Goal: Information Seeking & Learning: Learn about a topic

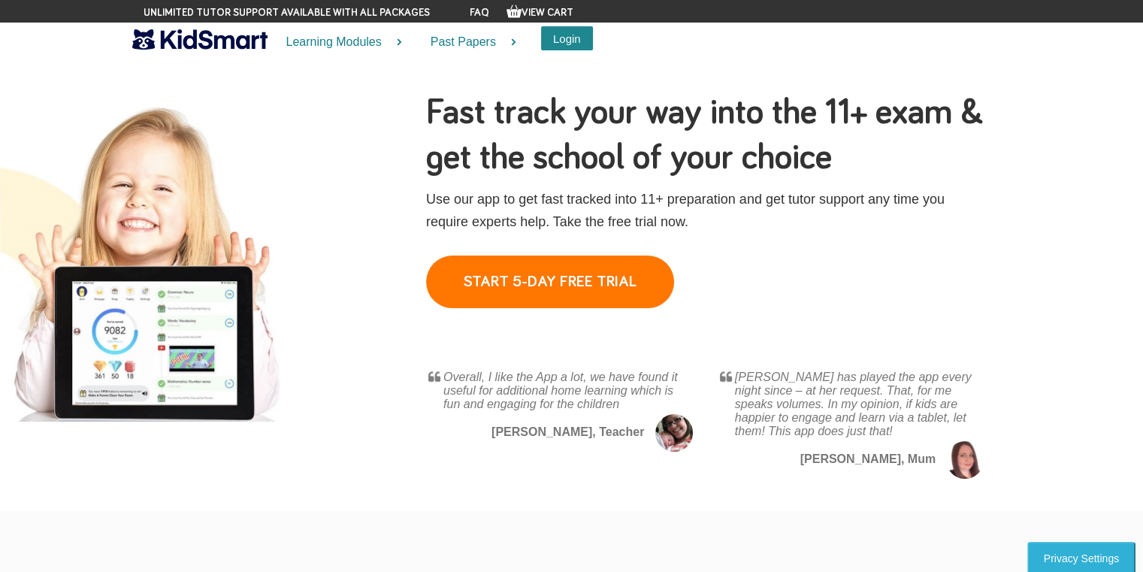
click at [565, 30] on button "Login" at bounding box center [567, 38] width 52 height 24
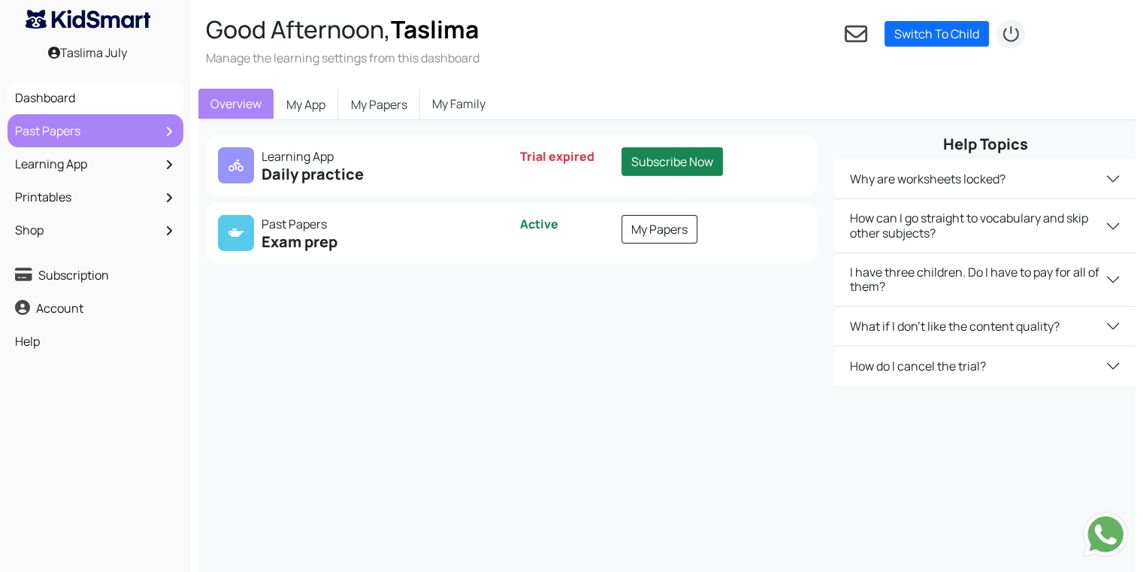
click at [147, 126] on link "Past Papers" at bounding box center [95, 131] width 168 height 26
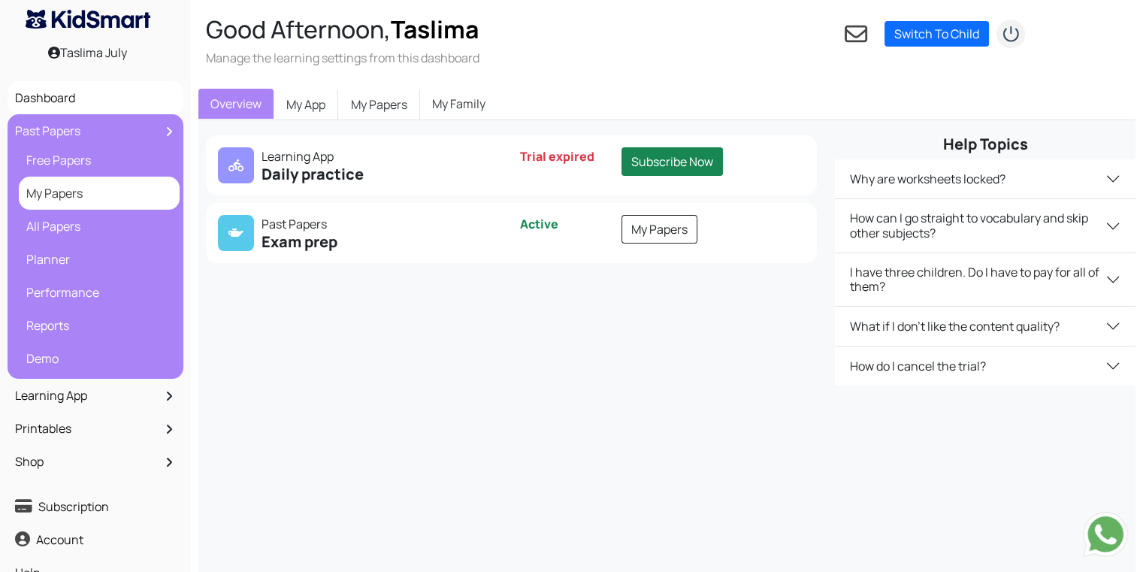
click at [126, 205] on link "My Papers" at bounding box center [99, 193] width 153 height 26
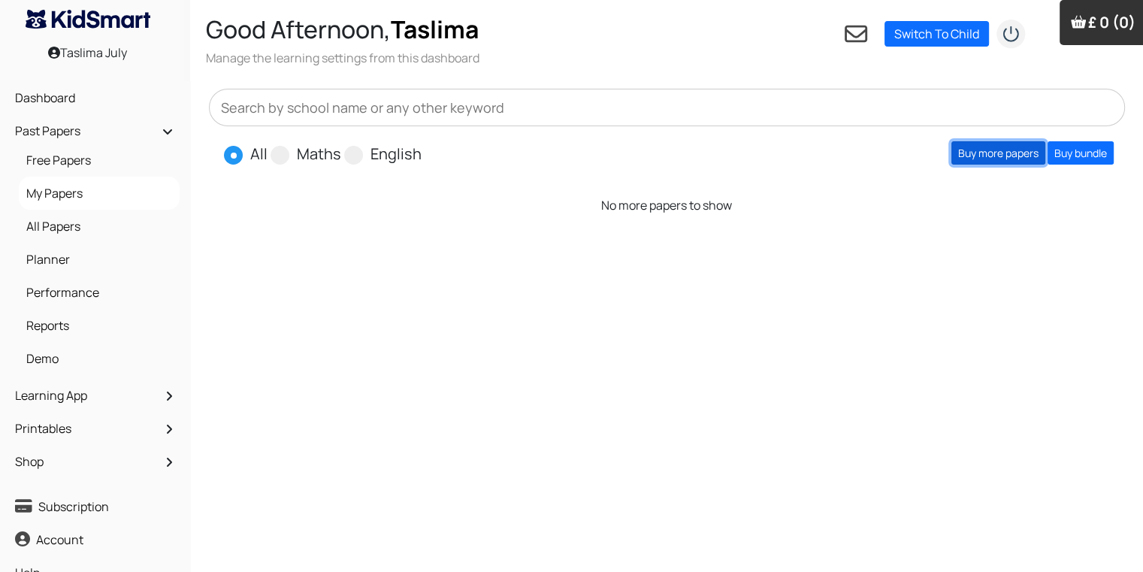
click at [1001, 153] on link "Buy more papers" at bounding box center [999, 152] width 94 height 23
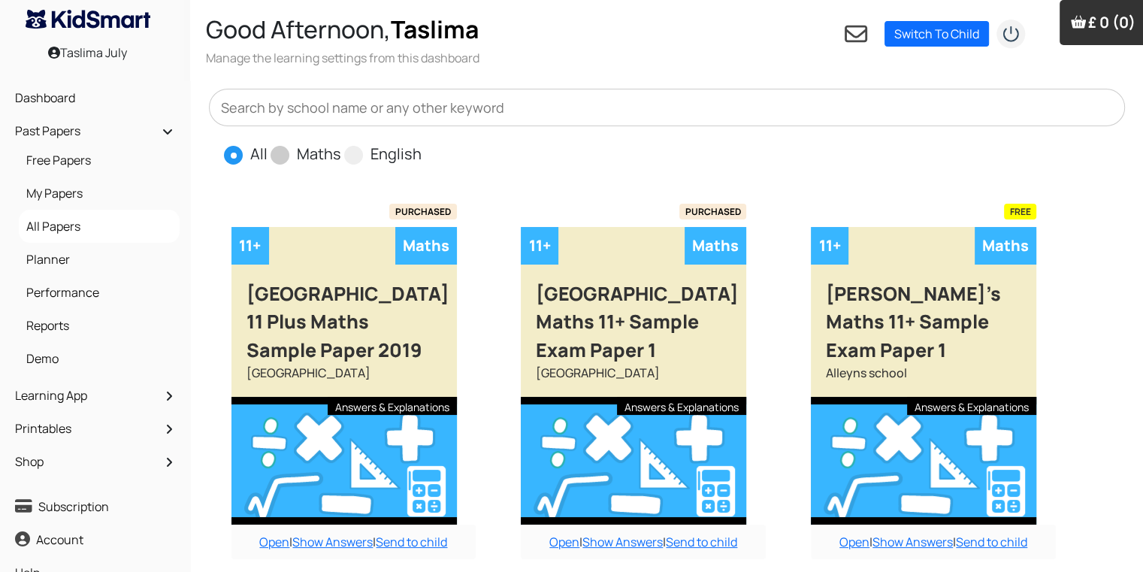
click at [274, 159] on span at bounding box center [280, 155] width 19 height 19
click at [341, 153] on input "Maths" at bounding box center [346, 148] width 10 height 10
radio input "true"
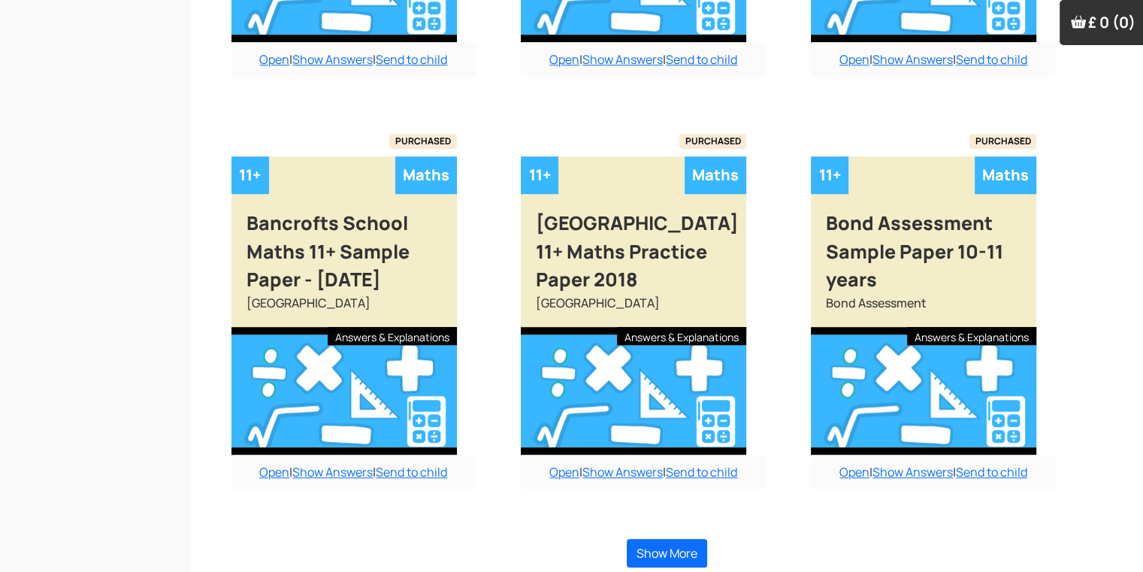
scroll to position [1317, 0]
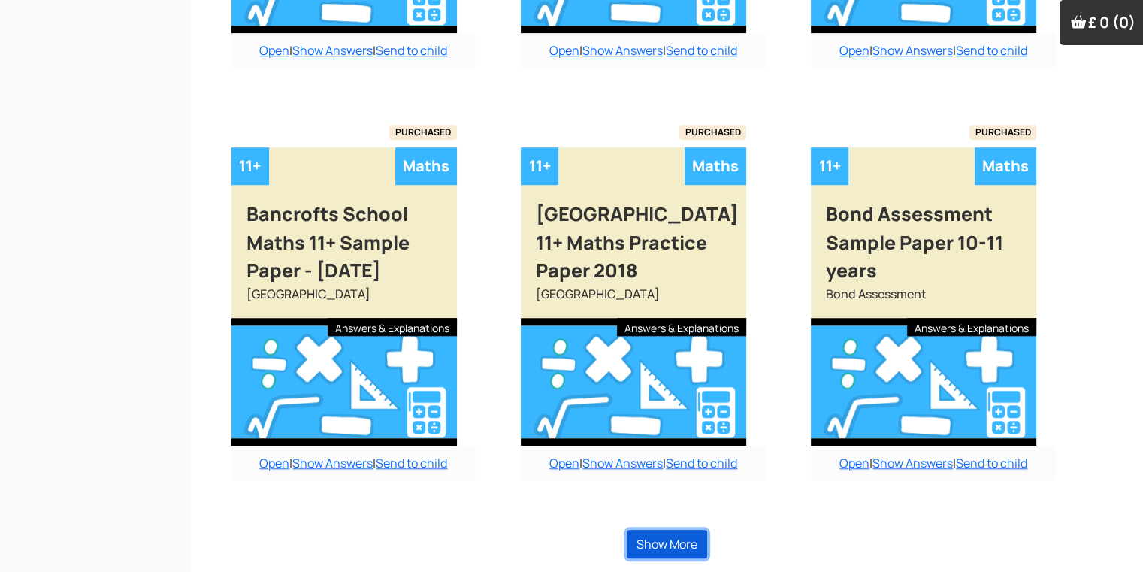
click at [698, 530] on button "Show More" at bounding box center [667, 544] width 80 height 29
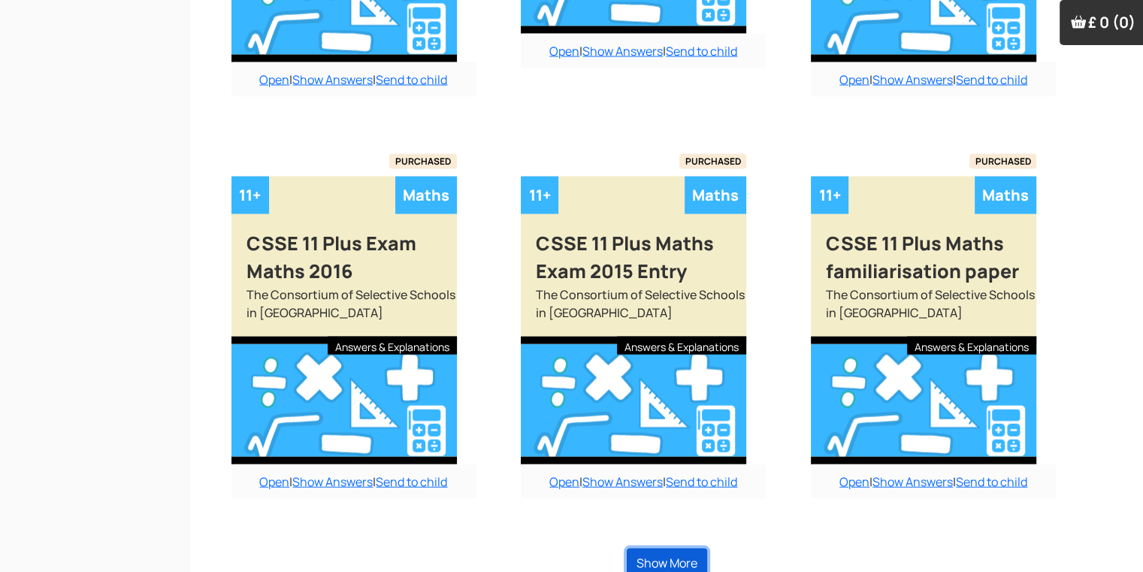
click at [705, 549] on button "Show More" at bounding box center [667, 563] width 80 height 29
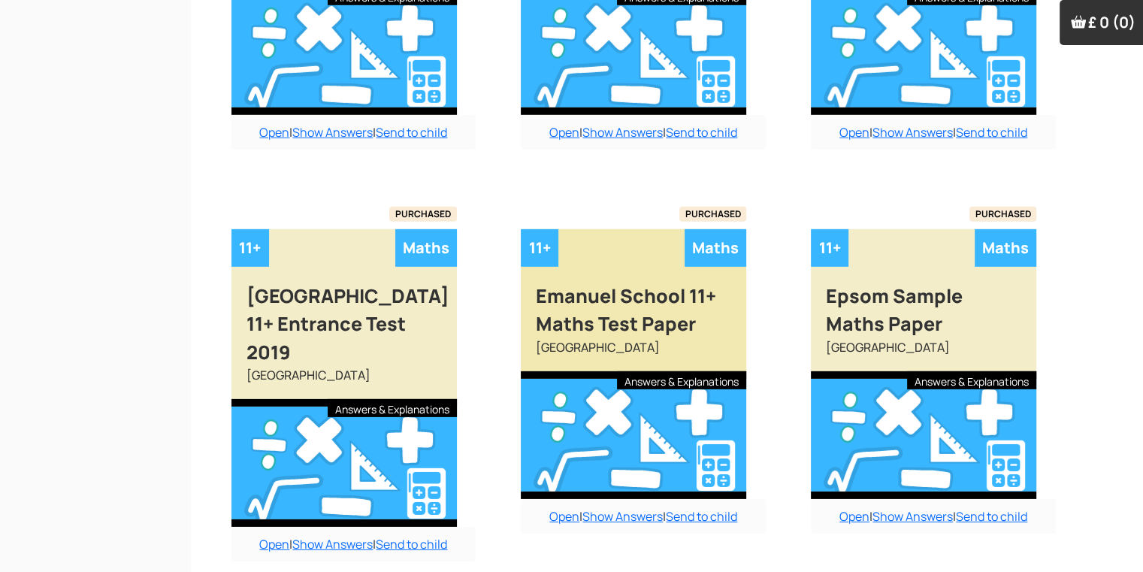
scroll to position [4605, 0]
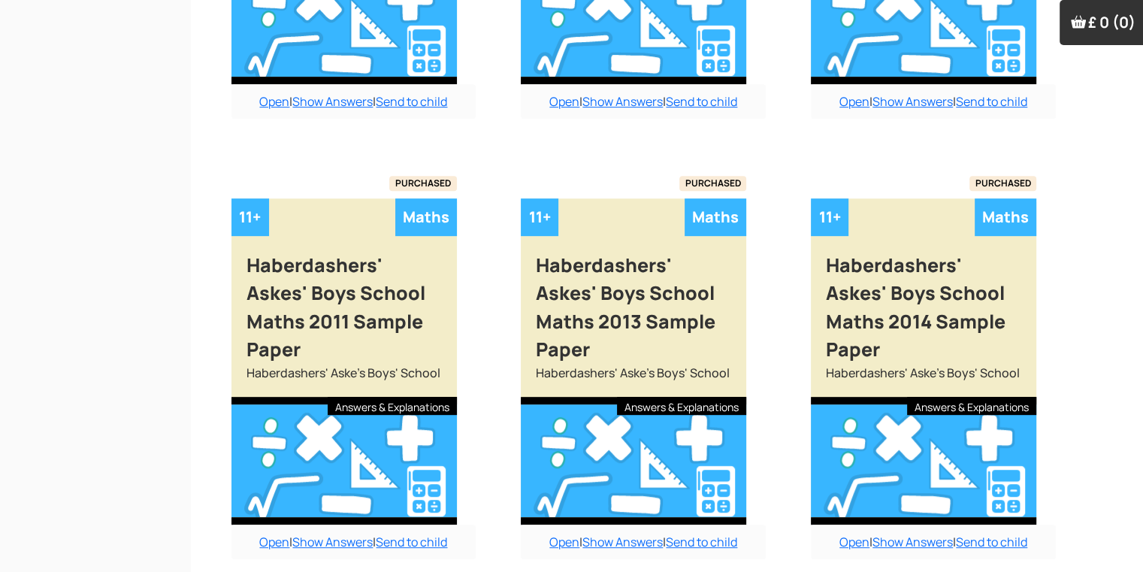
scroll to position [6367, 0]
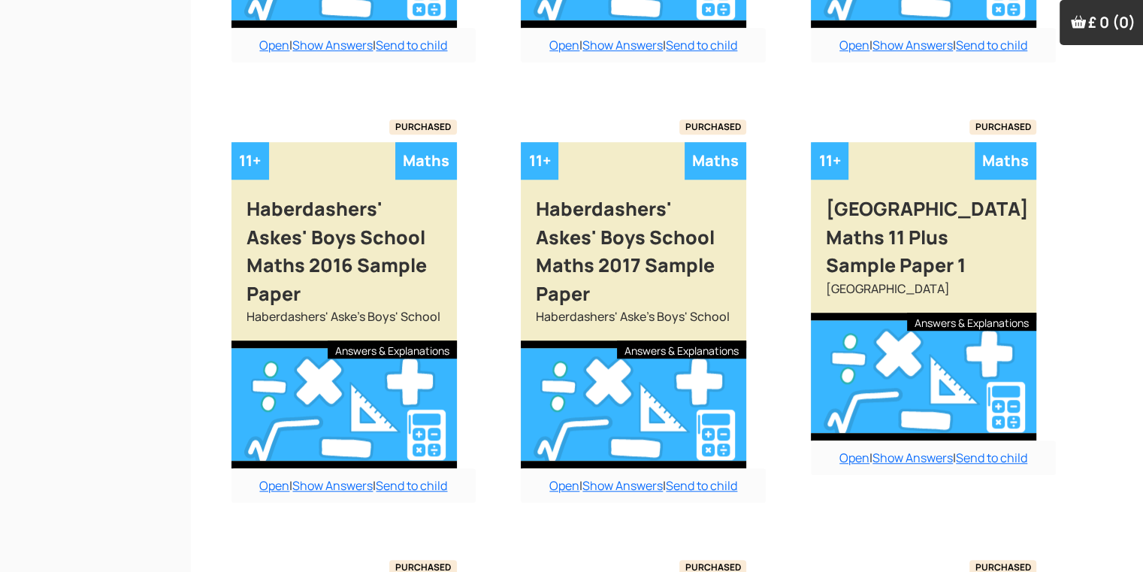
scroll to position [6850, 0]
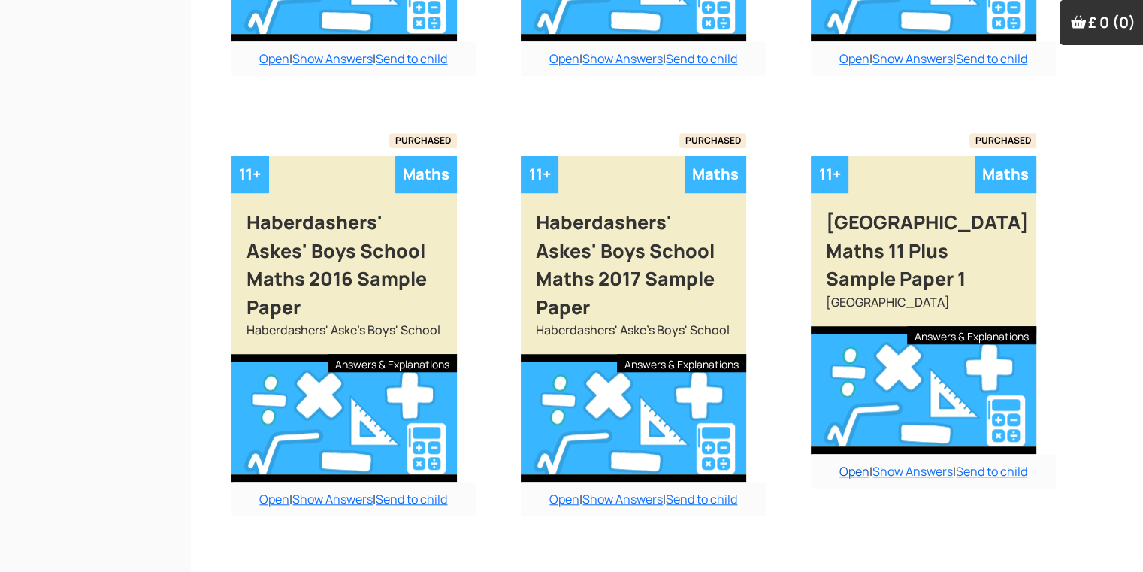
click at [850, 463] on link "Open" at bounding box center [855, 471] width 30 height 17
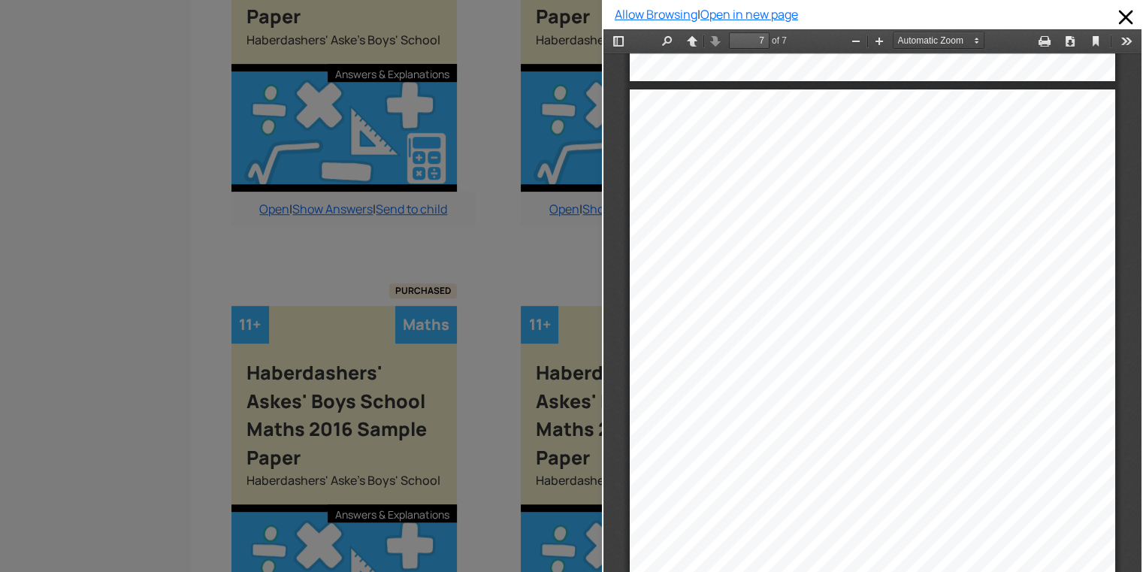
scroll to position [4174, 0]
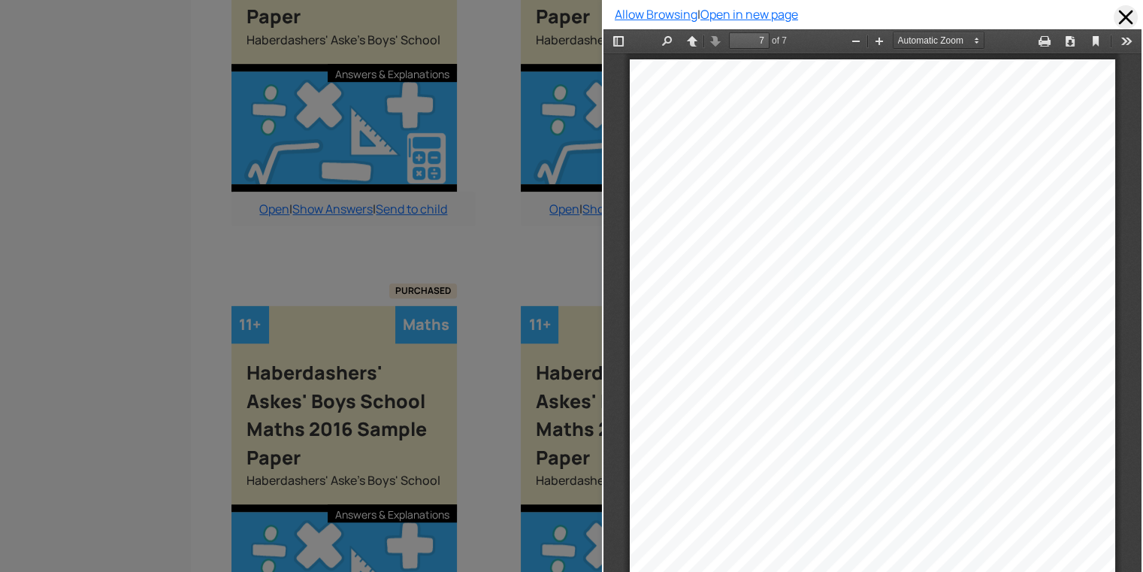
click at [1114, 12] on span at bounding box center [1126, 17] width 24 height 24
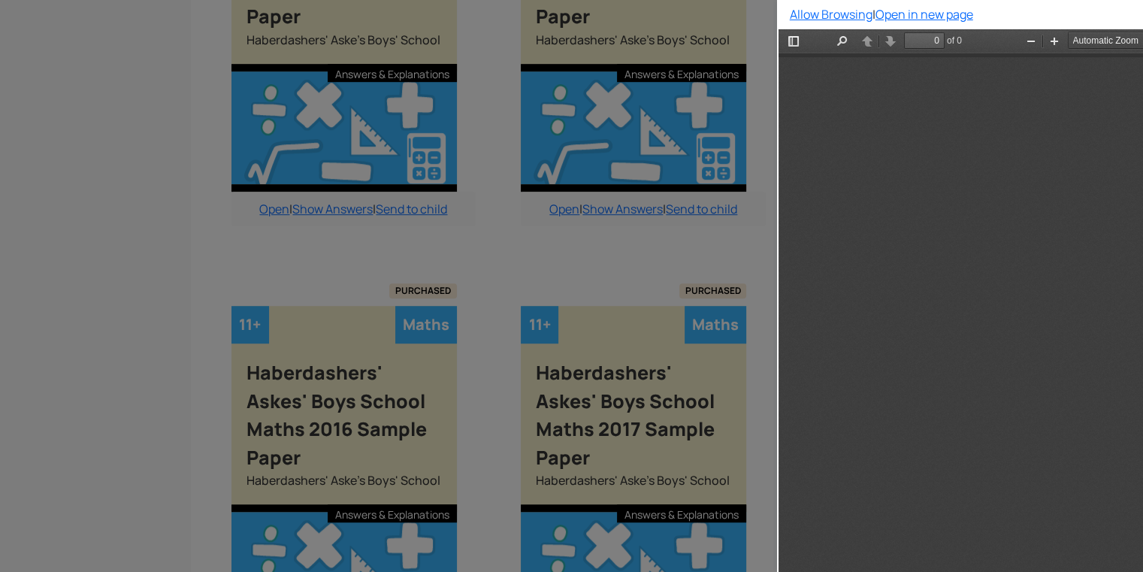
scroll to position [0, 0]
type input "7"
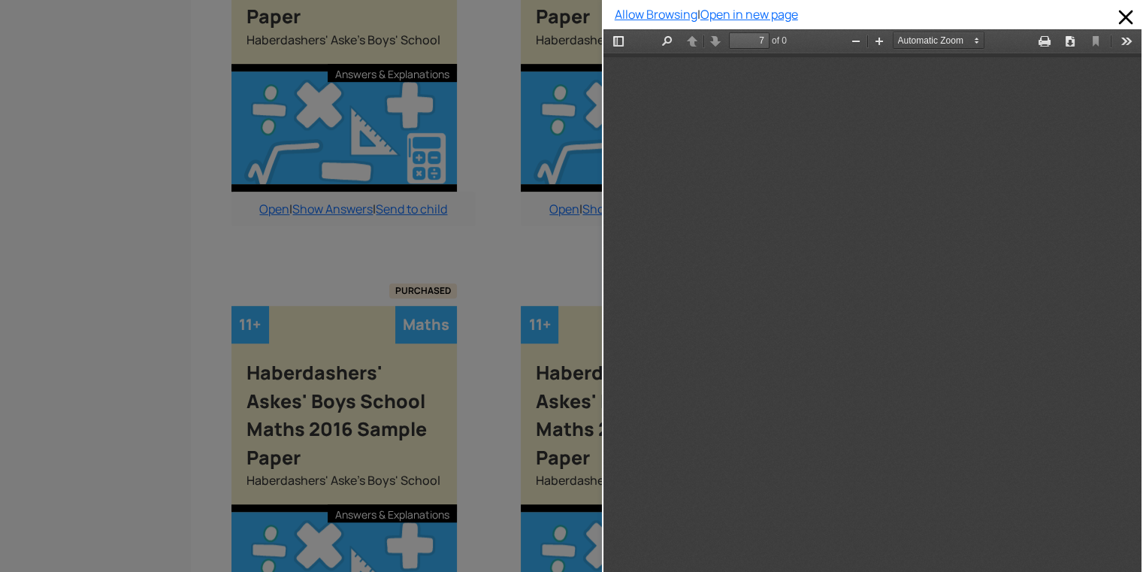
scroll to position [4174, 0]
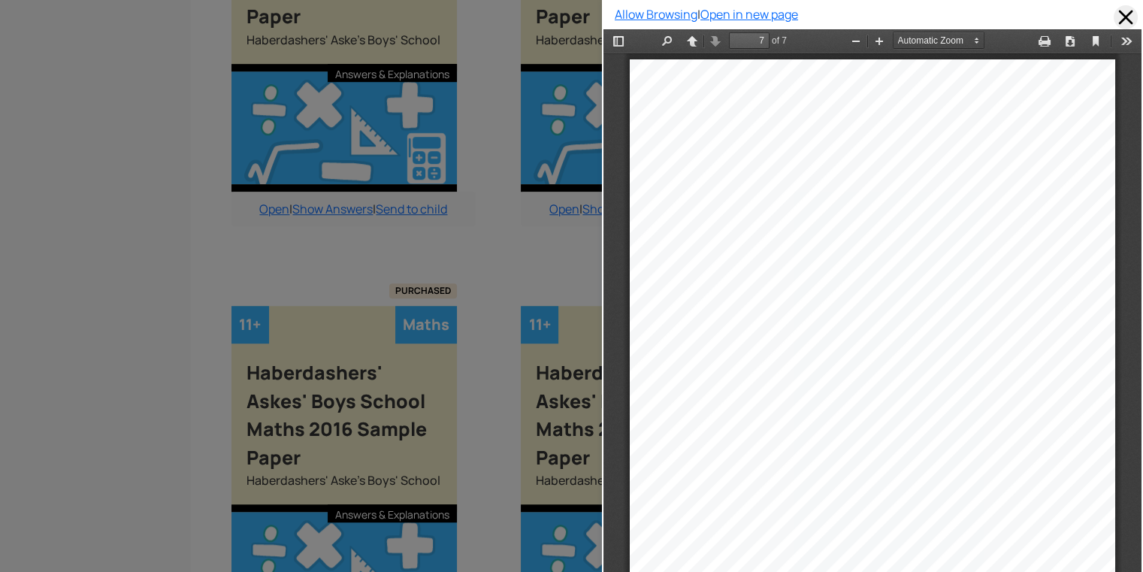
click at [1114, 10] on span at bounding box center [1126, 17] width 24 height 24
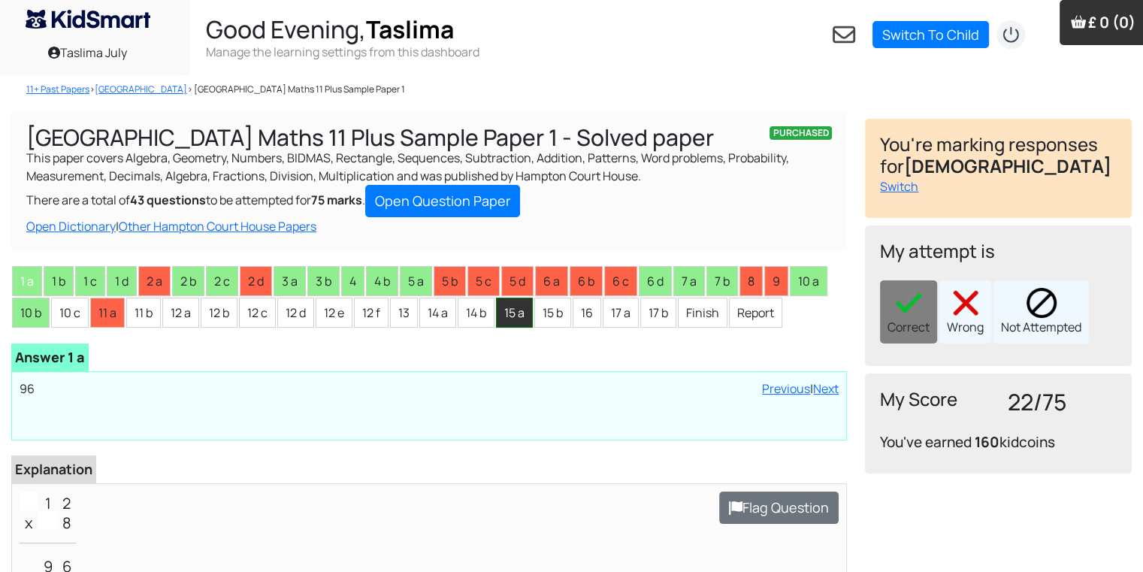
click at [508, 326] on li "15 a" at bounding box center [514, 313] width 37 height 30
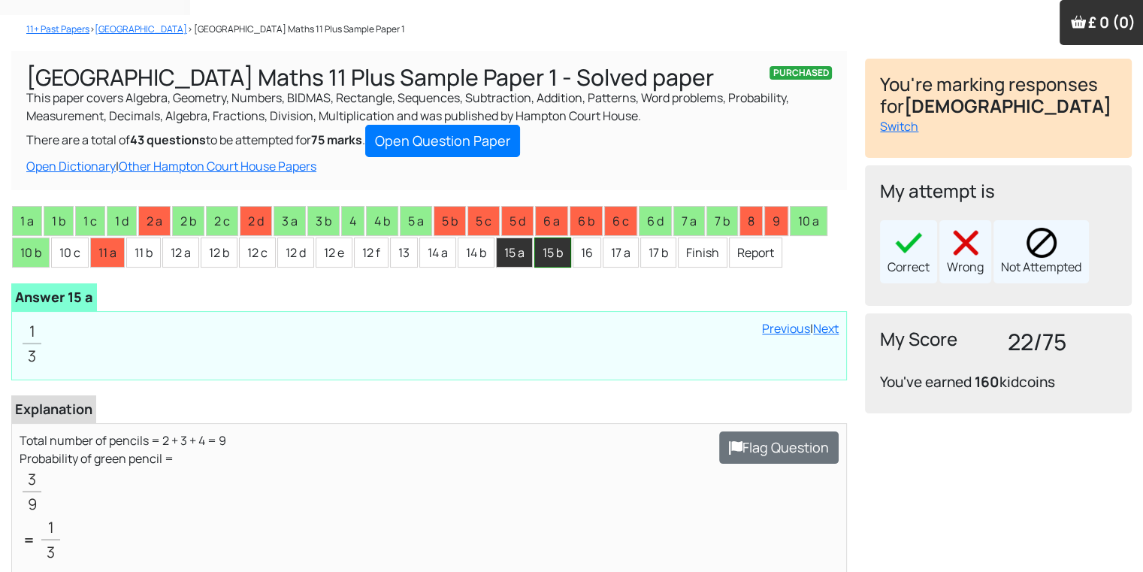
scroll to position [90, 0]
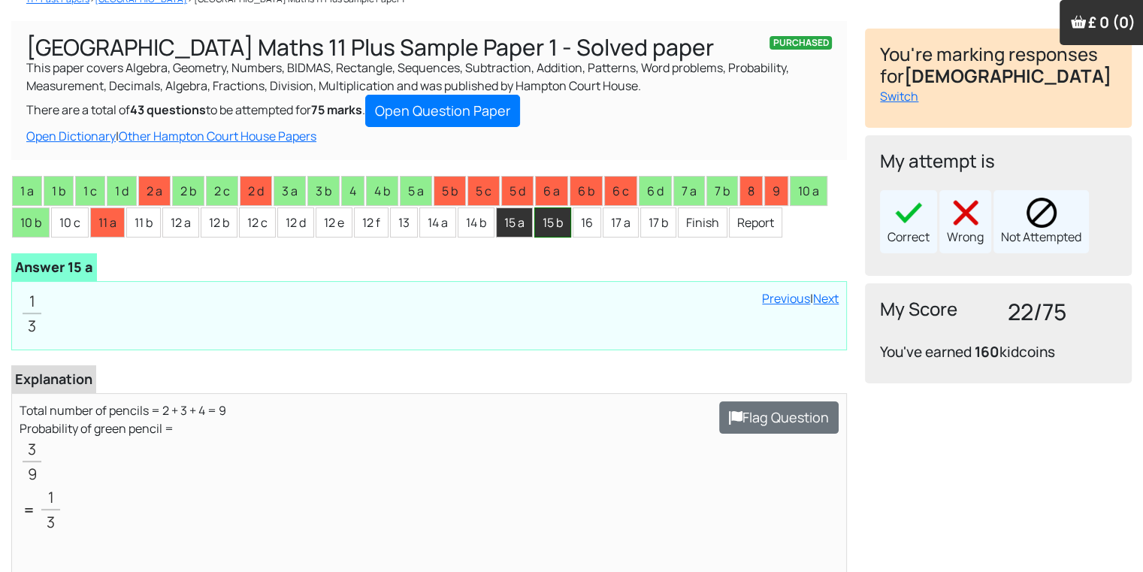
click at [550, 214] on li "15 b" at bounding box center [552, 222] width 37 height 30
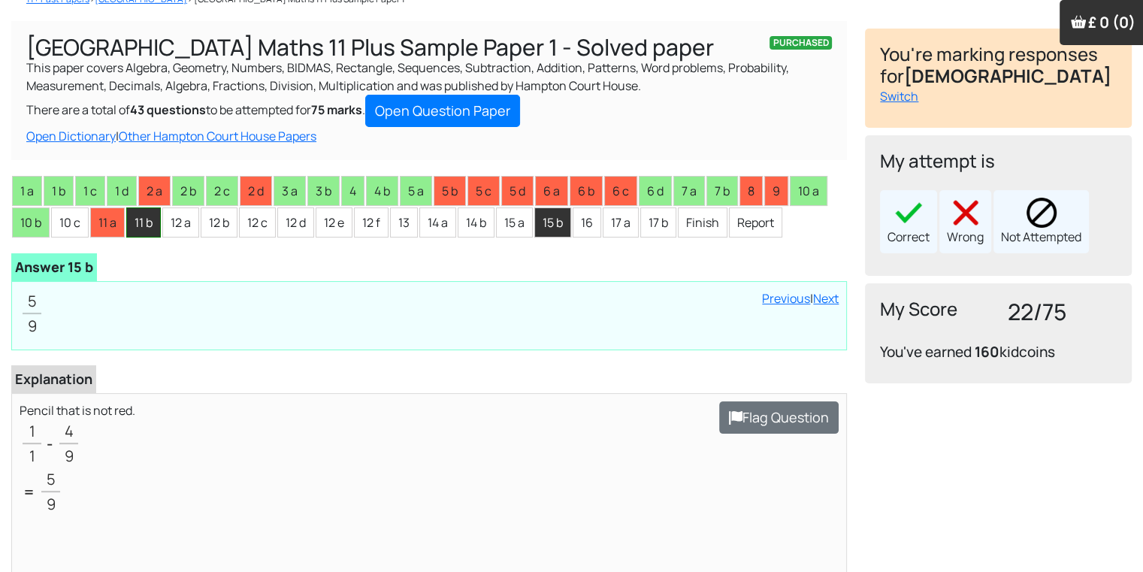
click at [148, 216] on li "11 b" at bounding box center [143, 222] width 35 height 30
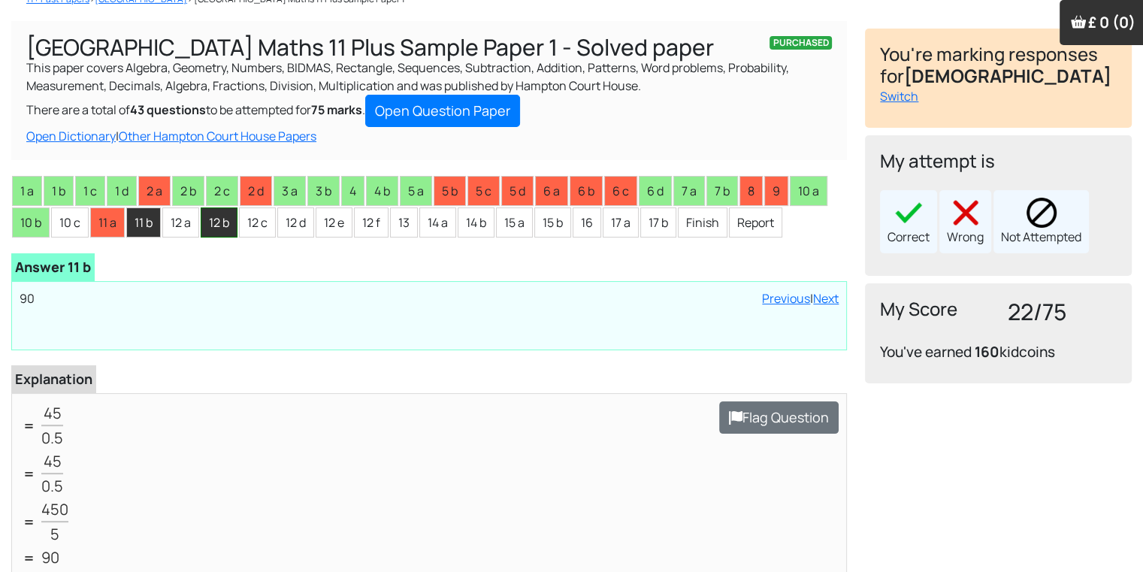
click at [207, 223] on li "12 b" at bounding box center [219, 222] width 37 height 30
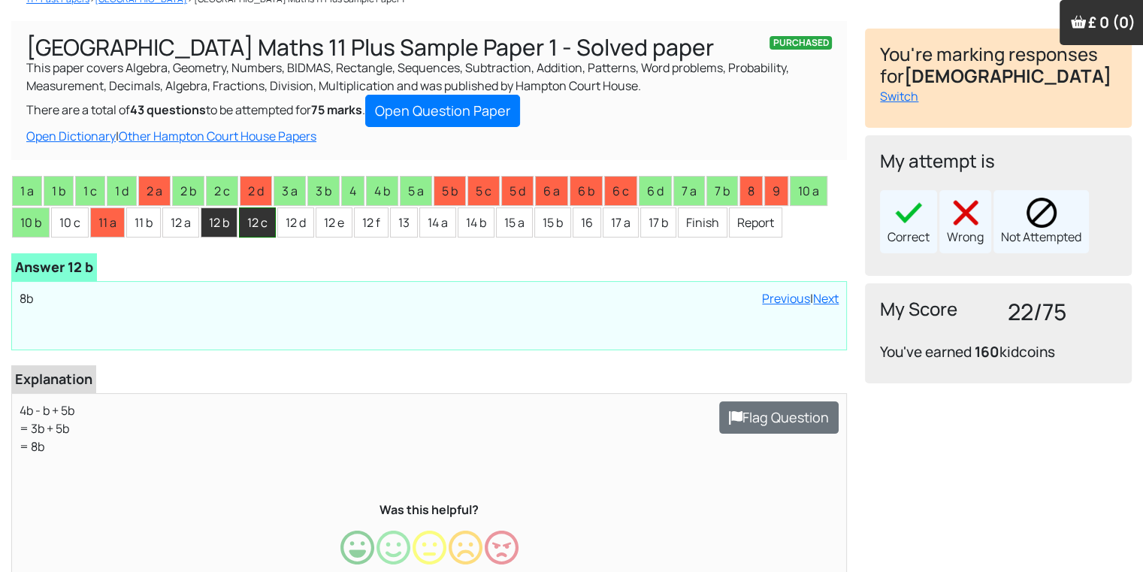
click at [265, 229] on li "12 c" at bounding box center [257, 222] width 37 height 30
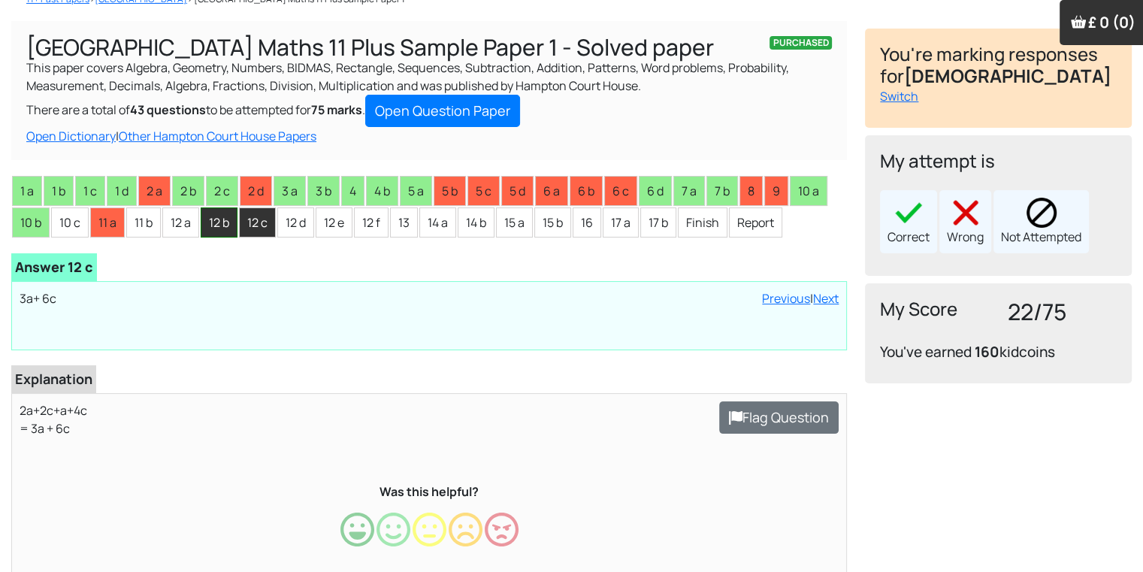
click at [220, 220] on li "12 b" at bounding box center [219, 222] width 37 height 30
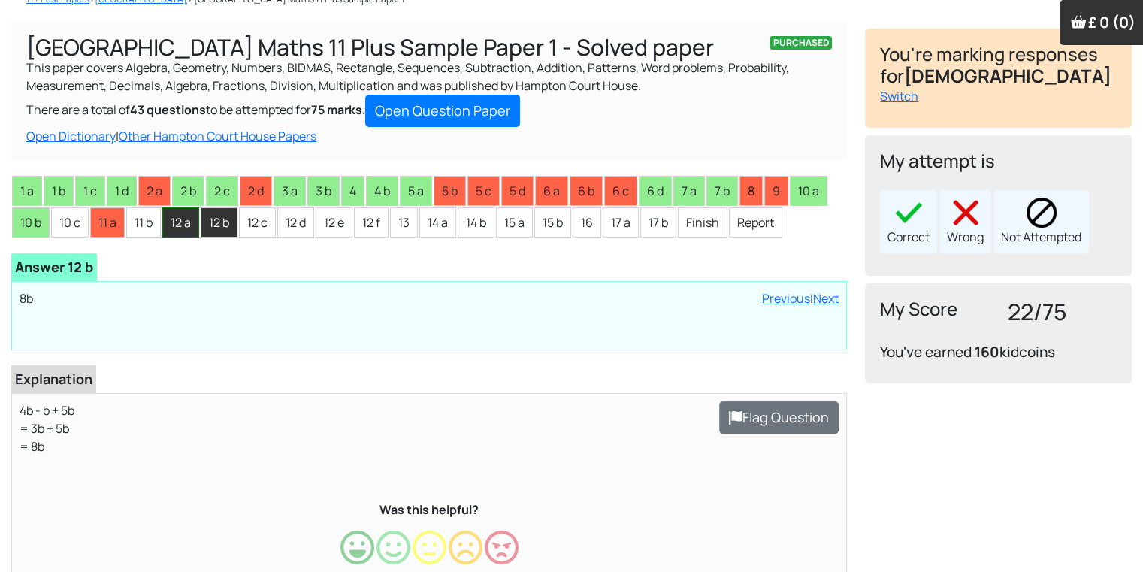
click at [181, 219] on li "12 a" at bounding box center [180, 222] width 37 height 30
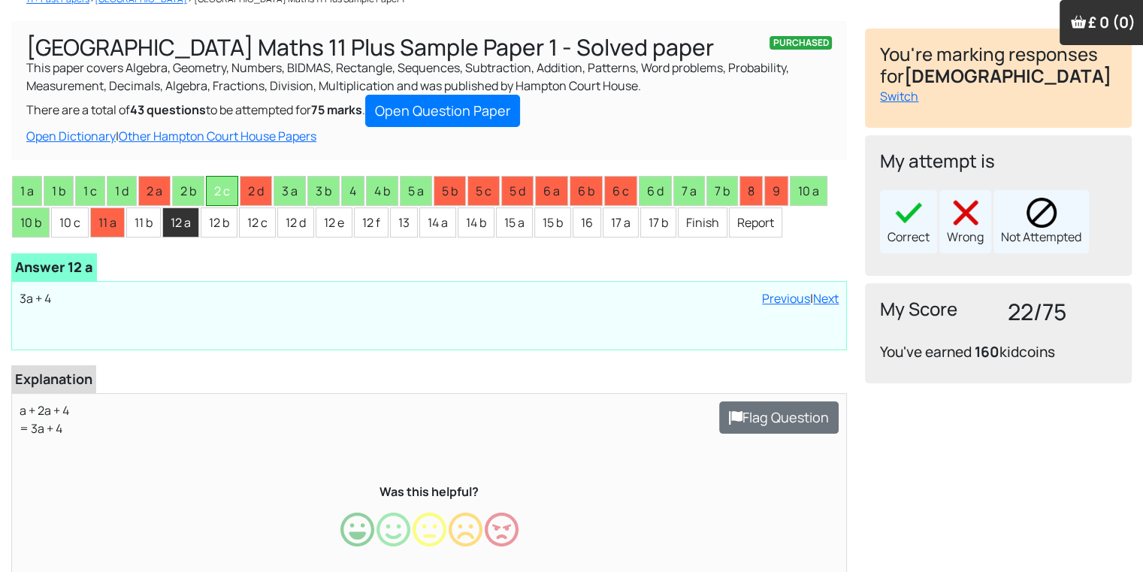
click at [212, 203] on li "2 c" at bounding box center [222, 191] width 32 height 30
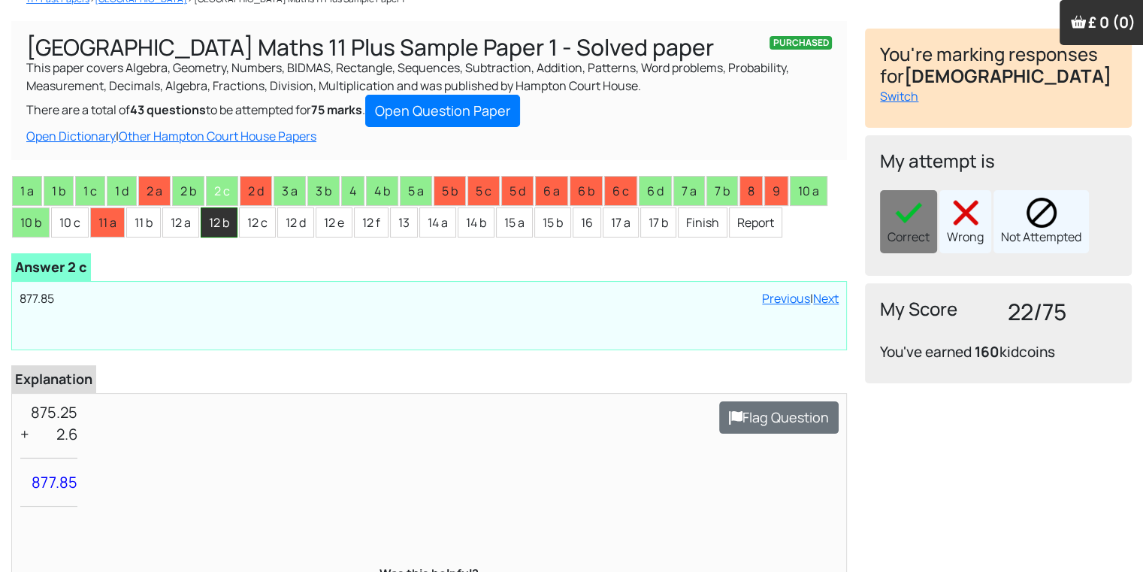
click at [227, 213] on li "12 b" at bounding box center [219, 222] width 37 height 30
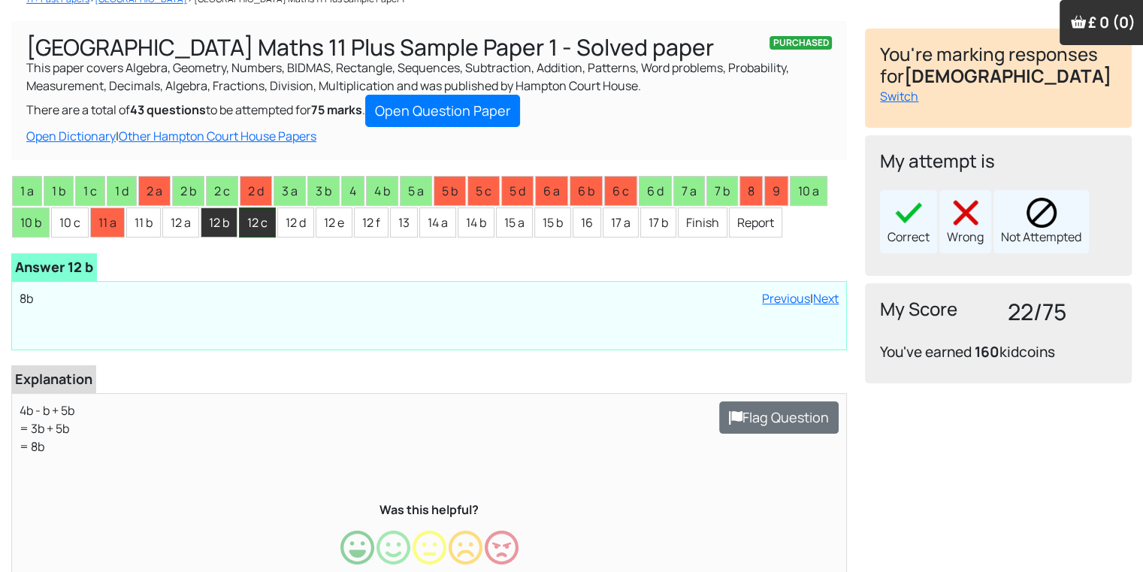
click at [259, 214] on li "12 c" at bounding box center [257, 222] width 37 height 30
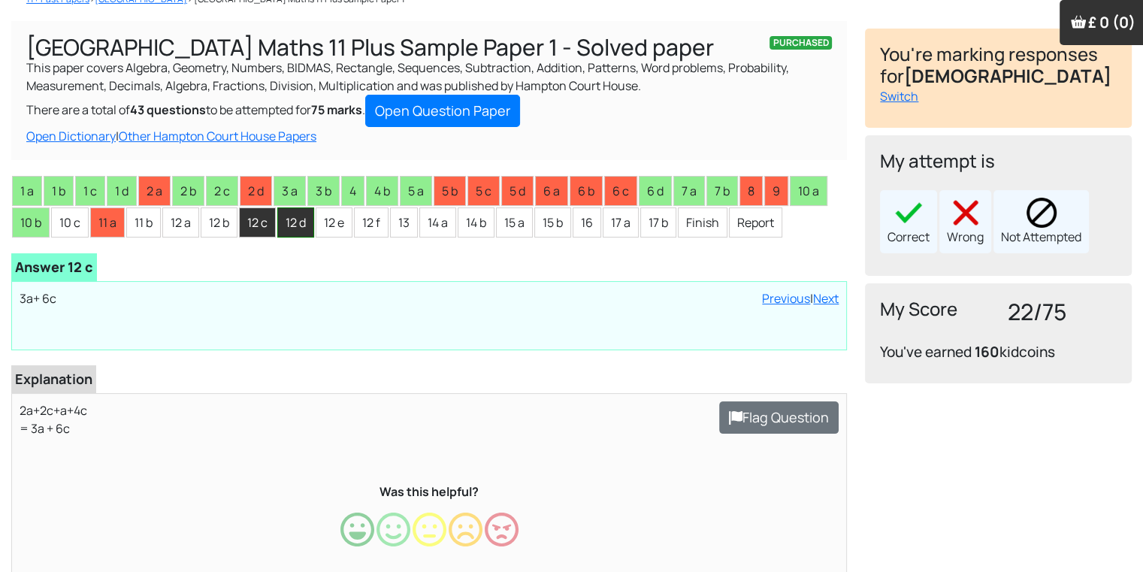
click at [310, 222] on li "12 d" at bounding box center [295, 222] width 37 height 30
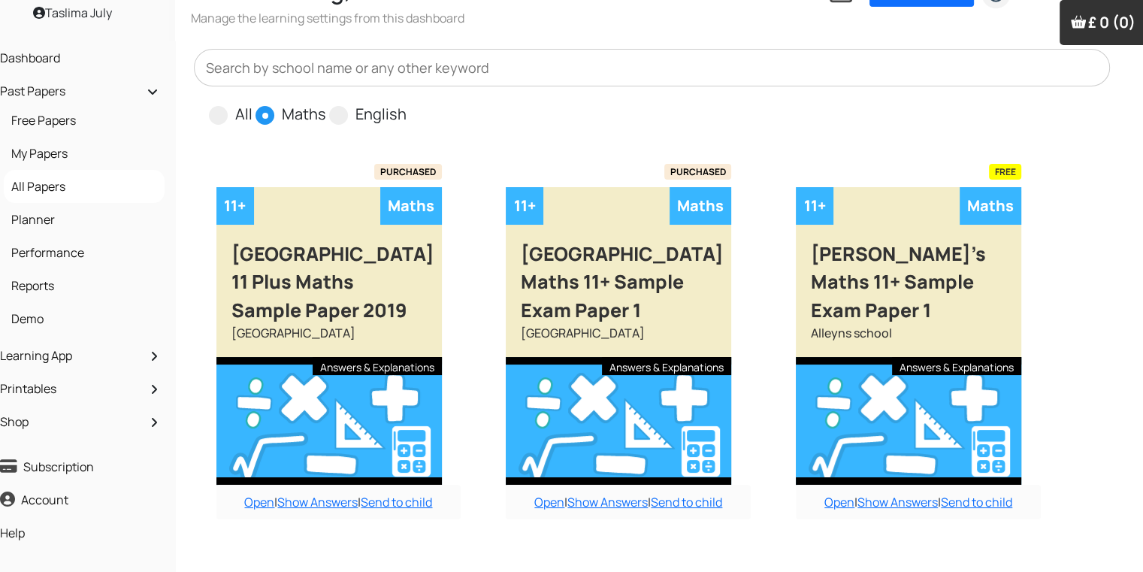
scroll to position [0, 15]
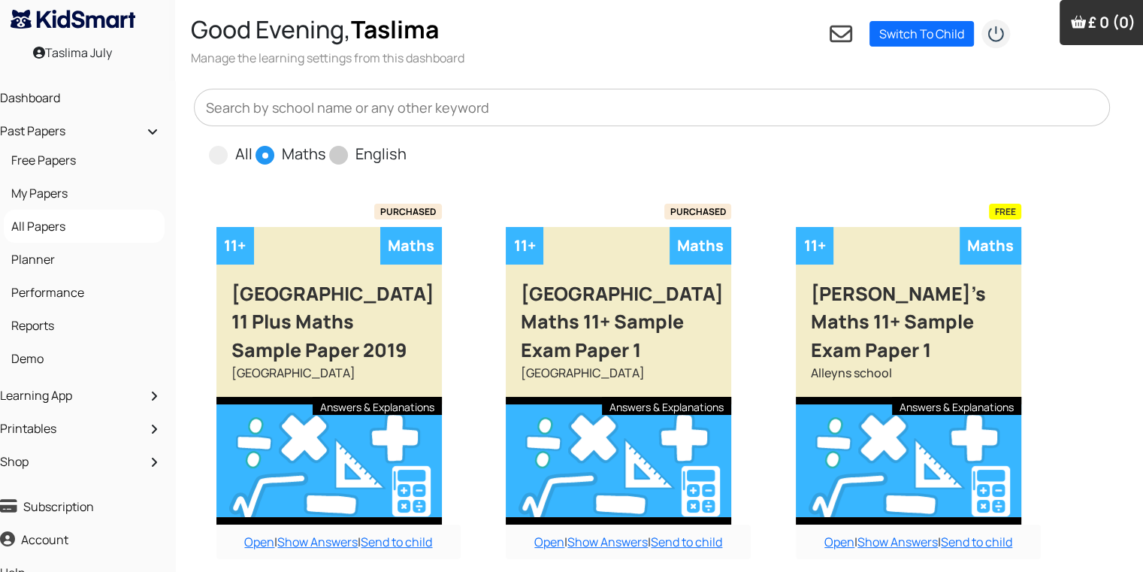
click at [332, 158] on span at bounding box center [338, 155] width 19 height 19
click at [407, 153] on input "English" at bounding box center [412, 148] width 10 height 10
radio input "true"
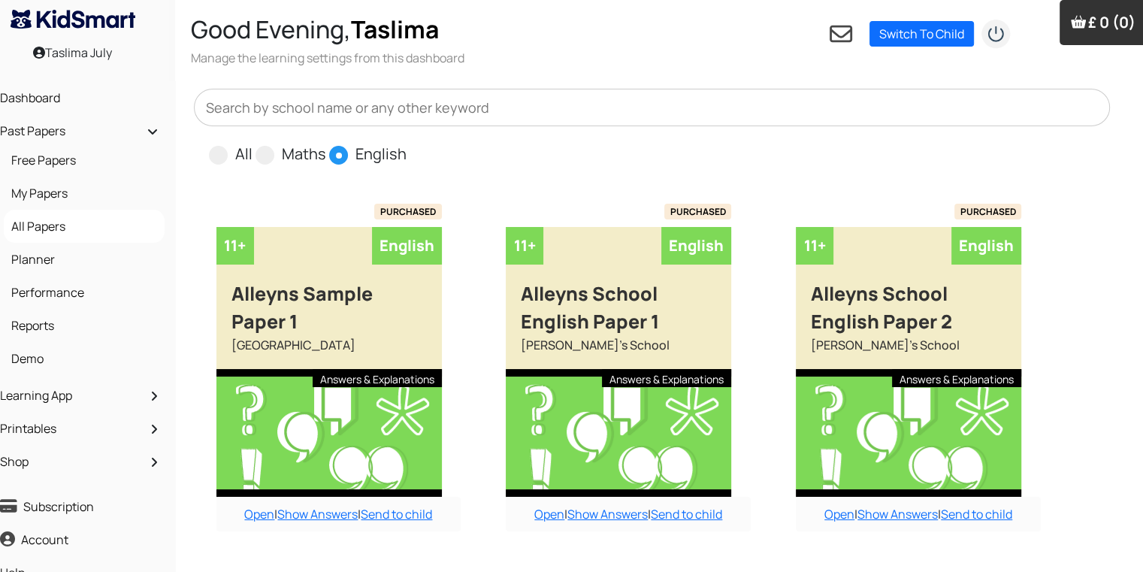
click at [255, 108] on input "text" at bounding box center [652, 108] width 917 height 38
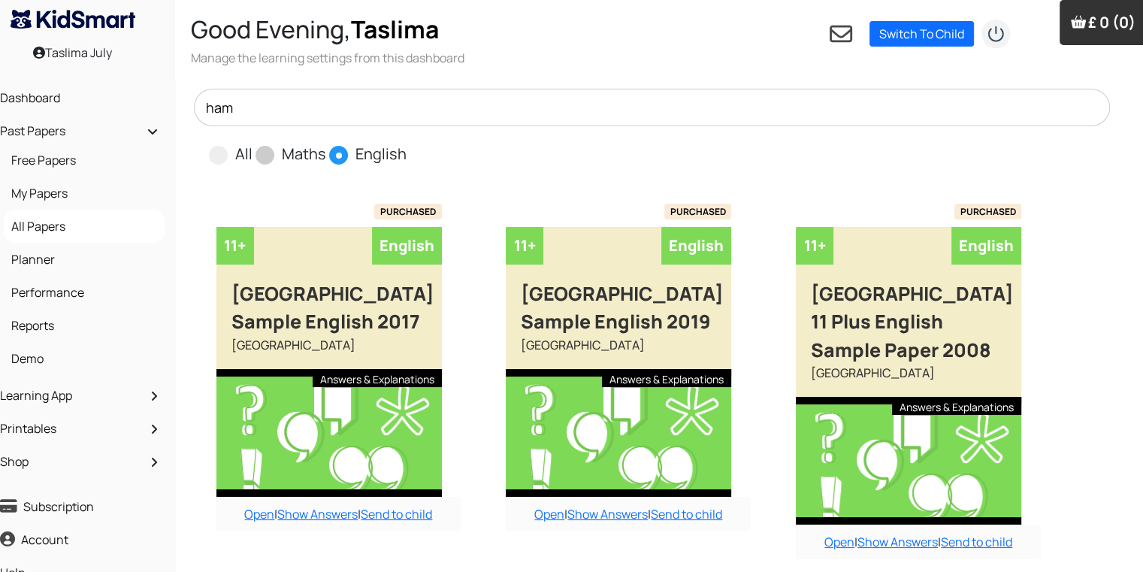
type input "ham"
click at [265, 153] on span at bounding box center [265, 155] width 19 height 19
click at [326, 153] on input "Maths" at bounding box center [331, 148] width 10 height 10
radio input "true"
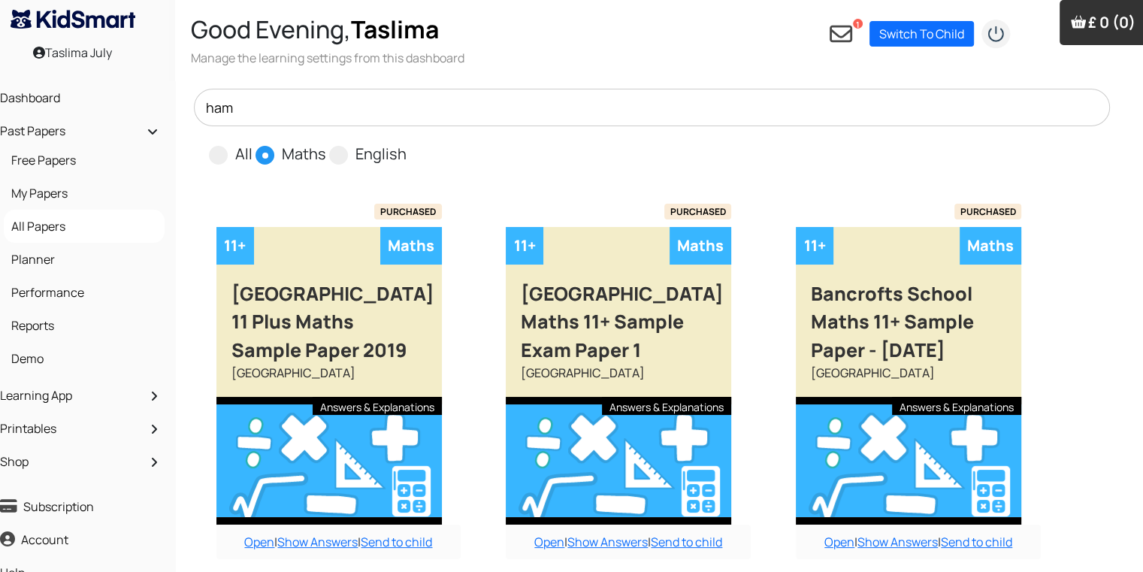
click at [328, 125] on input "ham" at bounding box center [652, 108] width 917 height 38
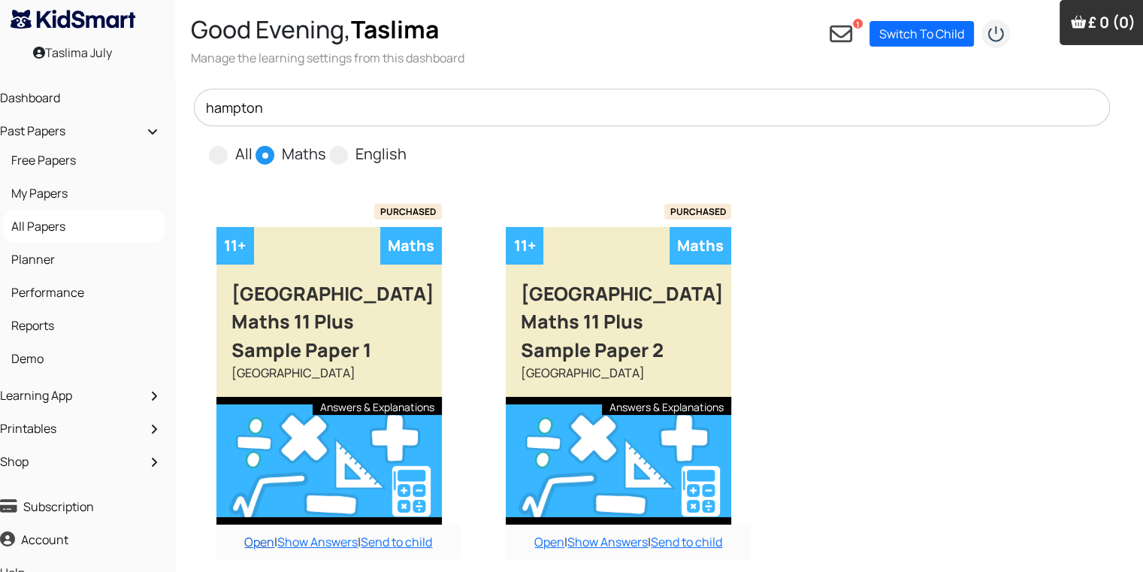
type input "hampton"
click at [264, 536] on link "Open" at bounding box center [259, 542] width 30 height 17
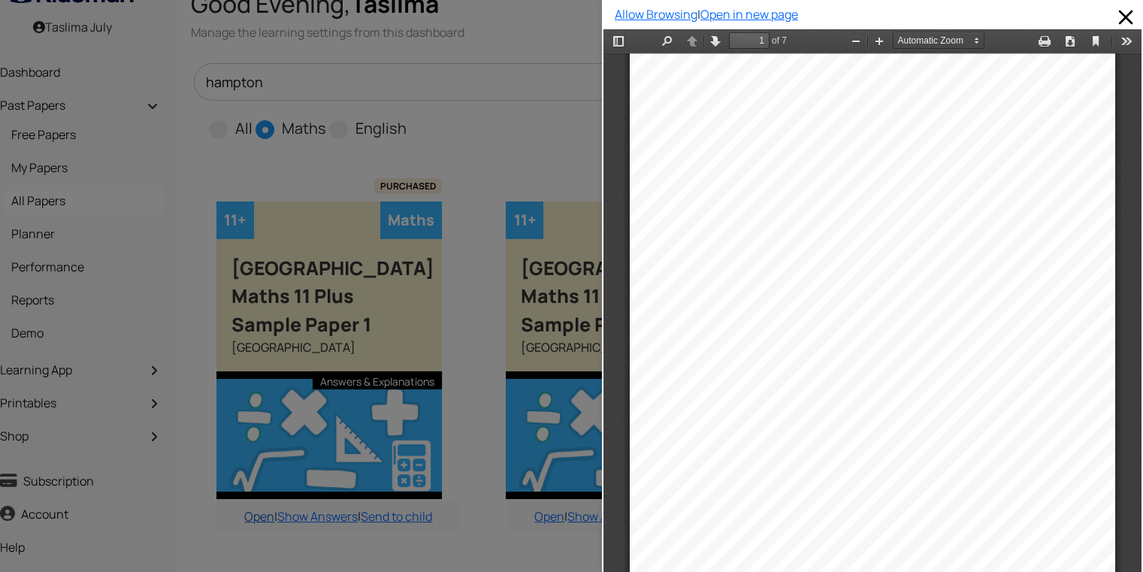
scroll to position [30, 15]
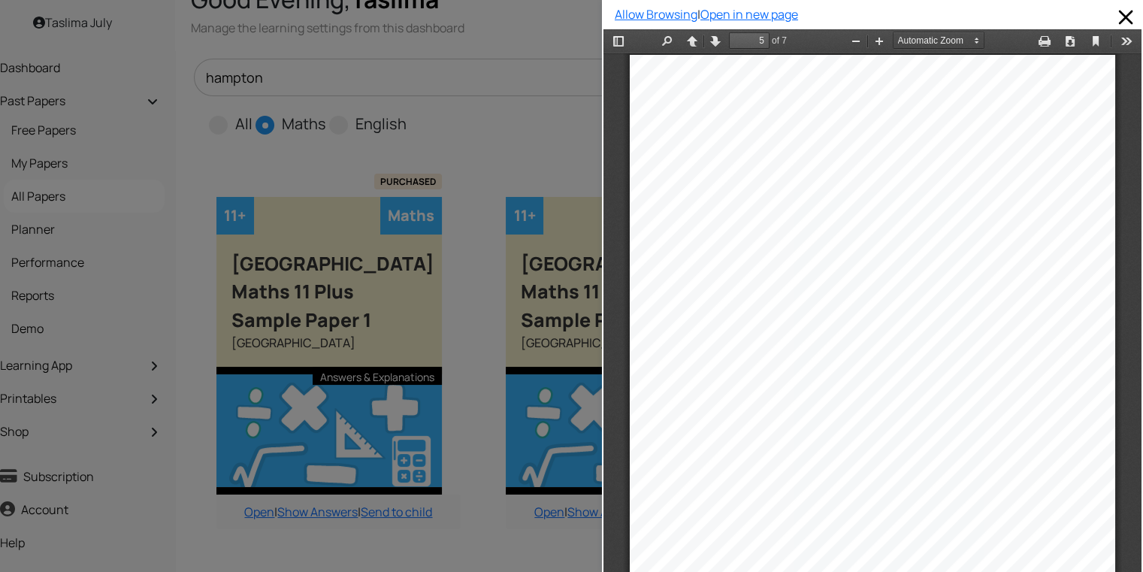
type input "6"
click at [1119, 16] on span at bounding box center [1126, 17] width 24 height 24
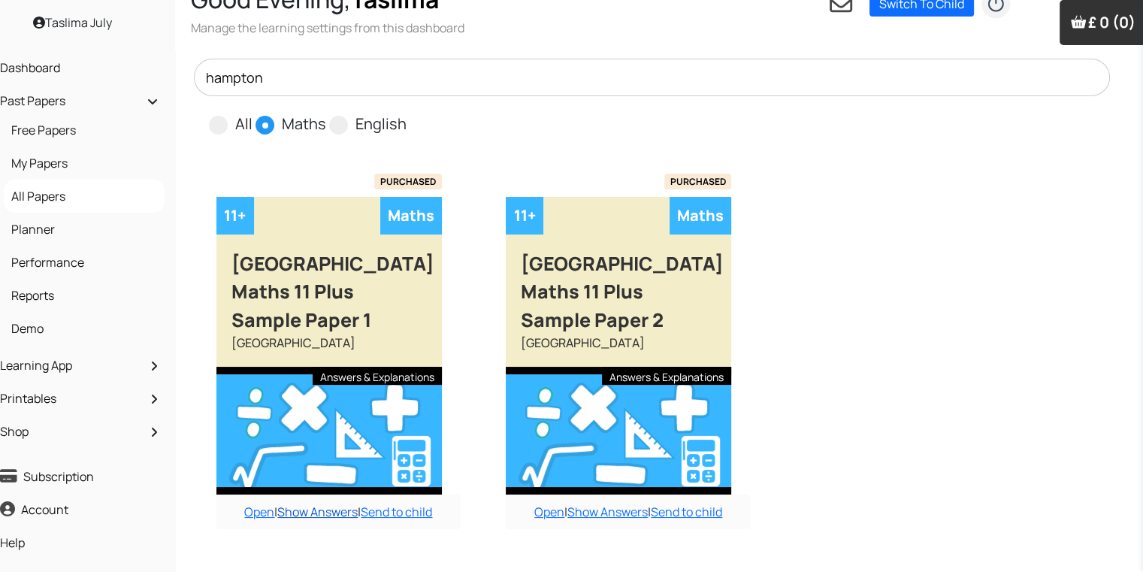
click at [301, 513] on link "Show Answers" at bounding box center [317, 512] width 80 height 17
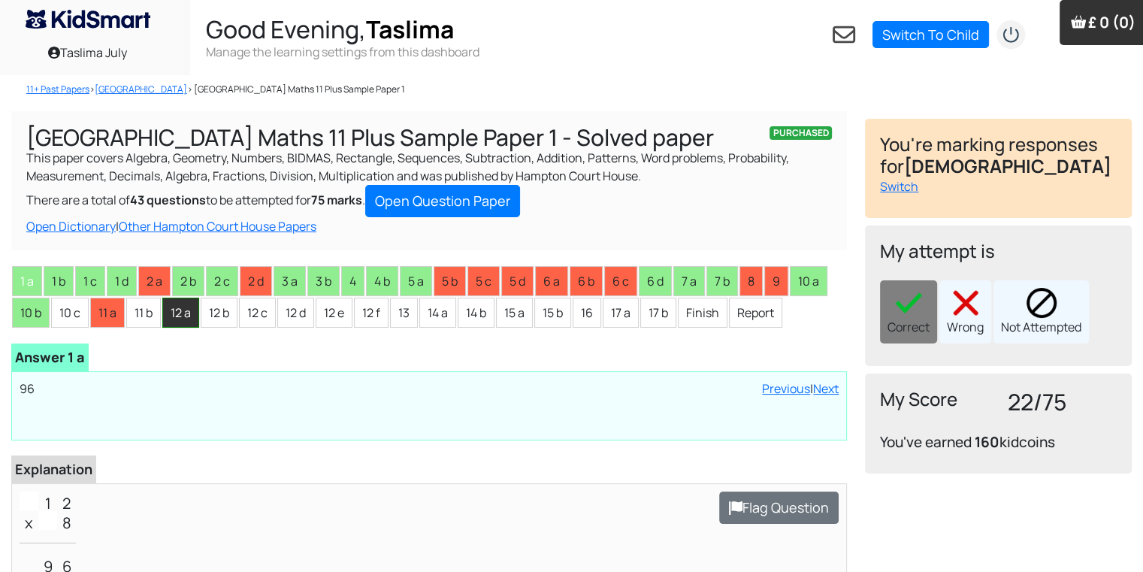
click at [189, 307] on li "12 a" at bounding box center [180, 313] width 37 height 30
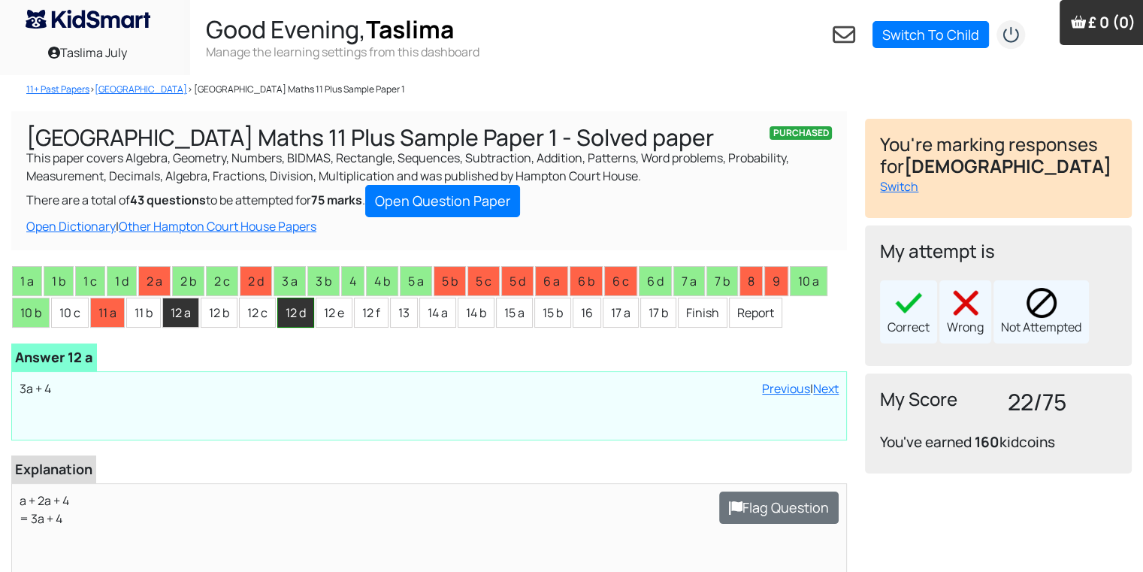
click at [287, 314] on li "12 d" at bounding box center [295, 313] width 37 height 30
click at [328, 323] on li "12 e" at bounding box center [334, 313] width 37 height 30
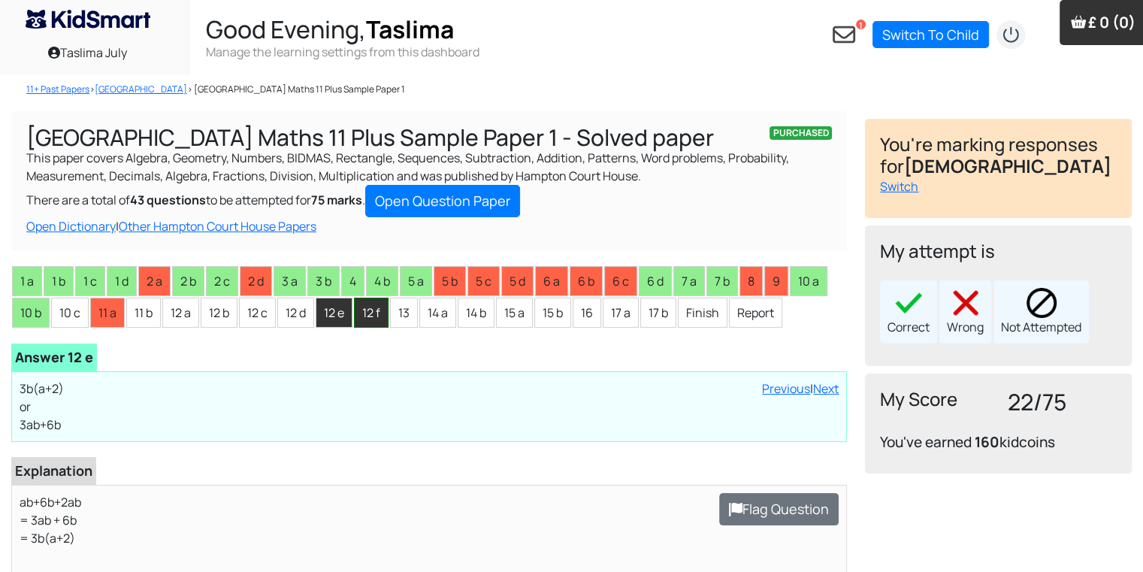
click at [374, 312] on li "12 f" at bounding box center [371, 313] width 35 height 30
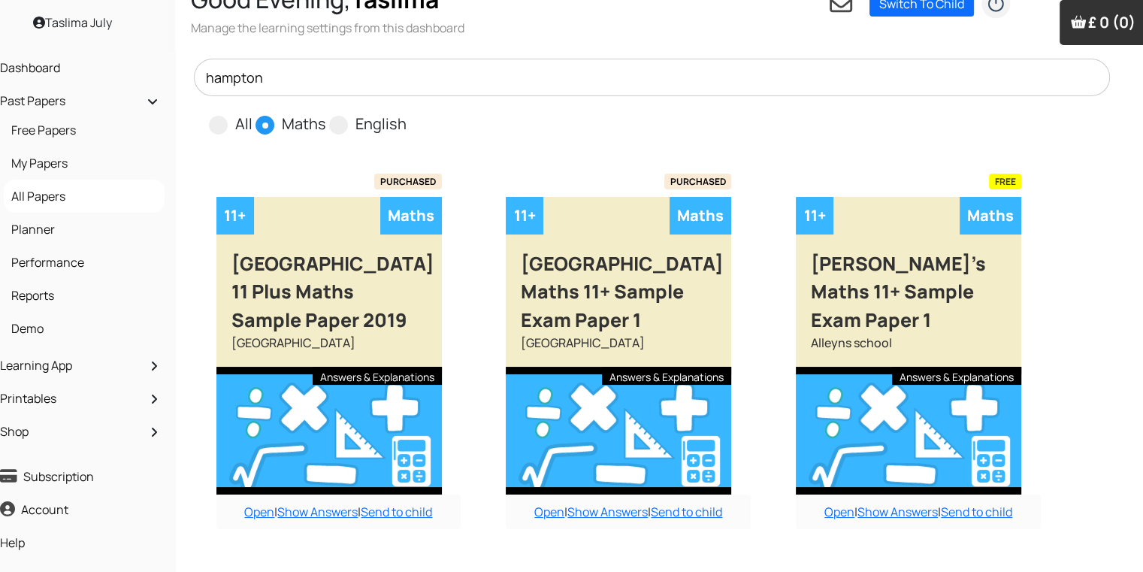
click at [359, 66] on input "hampton" at bounding box center [652, 78] width 917 height 38
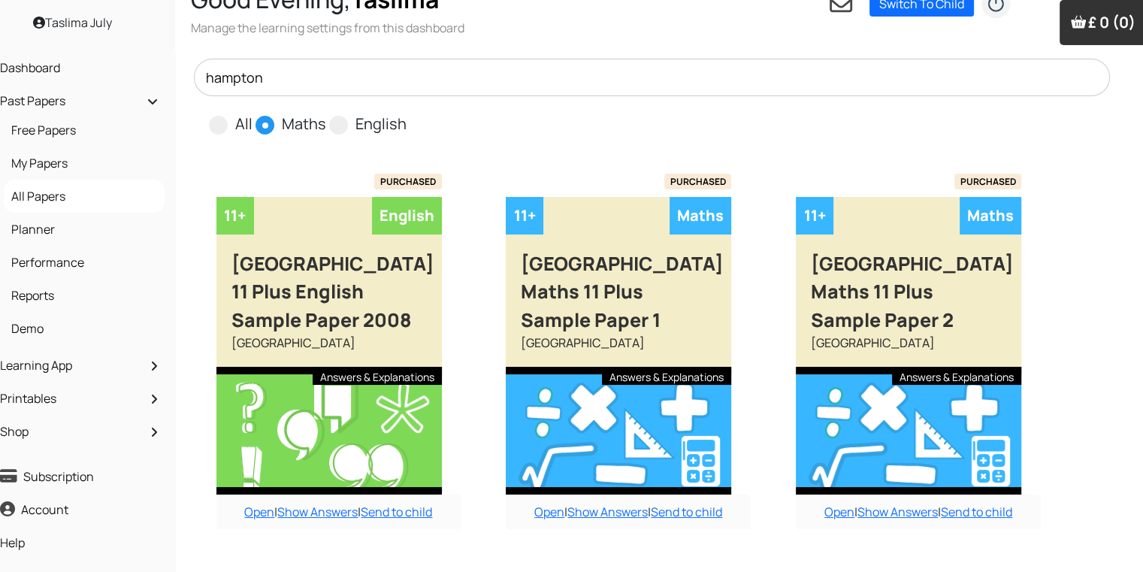
click at [294, 75] on input "hampton" at bounding box center [652, 78] width 917 height 38
click at [551, 509] on link "Open" at bounding box center [549, 512] width 30 height 17
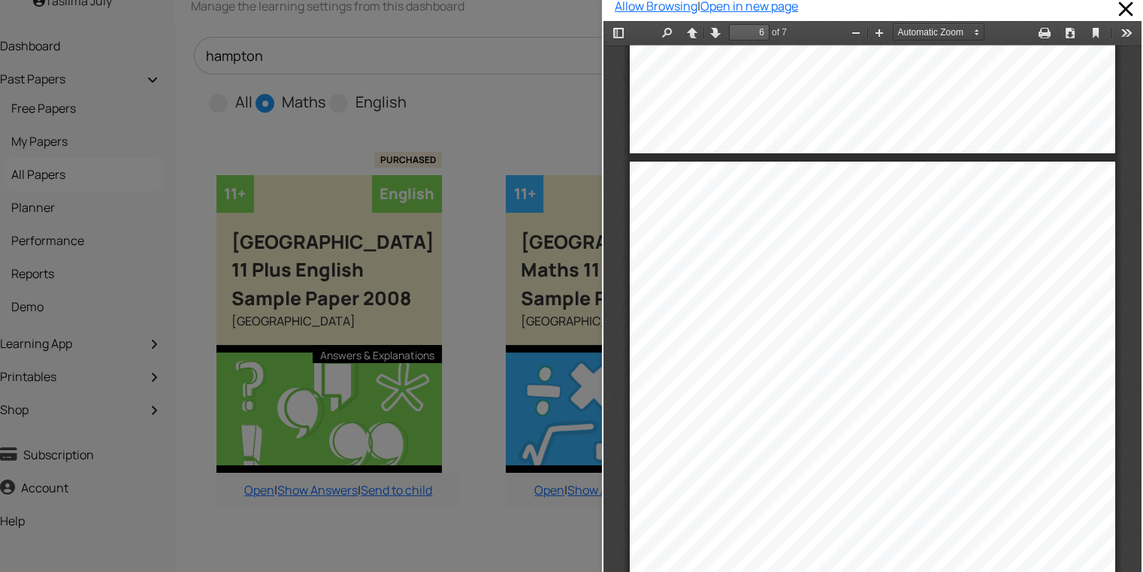
scroll to position [3844, 0]
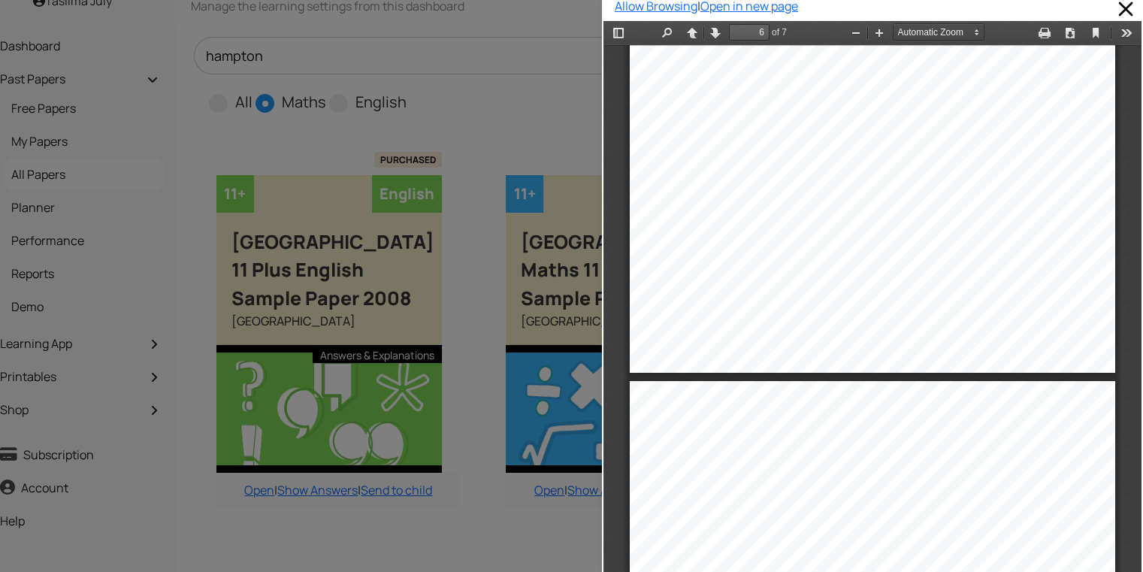
drag, startPoint x: 1130, startPoint y: 480, endPoint x: 1748, endPoint y: 565, distance: 624.4
click at [1142, 543] on html "Thumbnails Document Outline Attachments Previous Next Highlight all Match case …" at bounding box center [873, 305] width 538 height 569
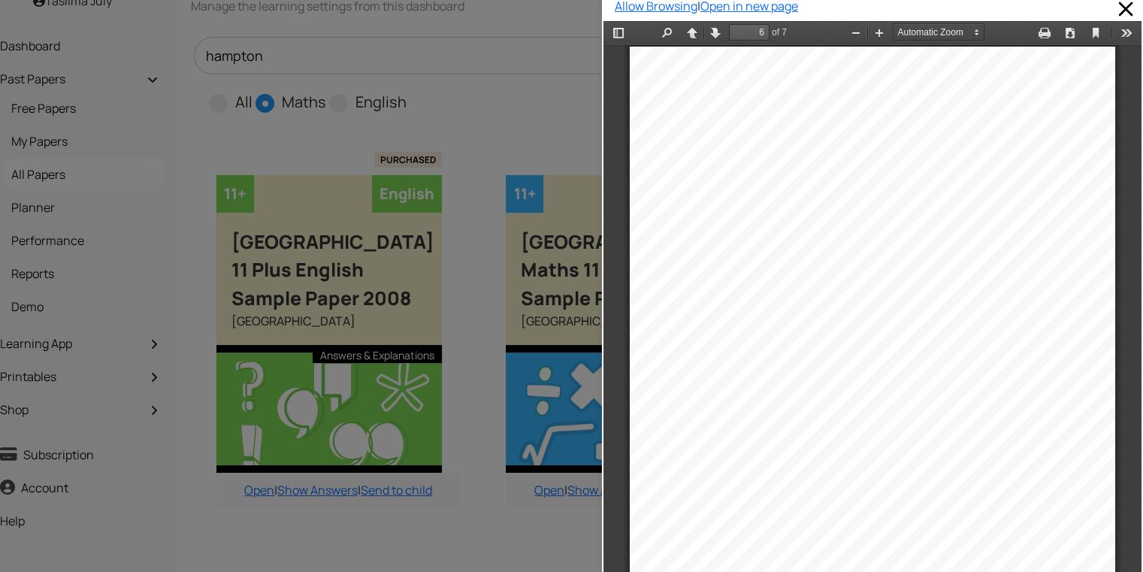
scroll to position [3482, 0]
type input "7"
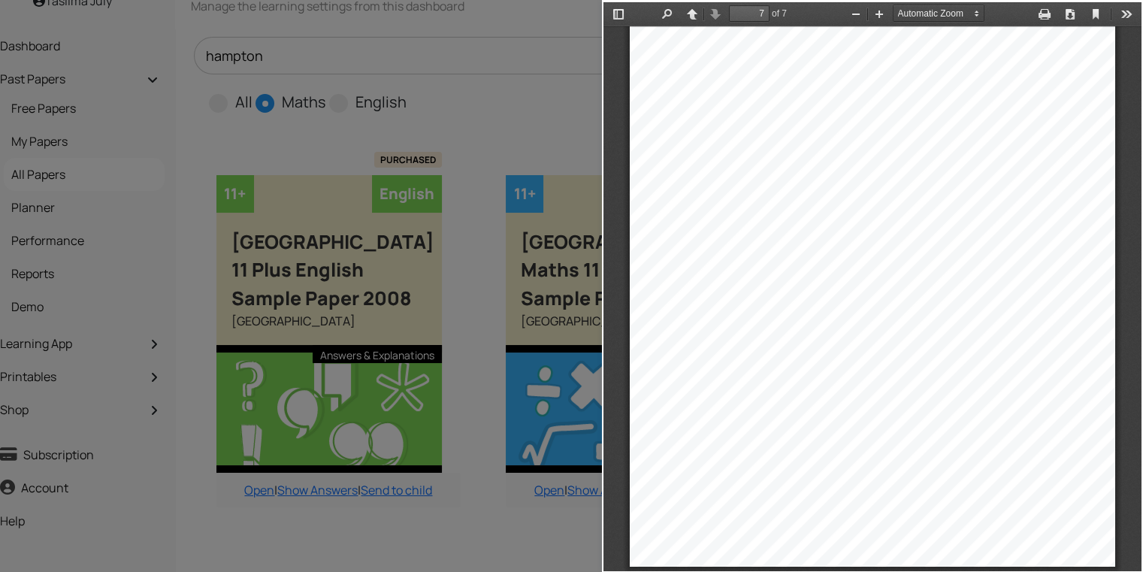
click at [228, 386] on div at bounding box center [301, 286] width 602 height 572
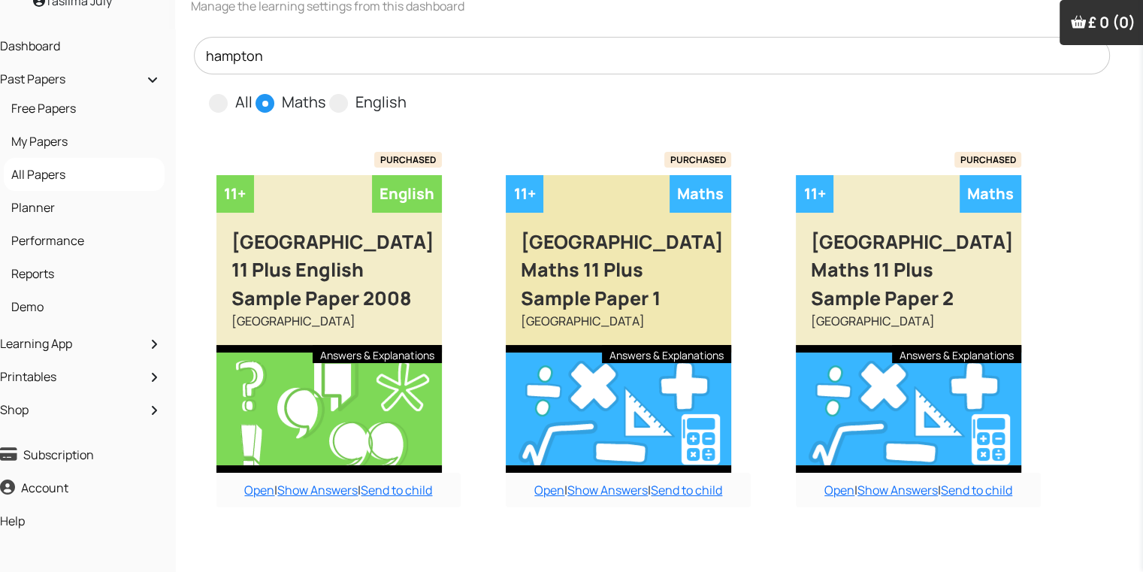
click at [607, 410] on div at bounding box center [619, 409] width 226 height 128
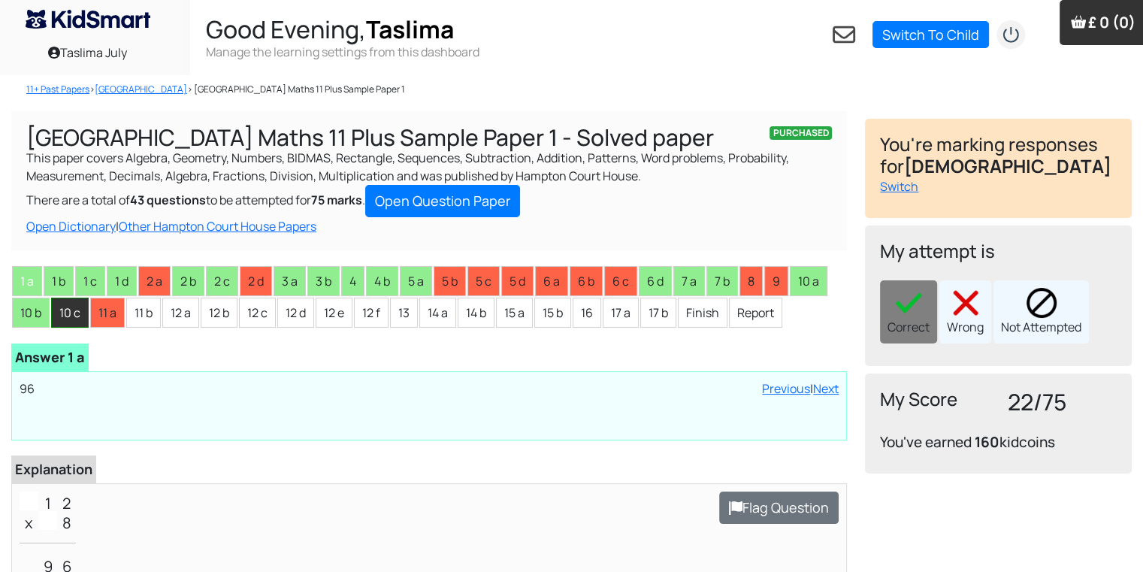
click at [54, 320] on li "10 c" at bounding box center [70, 313] width 38 height 30
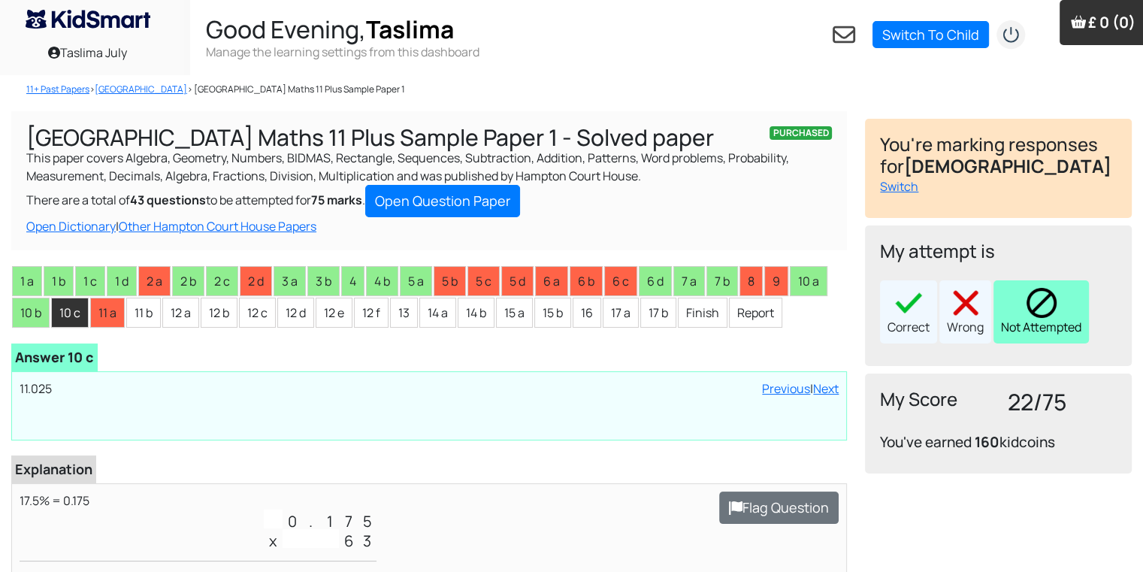
click at [1070, 308] on div "Not Attempted" at bounding box center [1041, 311] width 95 height 63
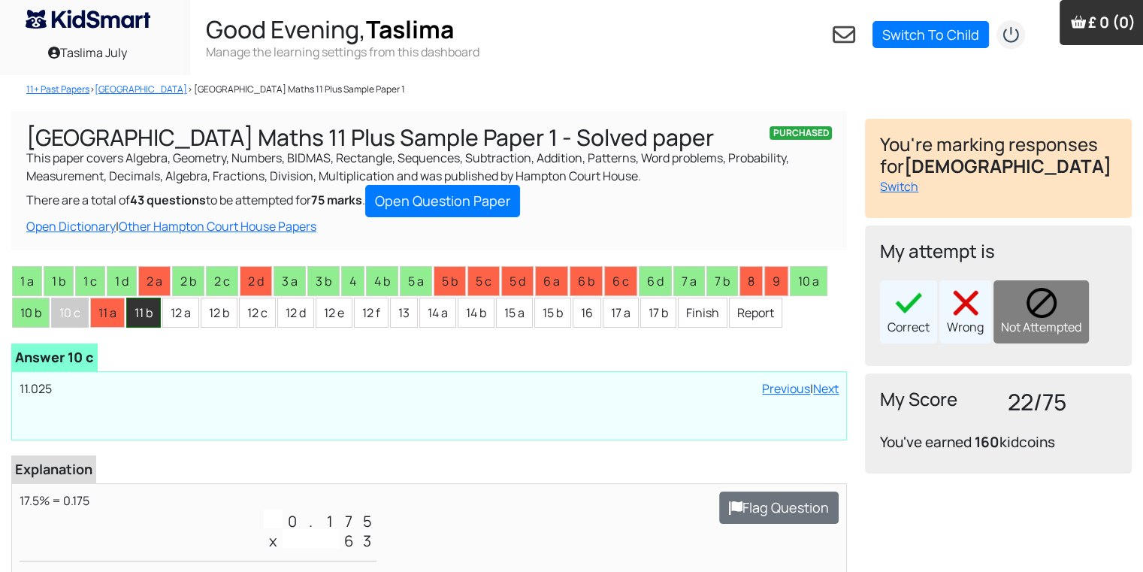
click at [132, 322] on li "11 b" at bounding box center [143, 313] width 35 height 30
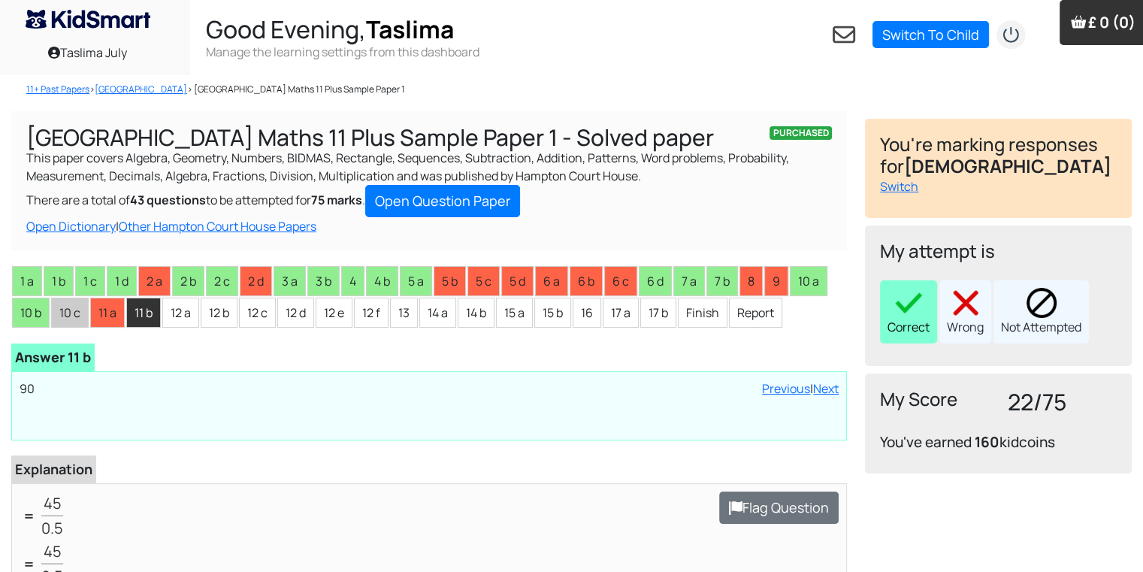
click at [908, 307] on img at bounding box center [909, 303] width 30 height 30
click at [181, 316] on li "12 a" at bounding box center [180, 313] width 37 height 30
click at [887, 338] on div "Correct" at bounding box center [908, 311] width 57 height 63
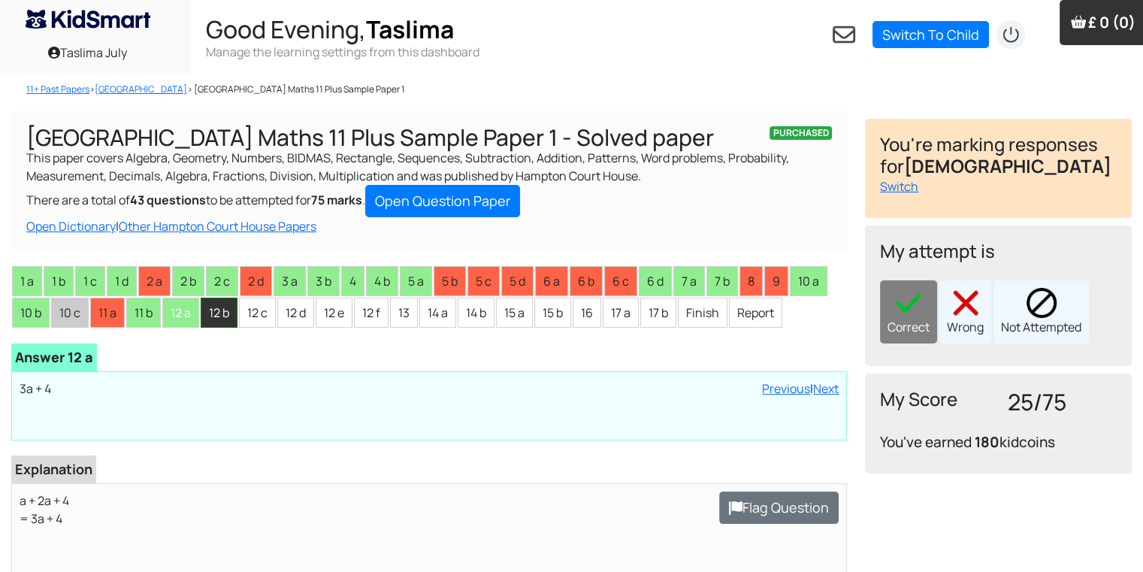
click at [232, 313] on li "12 b" at bounding box center [219, 313] width 37 height 30
click at [892, 297] on div "Correct" at bounding box center [908, 311] width 57 height 63
click at [260, 298] on li "12 c" at bounding box center [257, 313] width 37 height 30
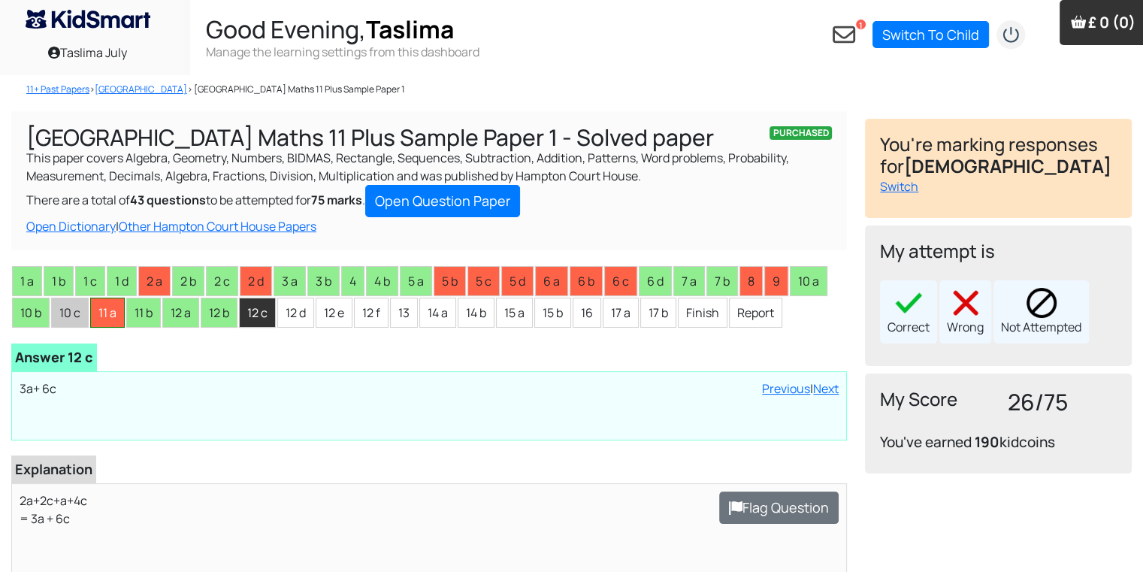
click at [109, 313] on li "11 a" at bounding box center [107, 313] width 35 height 30
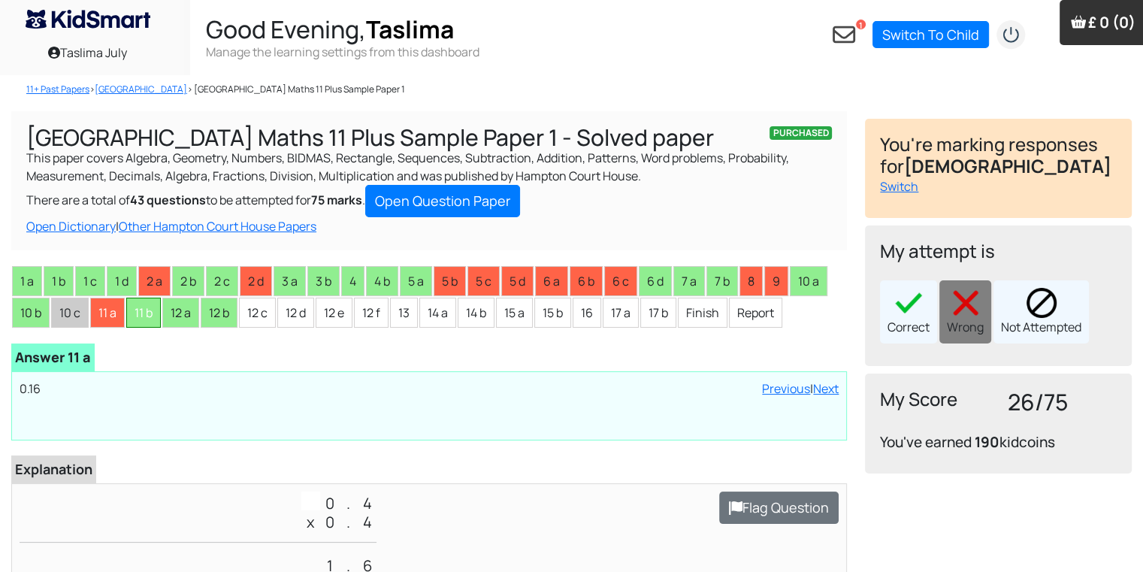
click at [134, 310] on li "11 b" at bounding box center [143, 313] width 35 height 30
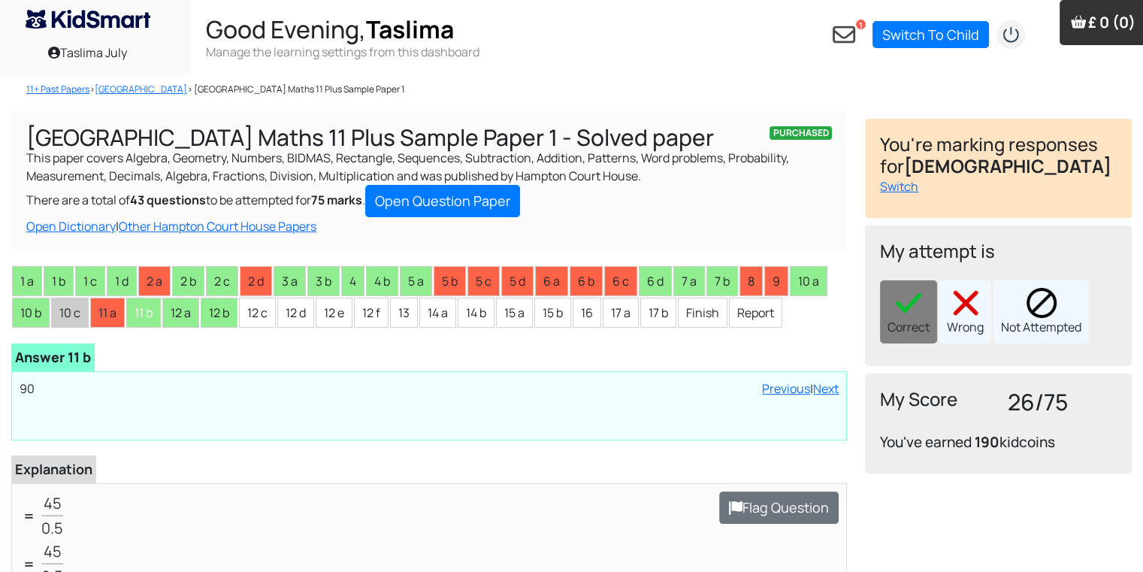
click at [257, 330] on div "1 a 1 b 1 c 1 d 2 a 2 b 2 c 2 d 3 a 3 b 4 4 b 5 a 5 b 5 c 5 d 6 a 6 b 6 c 6 d 7…" at bounding box center [429, 567] width 836 height 604
click at [256, 319] on li "12 c" at bounding box center [257, 313] width 37 height 30
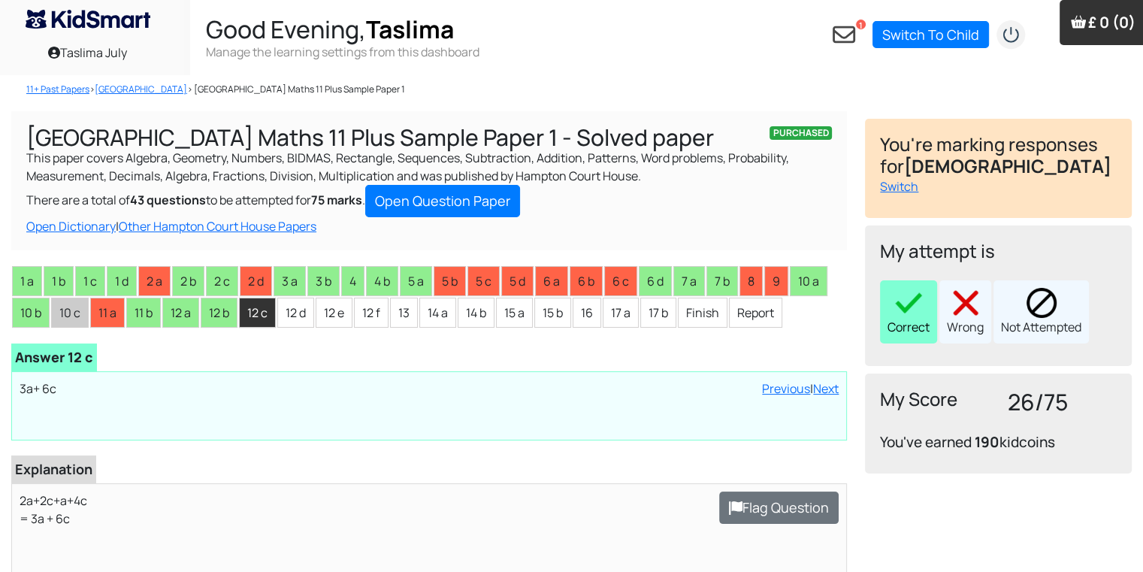
click at [891, 302] on div "Correct" at bounding box center [908, 311] width 57 height 63
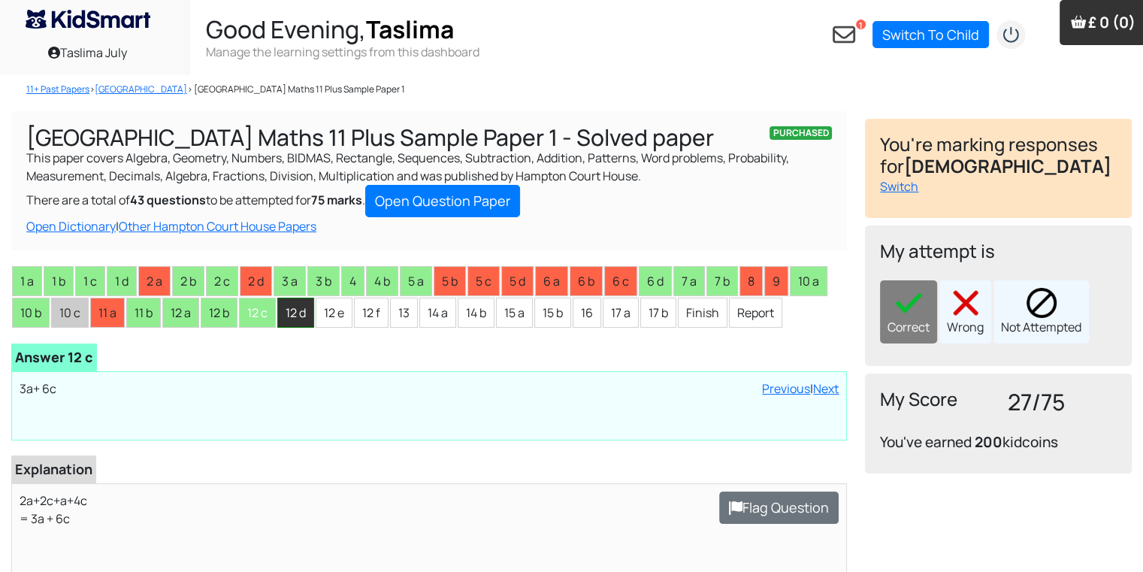
click at [298, 319] on li "12 d" at bounding box center [295, 313] width 37 height 30
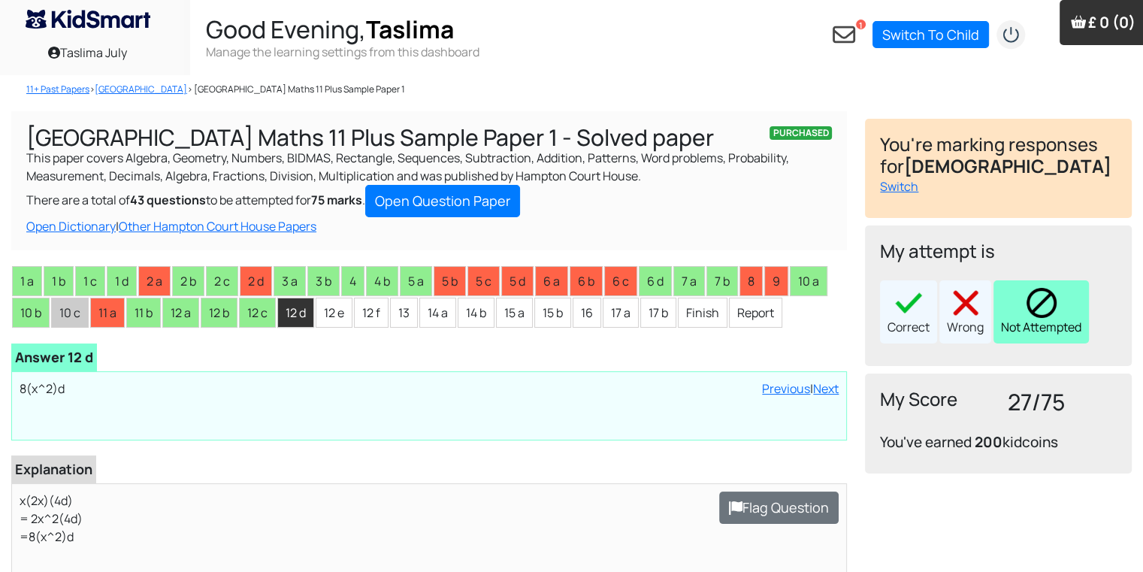
click at [1045, 303] on img at bounding box center [1042, 303] width 30 height 30
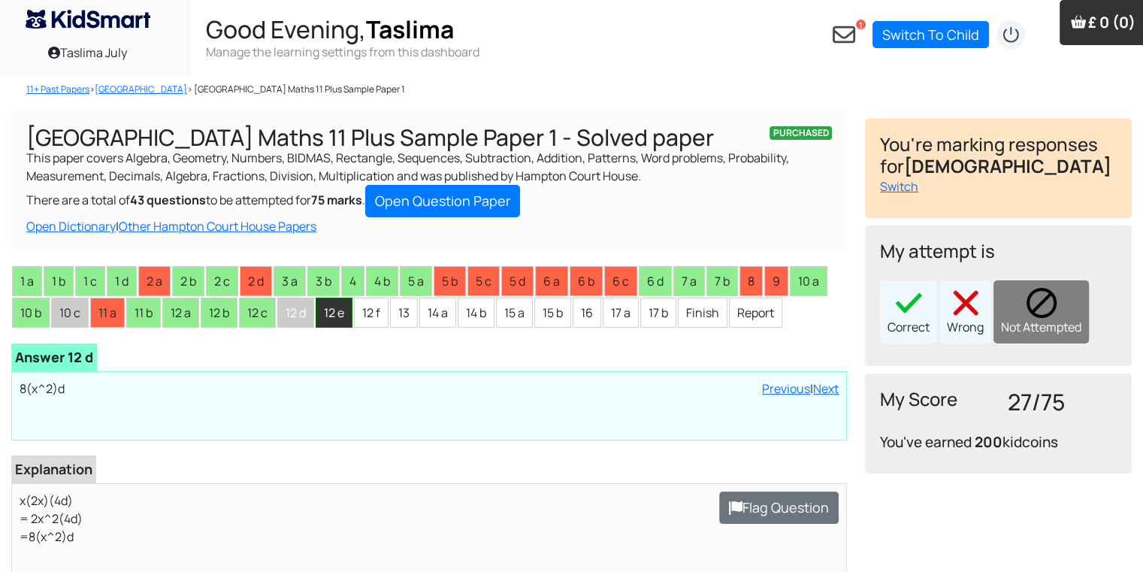
click at [337, 310] on li "12 e" at bounding box center [334, 313] width 37 height 30
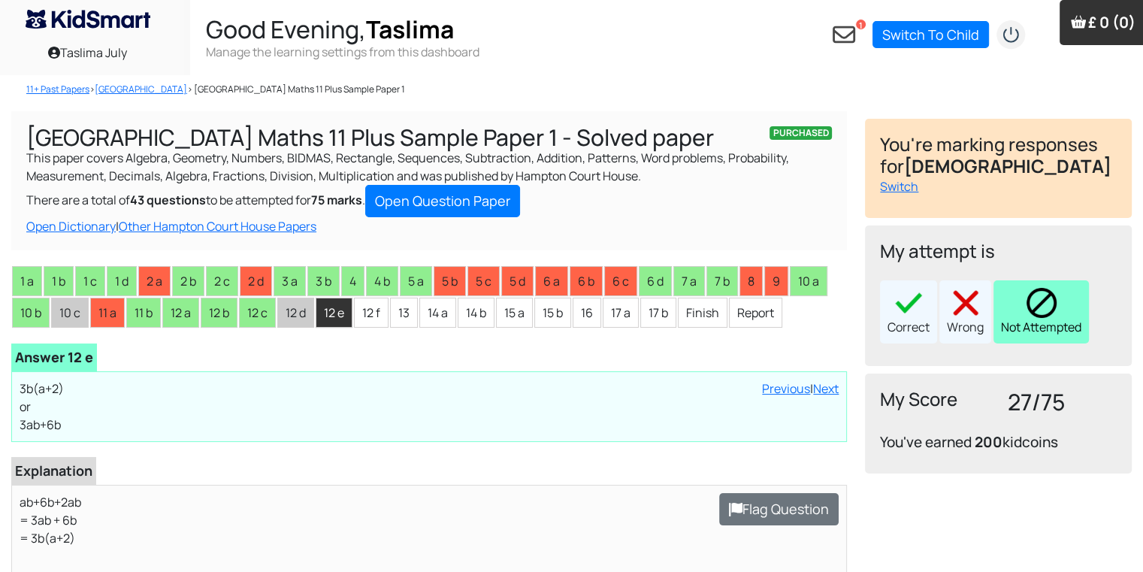
click at [1012, 299] on div "Not Attempted" at bounding box center [1041, 311] width 95 height 63
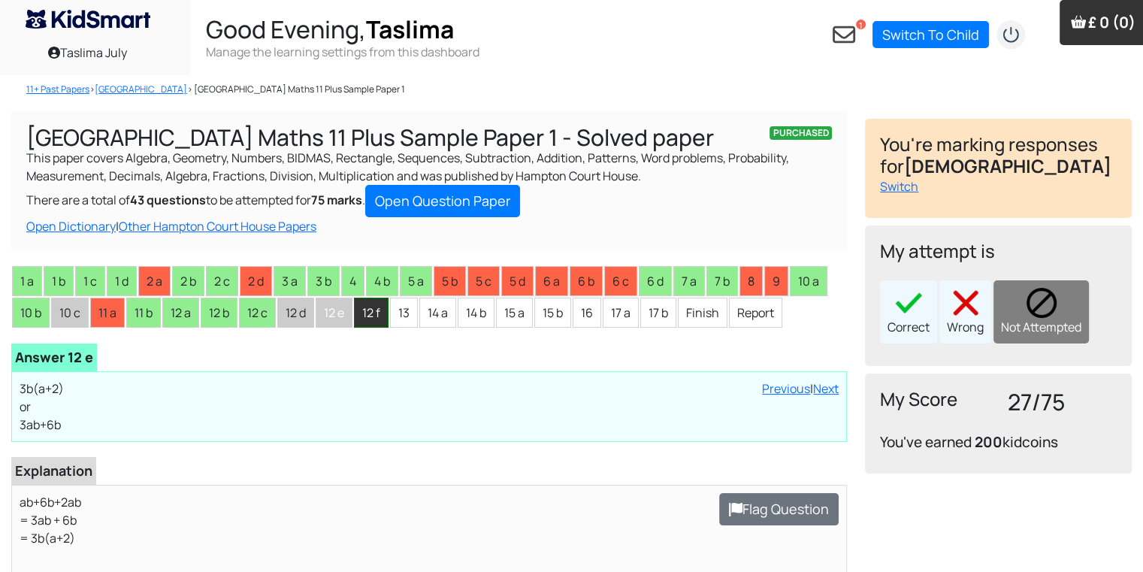
click at [385, 312] on li "12 f" at bounding box center [371, 313] width 35 height 30
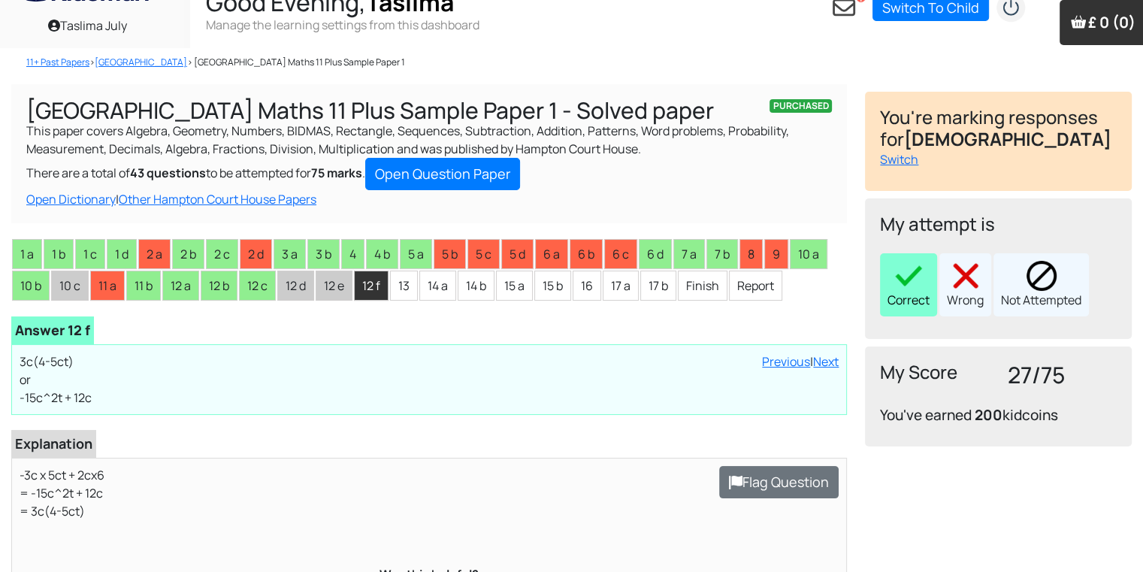
scroll to position [30, 0]
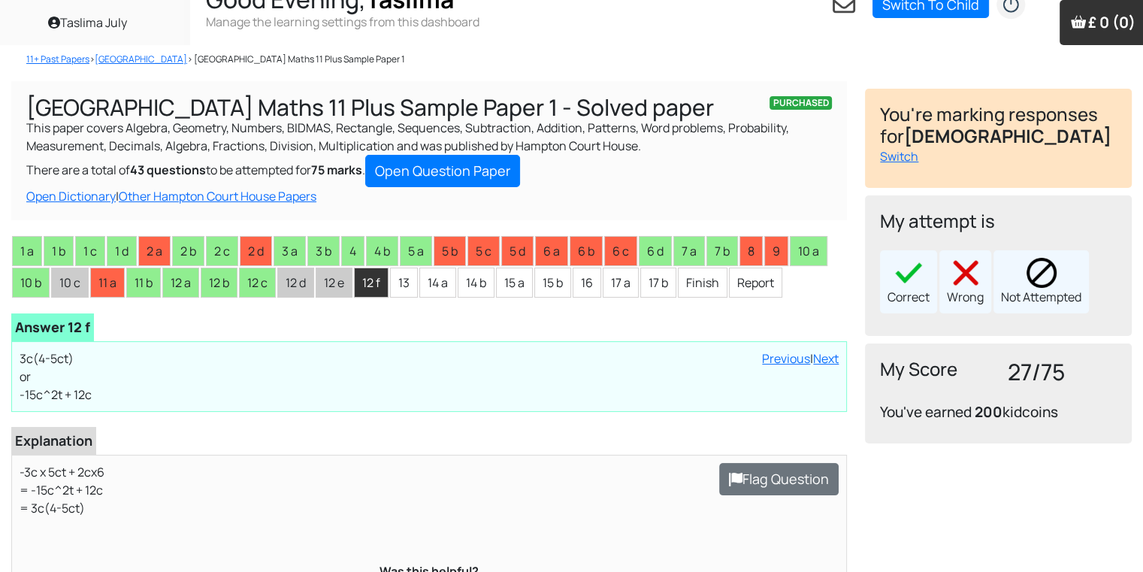
click at [992, 275] on div "Correct Wrong Not Attempted" at bounding box center [998, 281] width 237 height 63
click at [1007, 280] on div "Not Attempted" at bounding box center [1041, 281] width 95 height 63
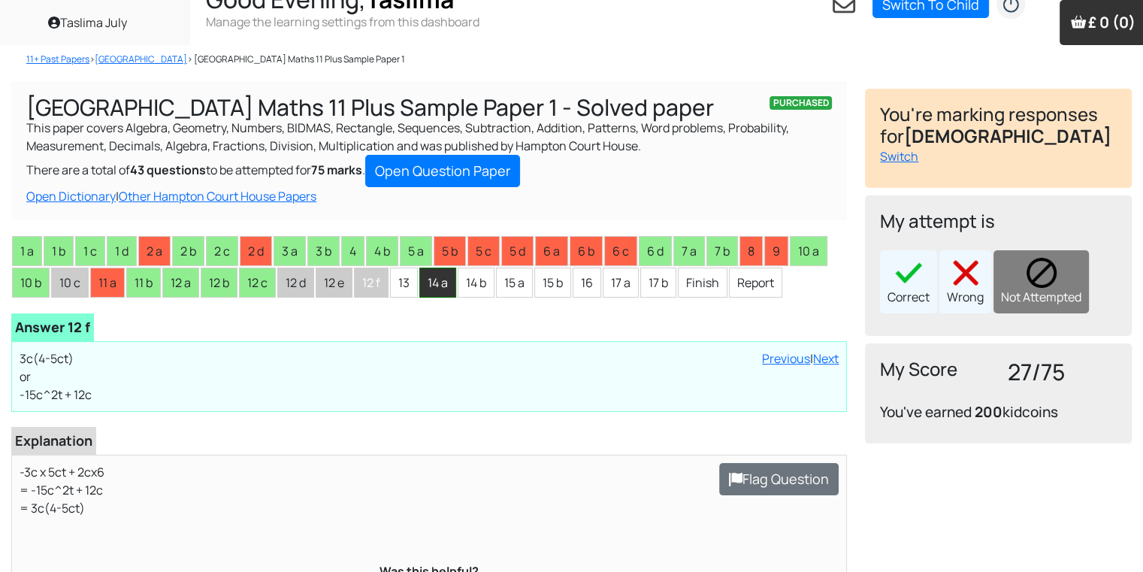
click at [429, 289] on li "14 a" at bounding box center [437, 283] width 37 height 30
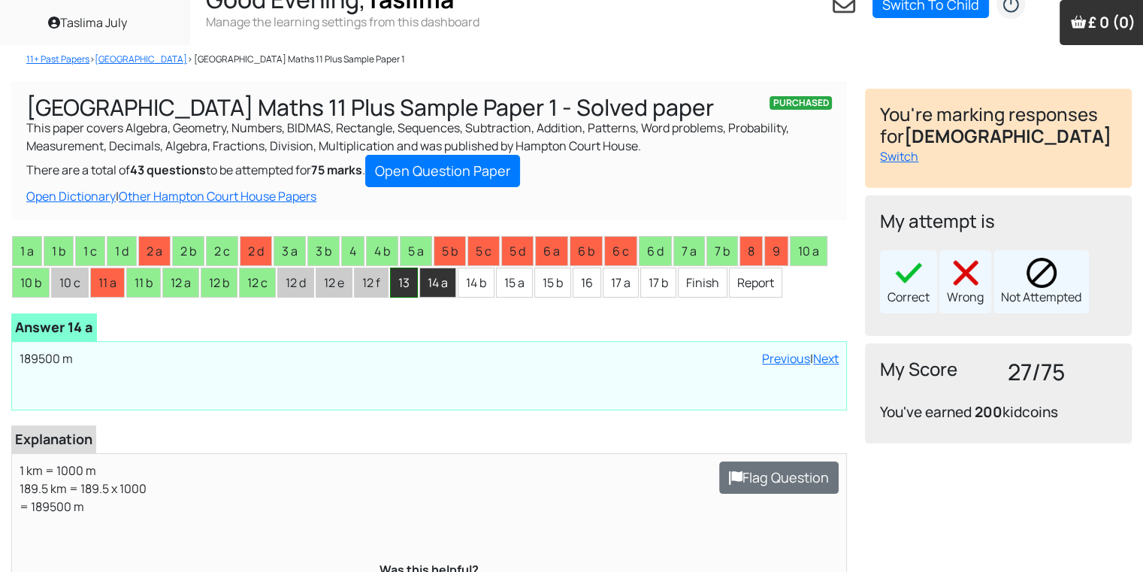
click at [407, 289] on li "13" at bounding box center [404, 283] width 28 height 30
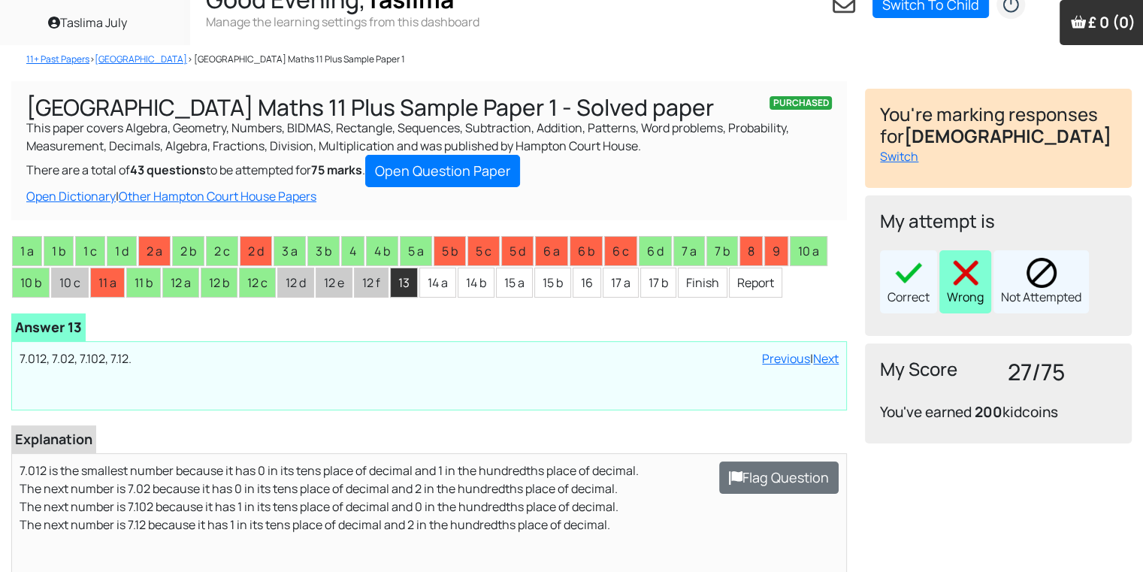
click at [959, 289] on div "Wrong" at bounding box center [966, 281] width 52 height 63
click at [444, 293] on li "14 a" at bounding box center [437, 283] width 37 height 30
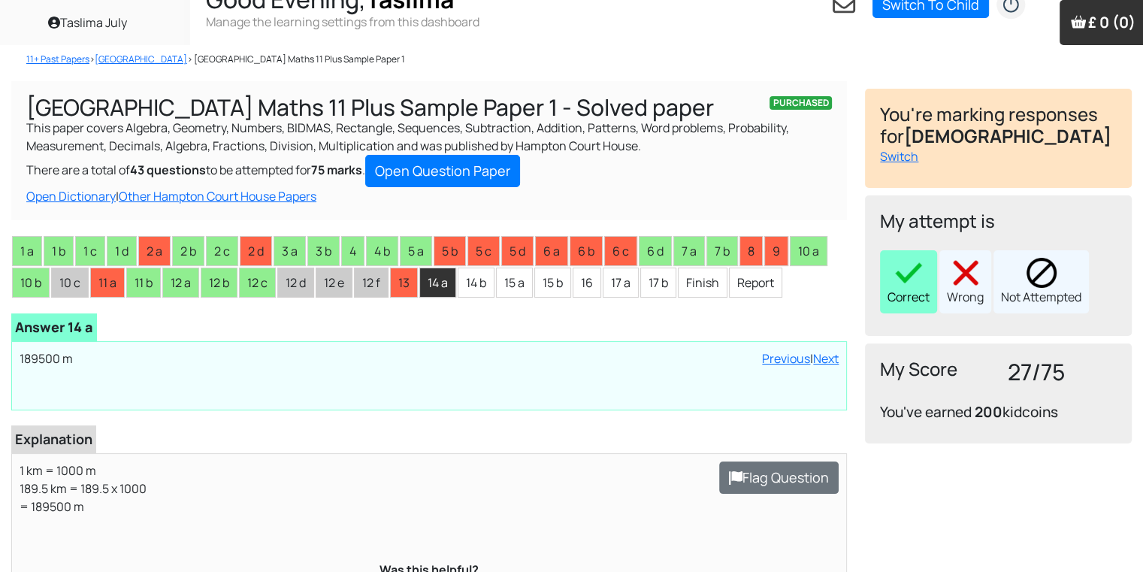
click at [908, 294] on div "Correct" at bounding box center [908, 281] width 57 height 63
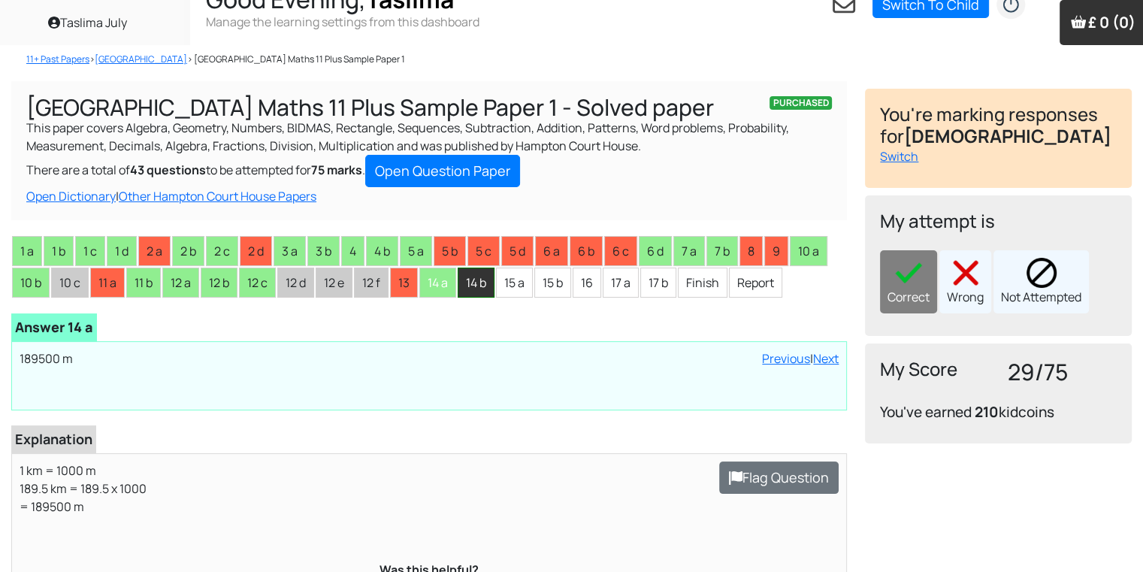
click at [468, 277] on li "14 b" at bounding box center [476, 283] width 37 height 30
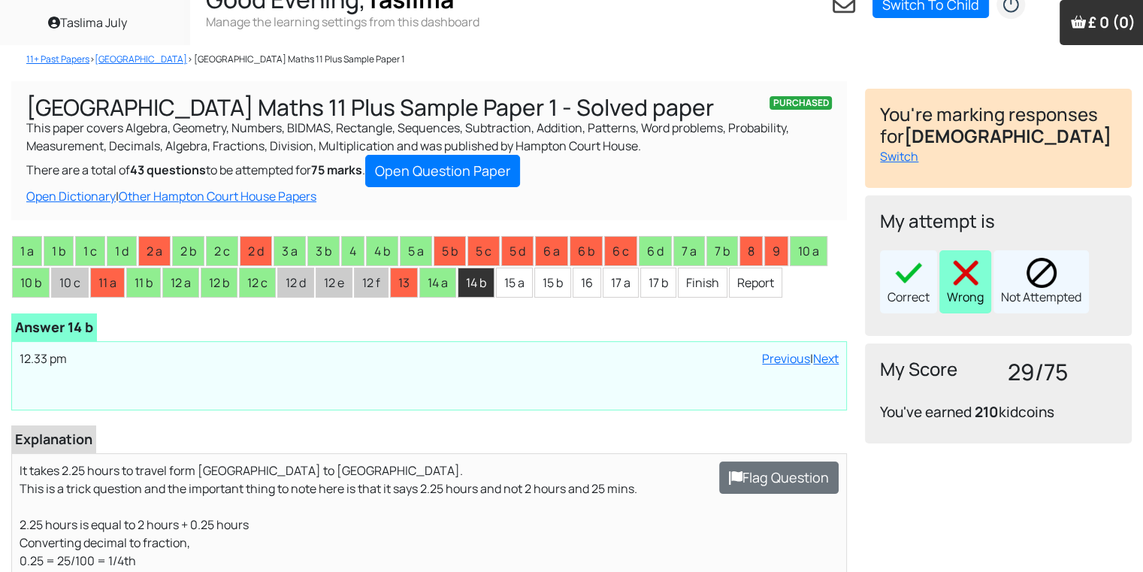
click at [955, 311] on div "Wrong" at bounding box center [966, 281] width 52 height 63
click at [525, 289] on li "15 a" at bounding box center [514, 283] width 37 height 30
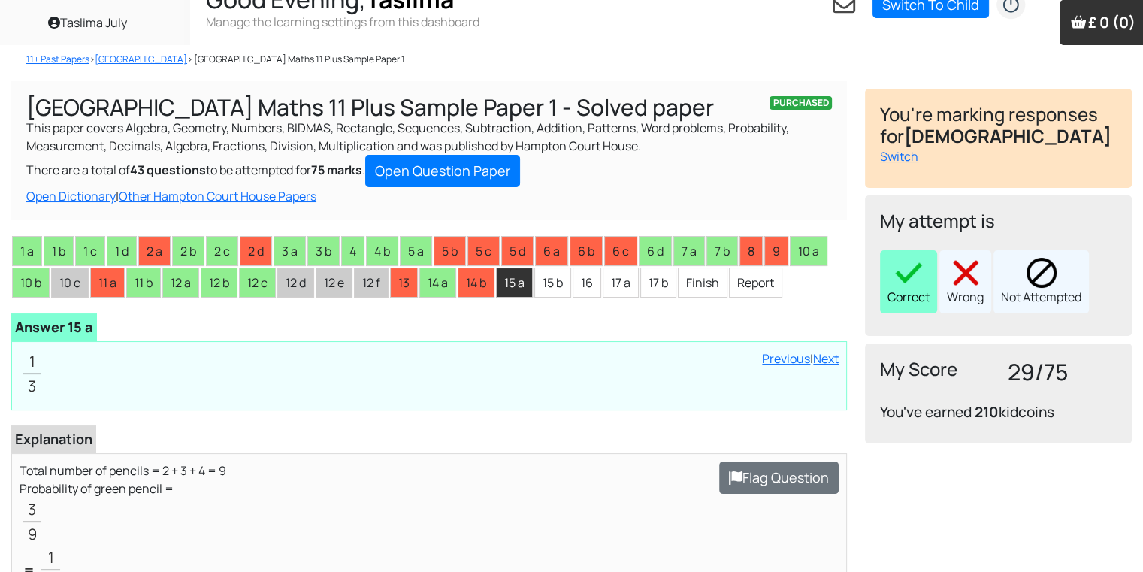
click at [919, 273] on img at bounding box center [909, 273] width 30 height 30
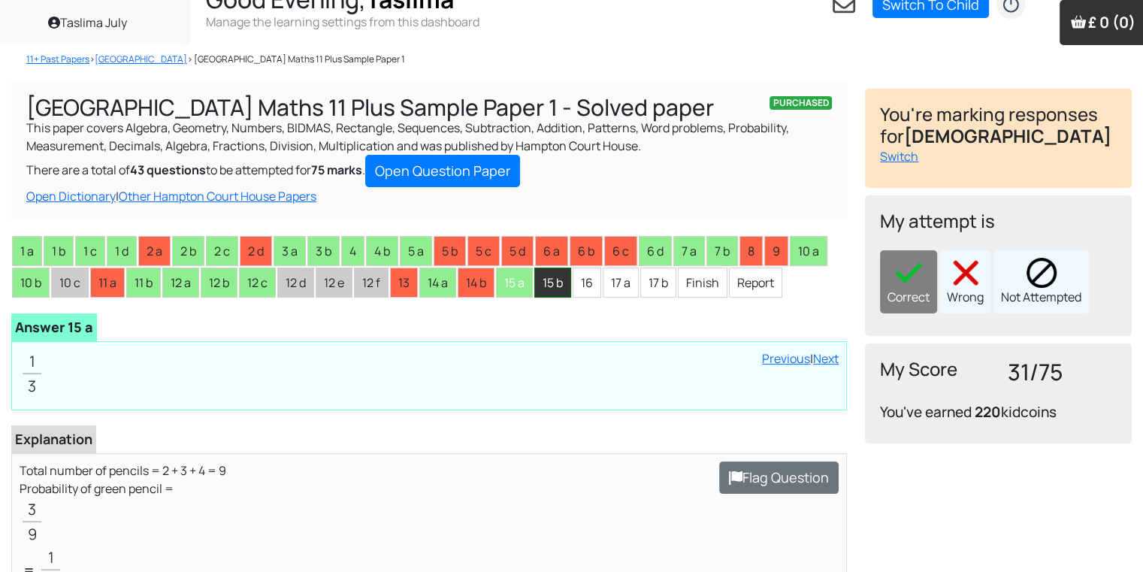
click at [567, 274] on li "15 b" at bounding box center [552, 283] width 37 height 30
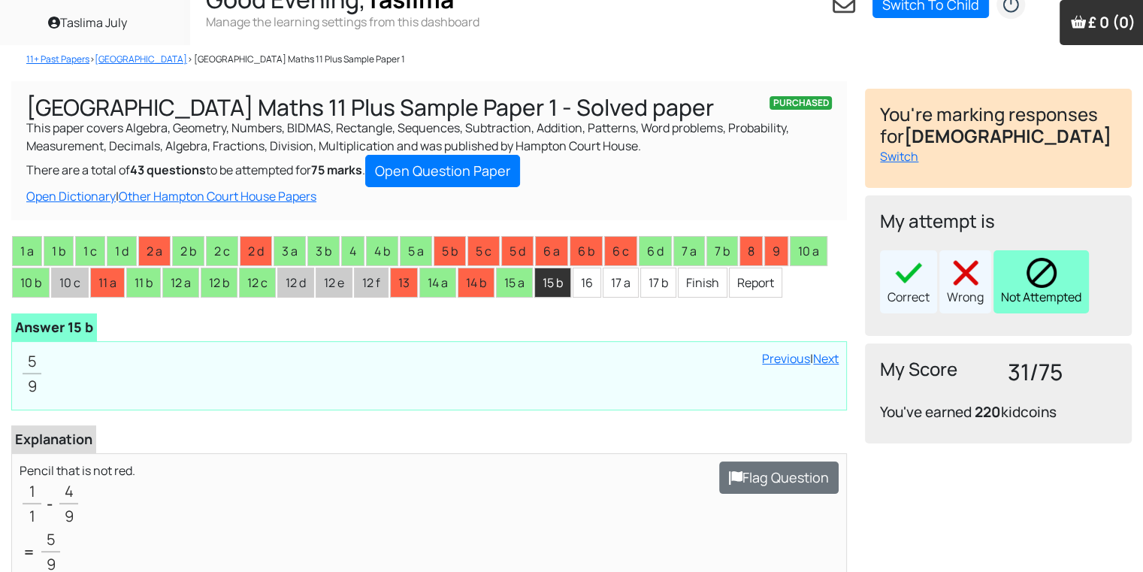
click at [1042, 280] on img at bounding box center [1042, 273] width 30 height 30
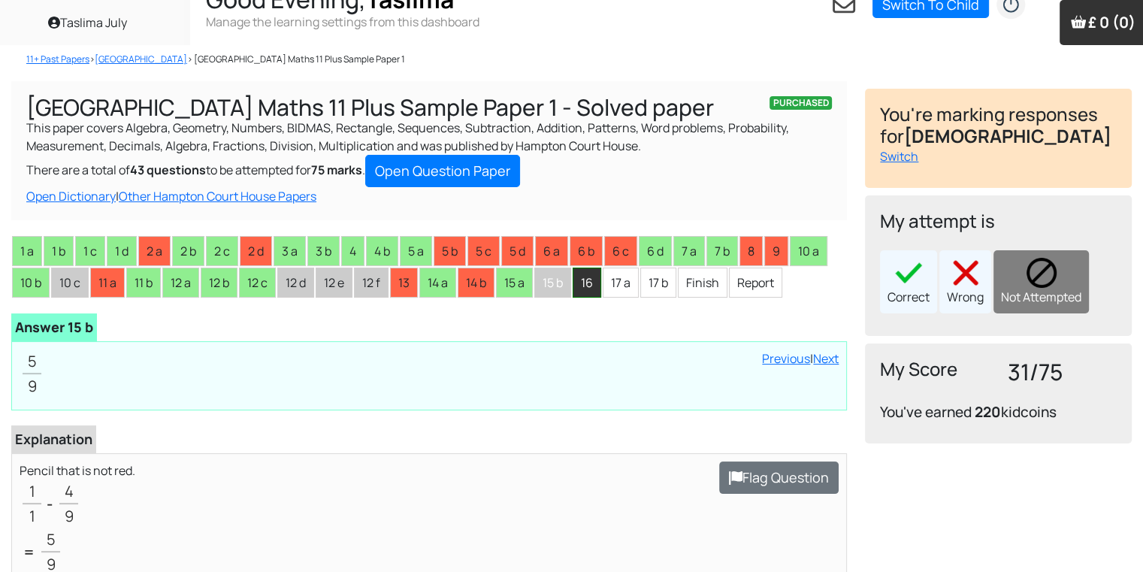
click at [592, 286] on li "16" at bounding box center [587, 283] width 29 height 30
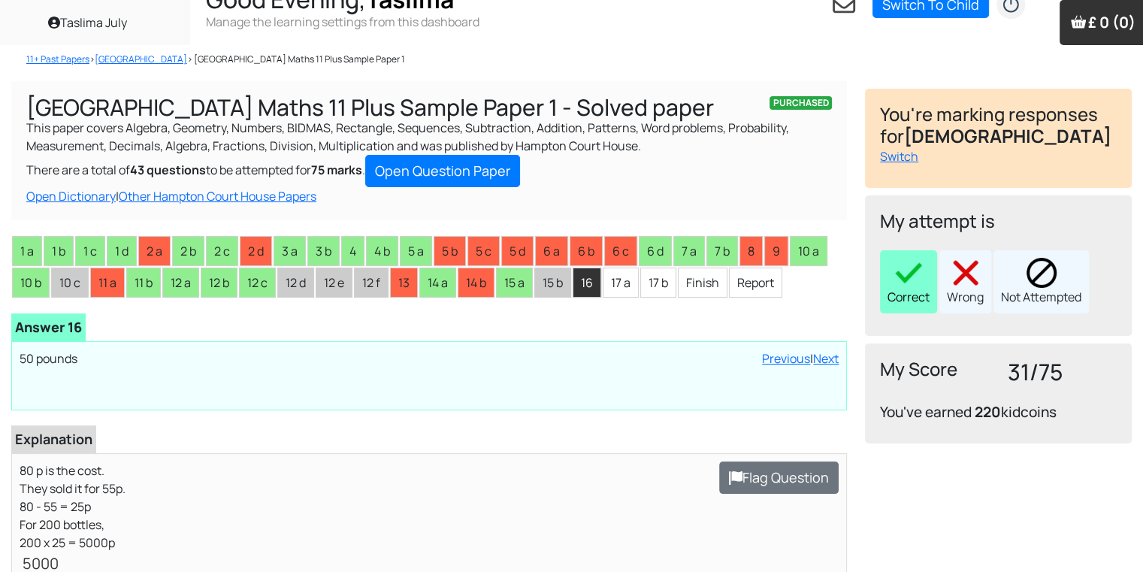
click at [919, 294] on div "Correct" at bounding box center [908, 281] width 57 height 63
click at [624, 296] on li "17 a" at bounding box center [621, 283] width 36 height 30
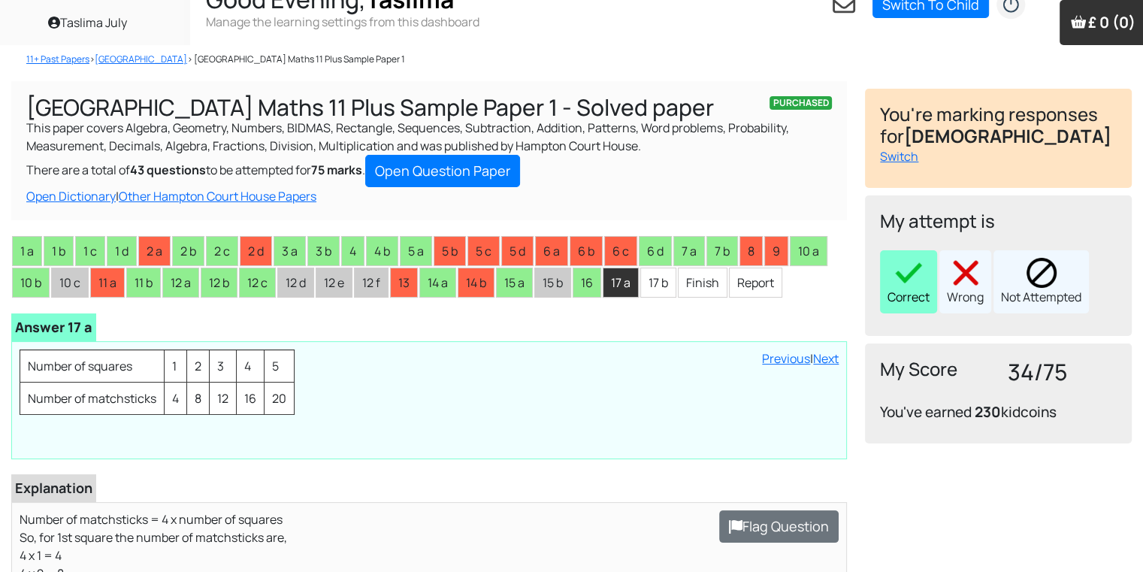
click at [915, 285] on img at bounding box center [909, 273] width 30 height 30
click at [649, 287] on li "17 b" at bounding box center [658, 283] width 36 height 30
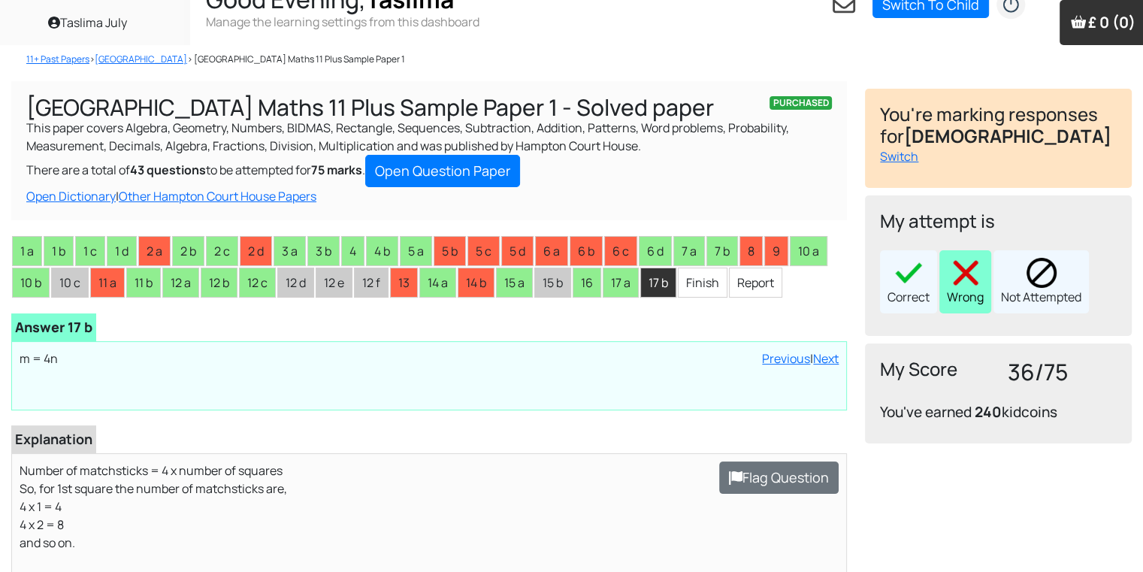
click at [976, 283] on img at bounding box center [966, 273] width 30 height 30
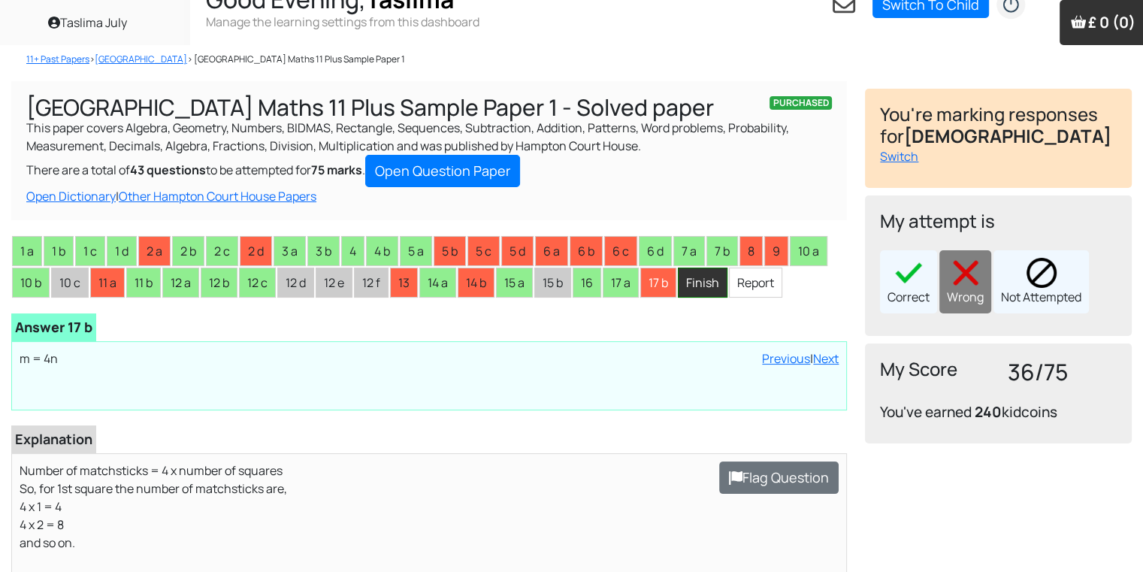
click at [708, 277] on li "Finish" at bounding box center [703, 283] width 50 height 30
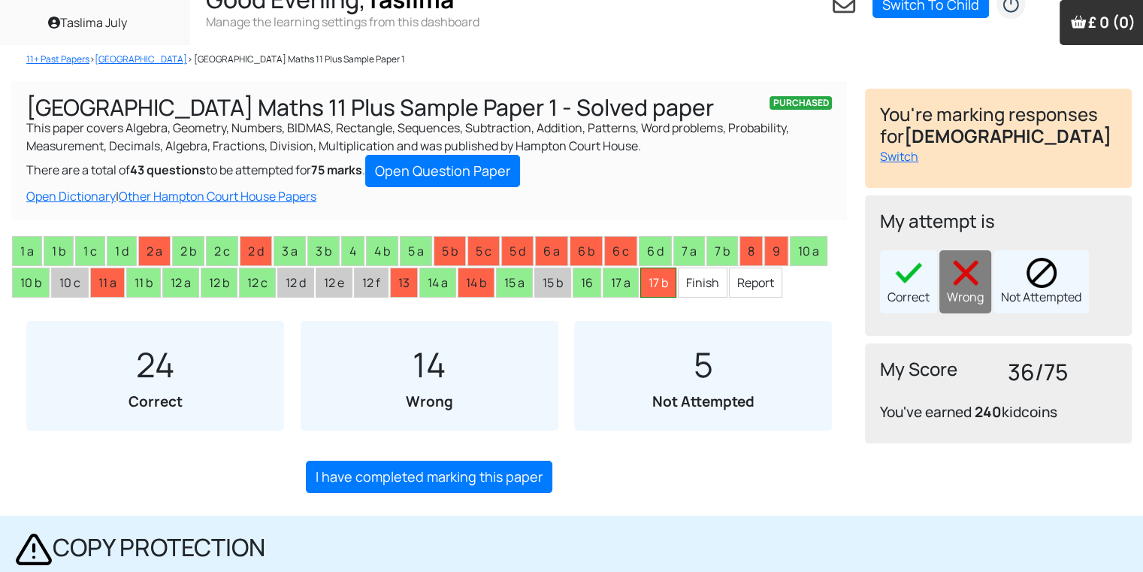
click at [671, 275] on li "17 b" at bounding box center [658, 283] width 36 height 30
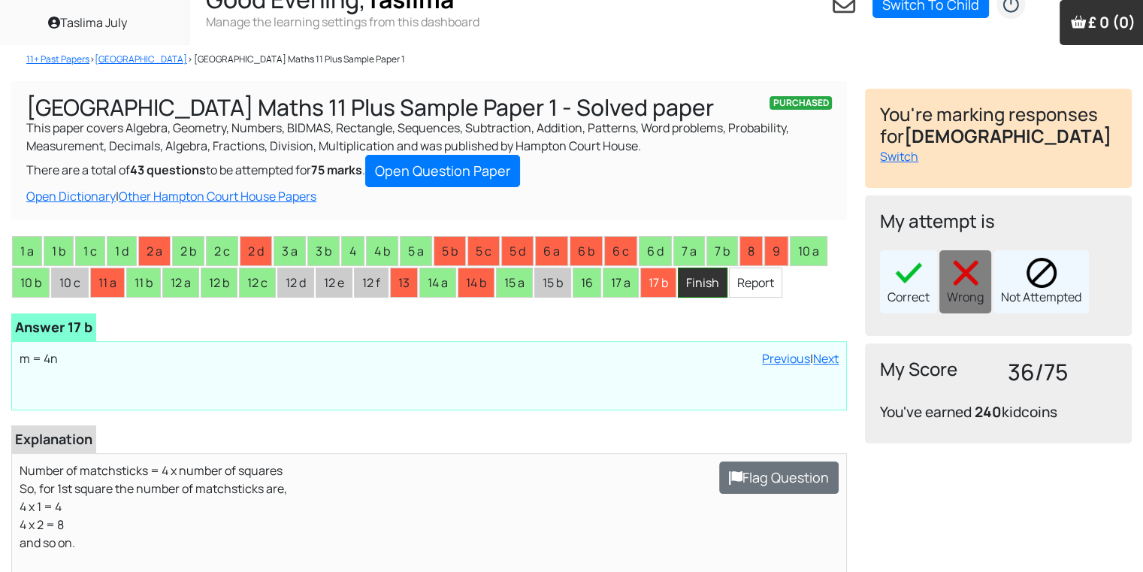
click at [719, 297] on li "Finish" at bounding box center [703, 283] width 50 height 30
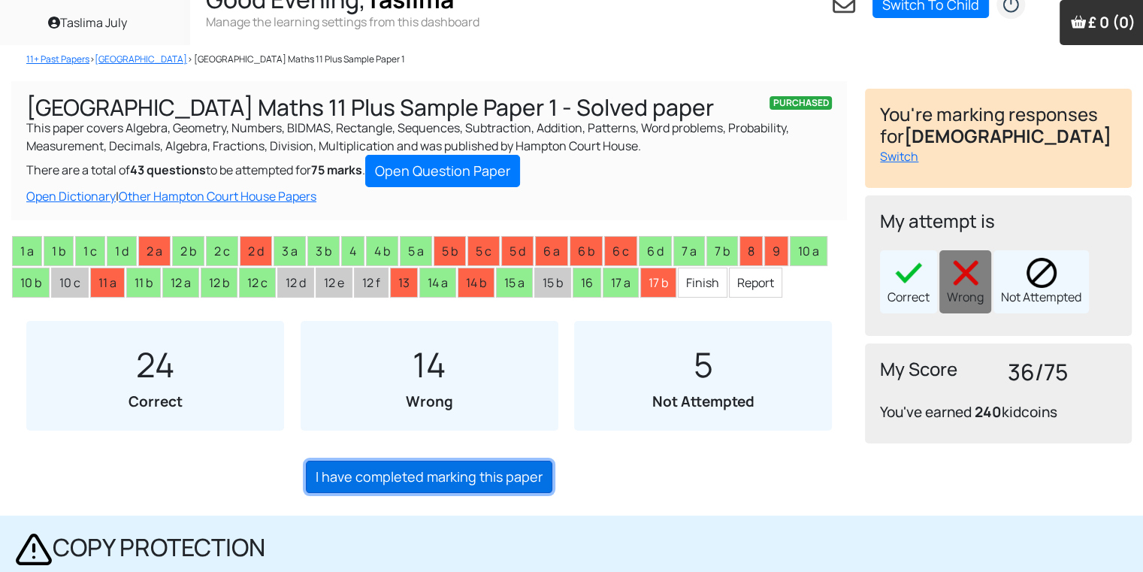
click at [513, 476] on link "I have completed marking this paper" at bounding box center [429, 477] width 247 height 32
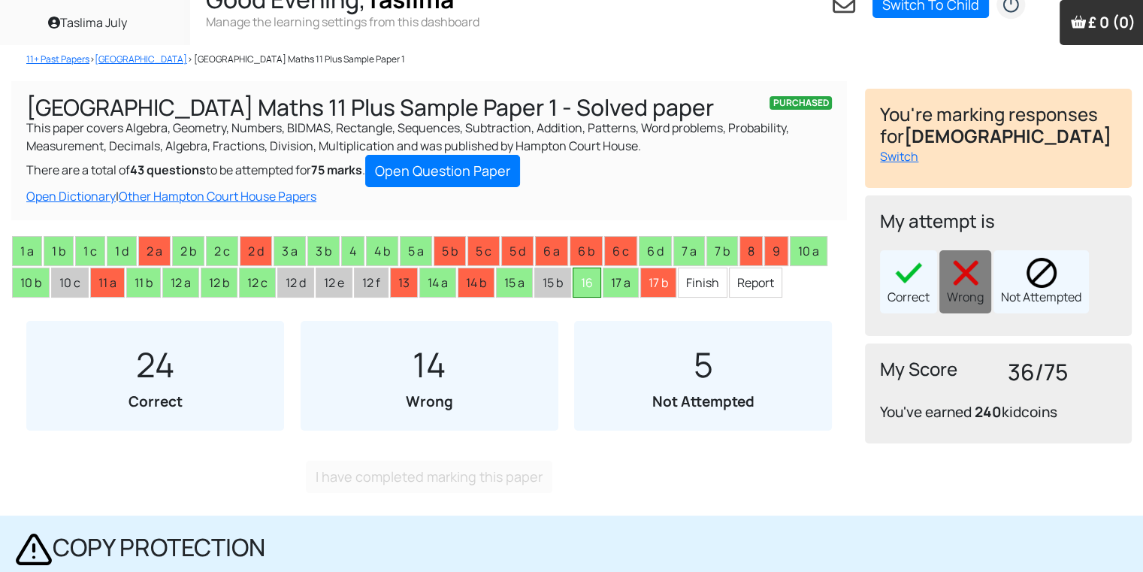
click at [583, 275] on li "16" at bounding box center [587, 283] width 29 height 30
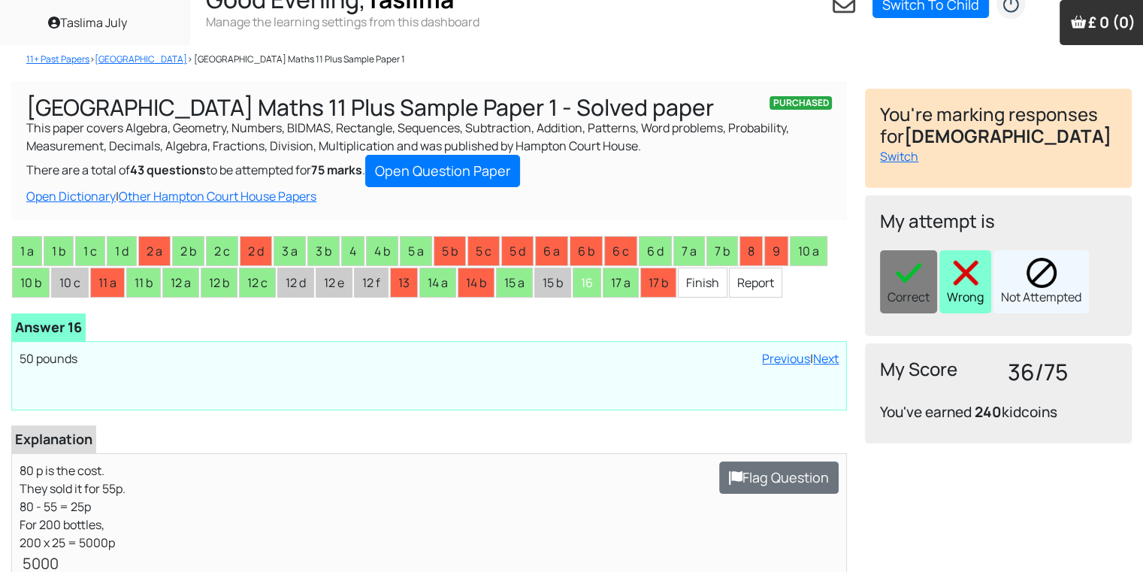
click at [958, 302] on div "Wrong" at bounding box center [966, 281] width 52 height 63
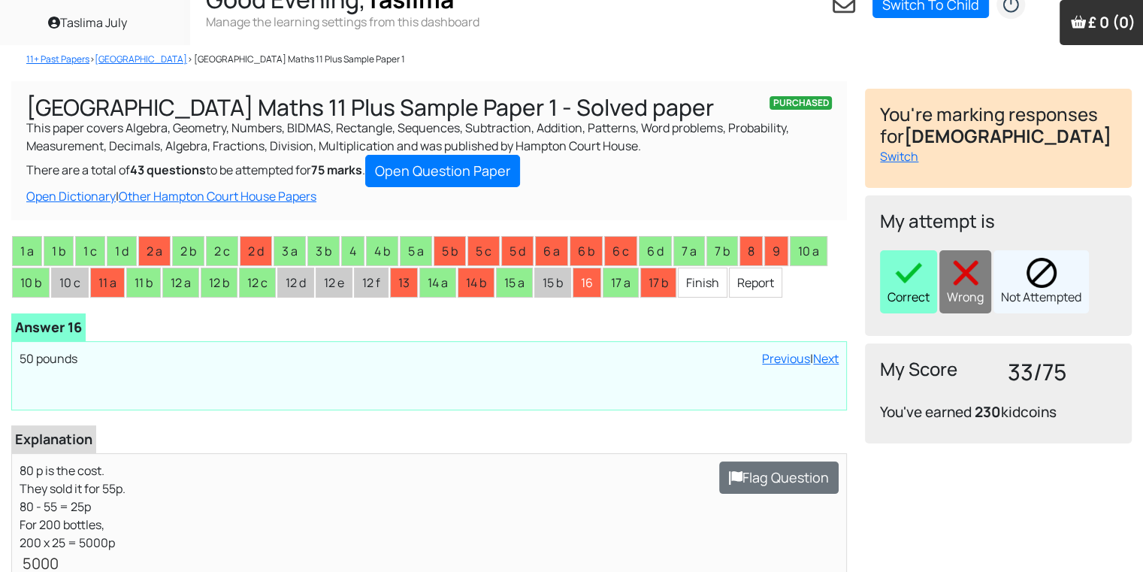
click at [922, 279] on img at bounding box center [909, 273] width 30 height 30
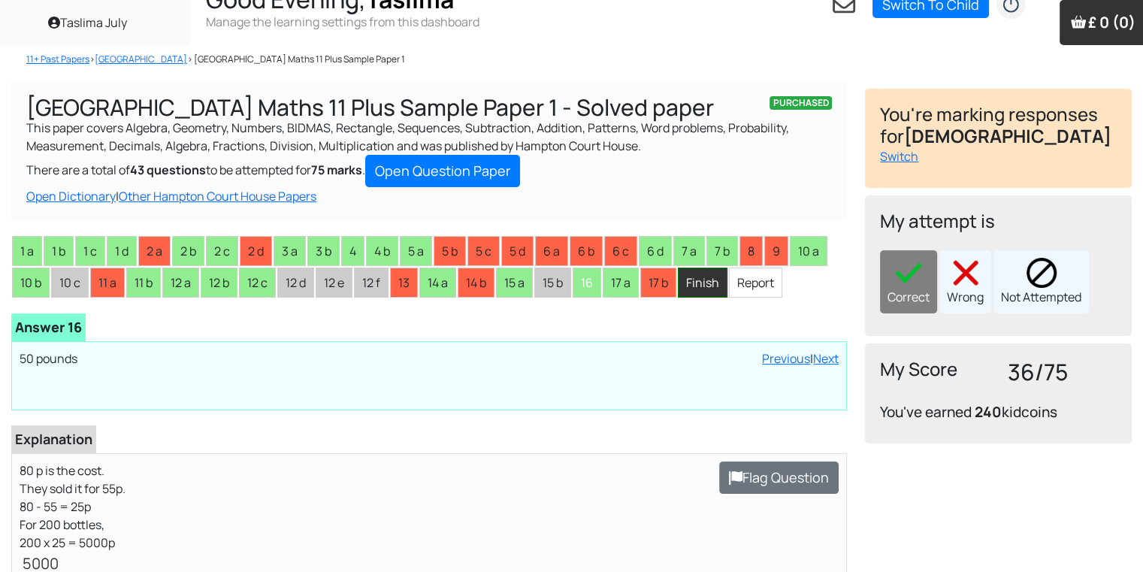
click at [692, 286] on li "Finish" at bounding box center [703, 283] width 50 height 30
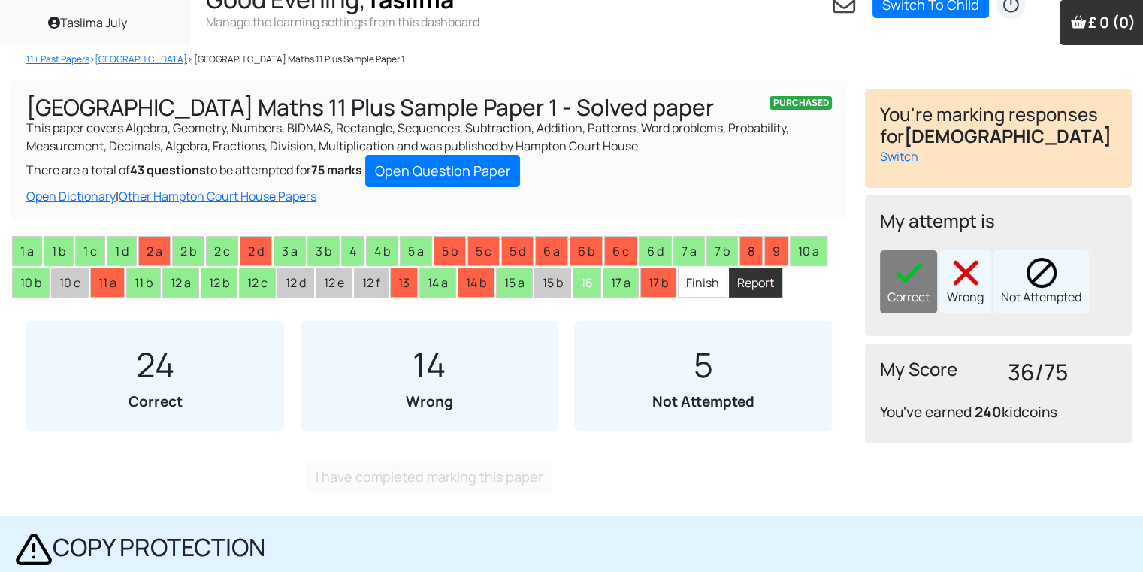
click at [746, 293] on li "Report" at bounding box center [755, 283] width 53 height 30
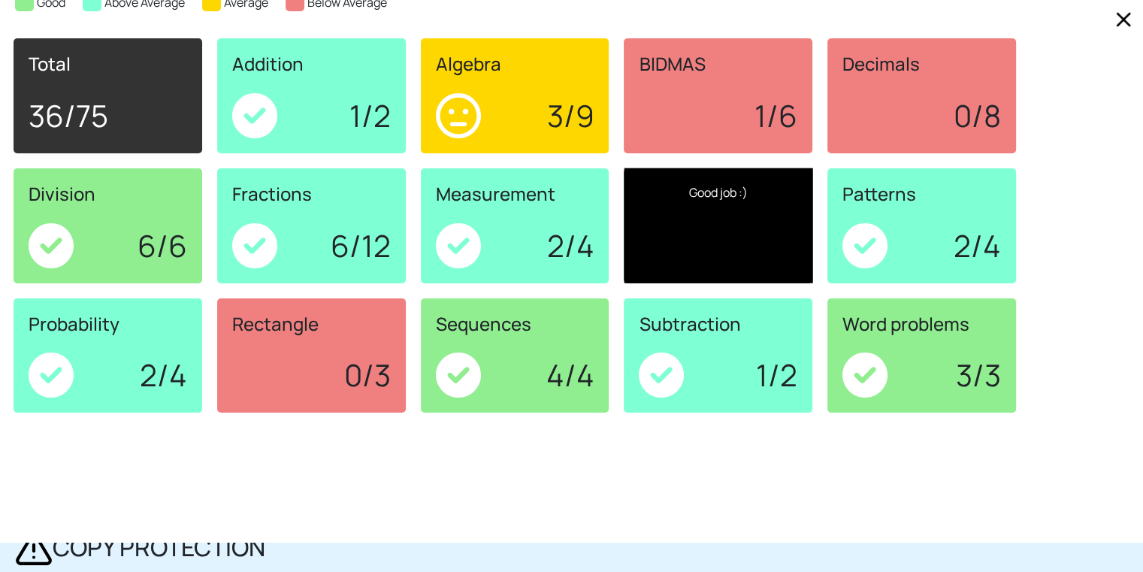
click at [701, 226] on div "Good job :)" at bounding box center [718, 225] width 189 height 115
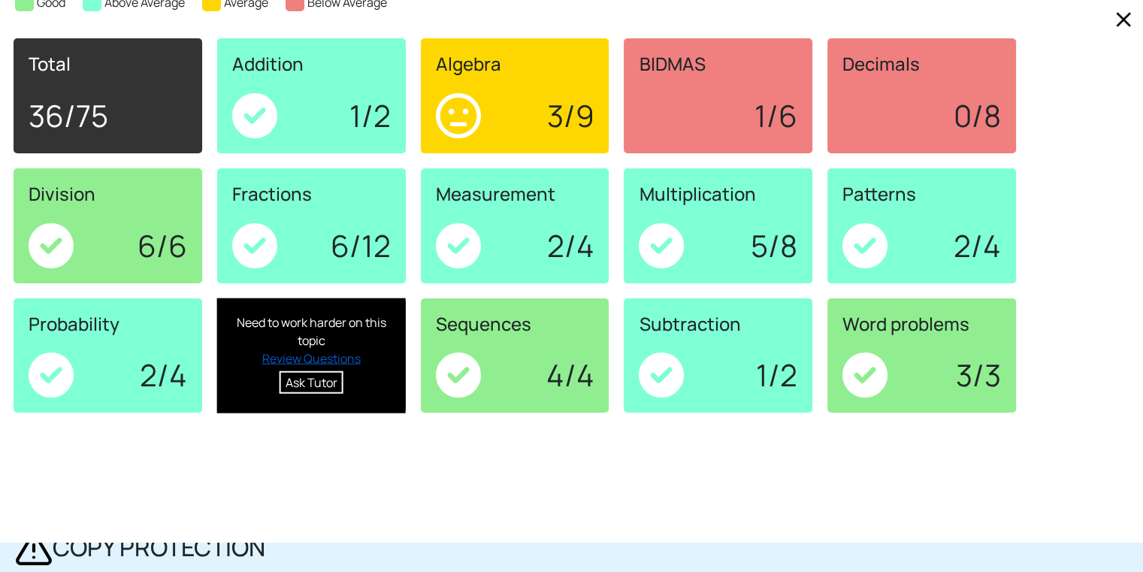
click at [298, 364] on link "Review Questions" at bounding box center [311, 358] width 98 height 17
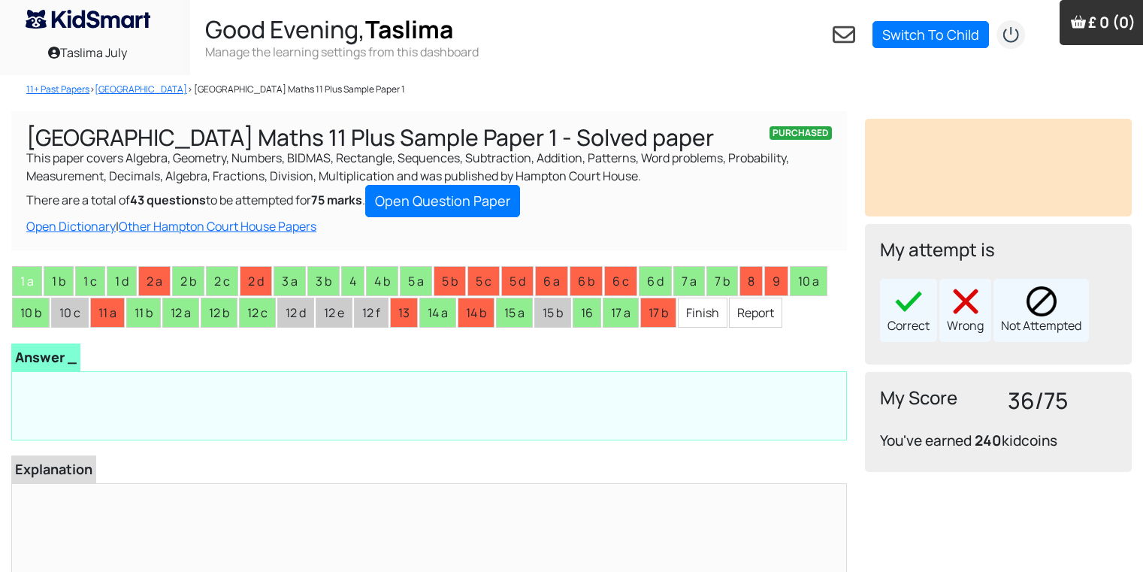
scroll to position [30, 0]
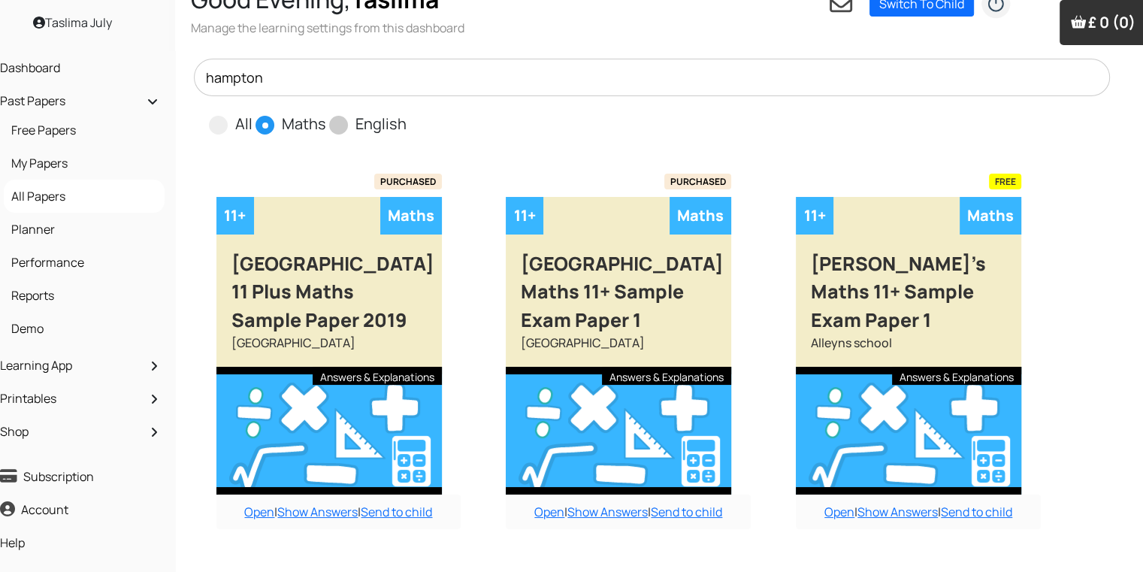
click at [338, 112] on span "English" at bounding box center [367, 123] width 77 height 23
click at [343, 127] on span at bounding box center [338, 125] width 19 height 19
click at [407, 123] on input "English" at bounding box center [412, 118] width 10 height 10
radio input "true"
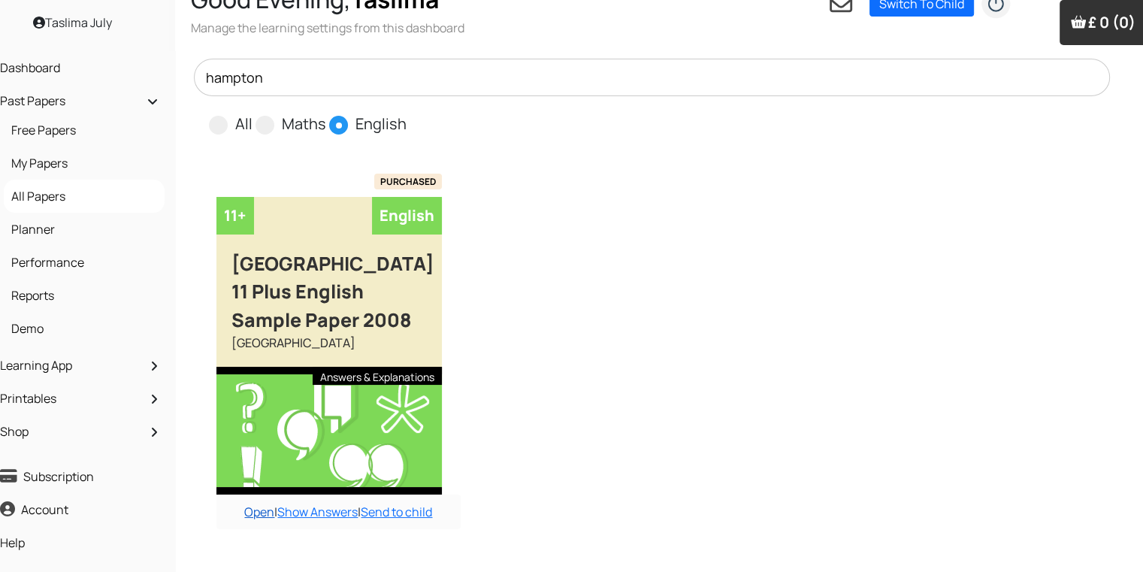
click at [257, 520] on link "Open" at bounding box center [259, 512] width 30 height 17
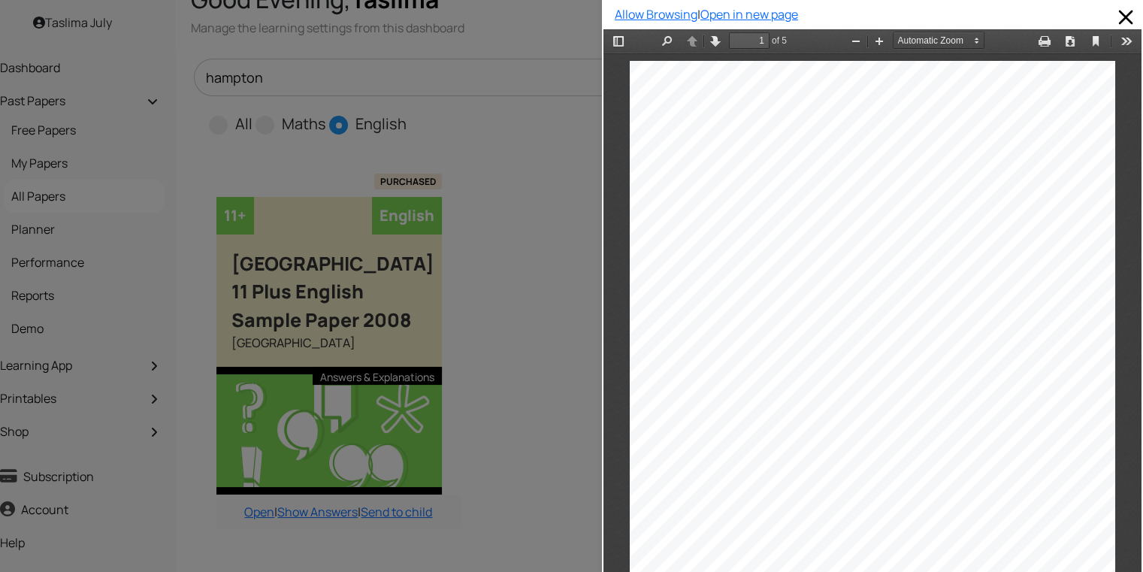
scroll to position [8, 0]
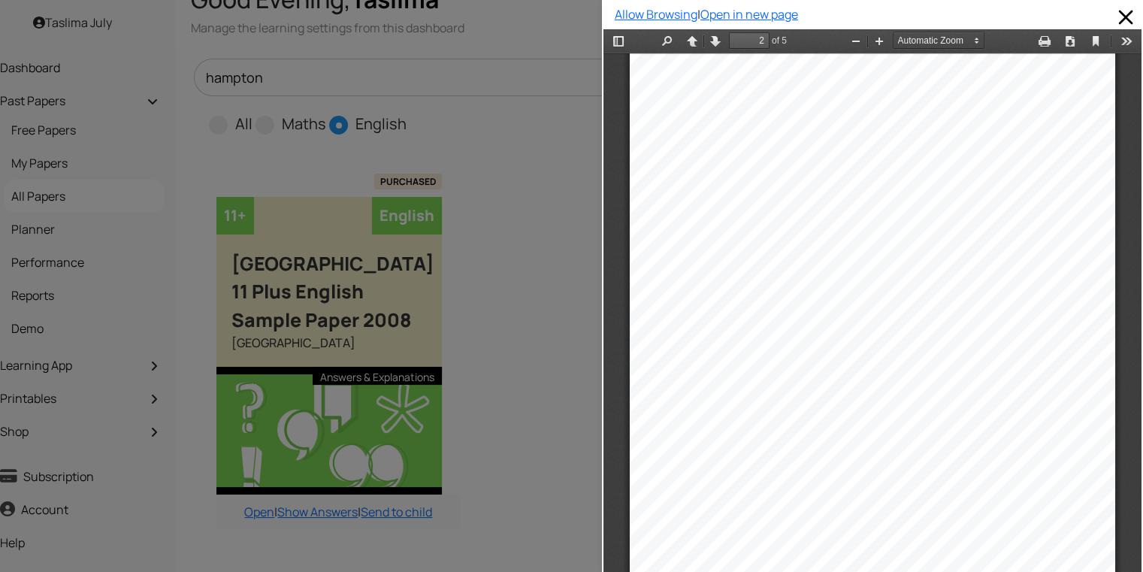
drag, startPoint x: 1128, startPoint y: 134, endPoint x: 1758, endPoint y: 274, distance: 645.4
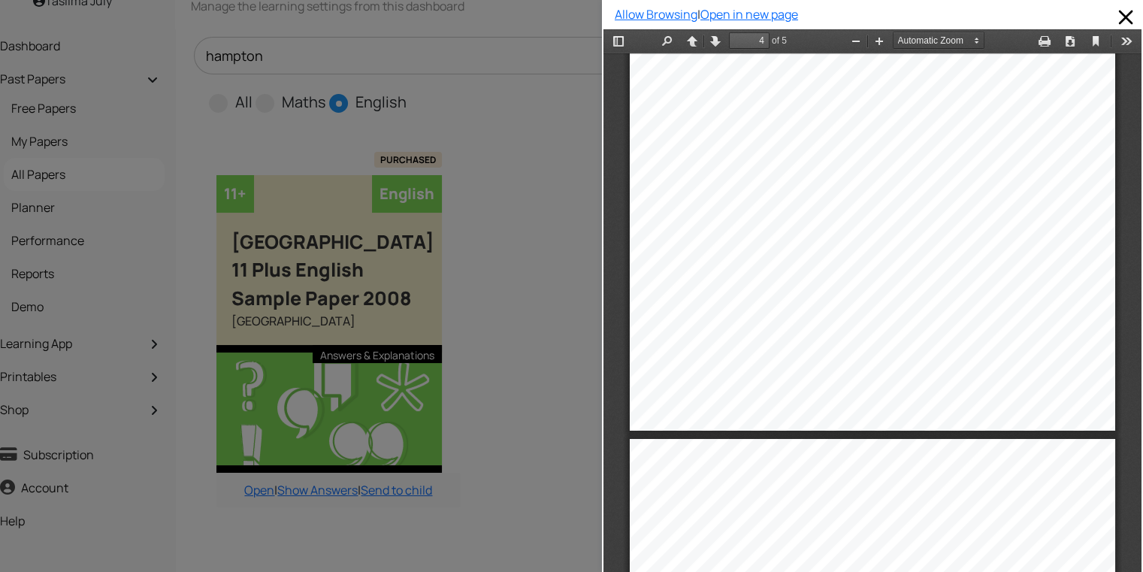
scroll to position [1867, 0]
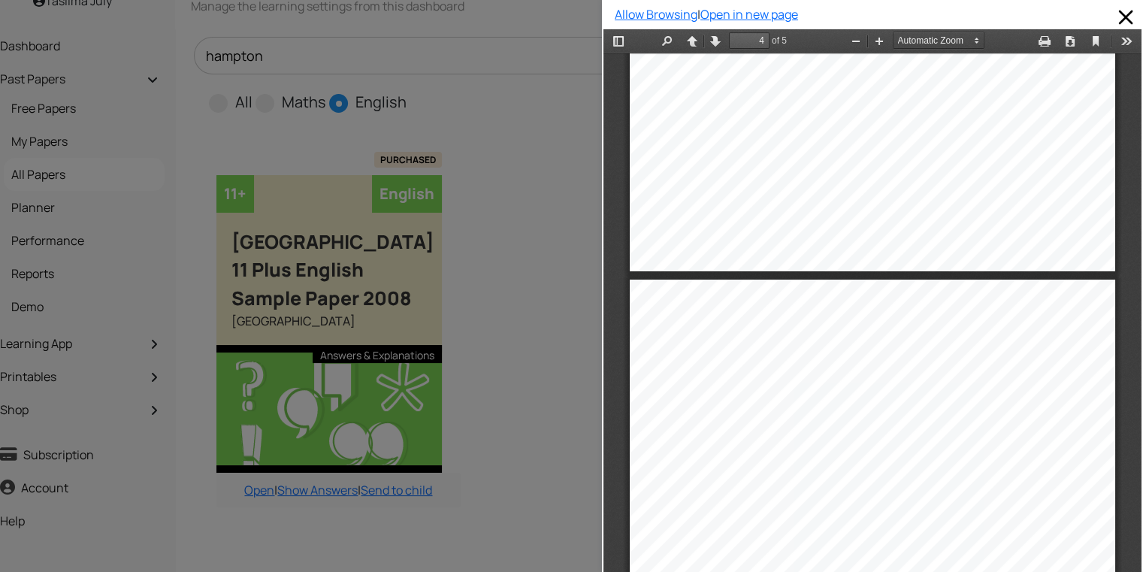
drag, startPoint x: 1122, startPoint y: 319, endPoint x: 1751, endPoint y: 580, distance: 680.7
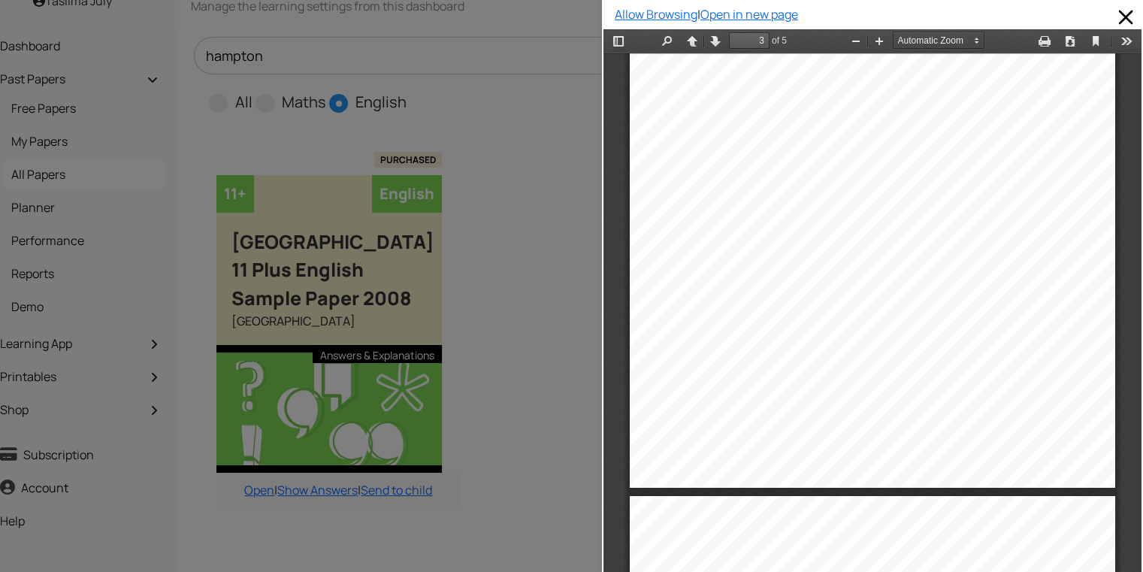
scroll to position [27, 0]
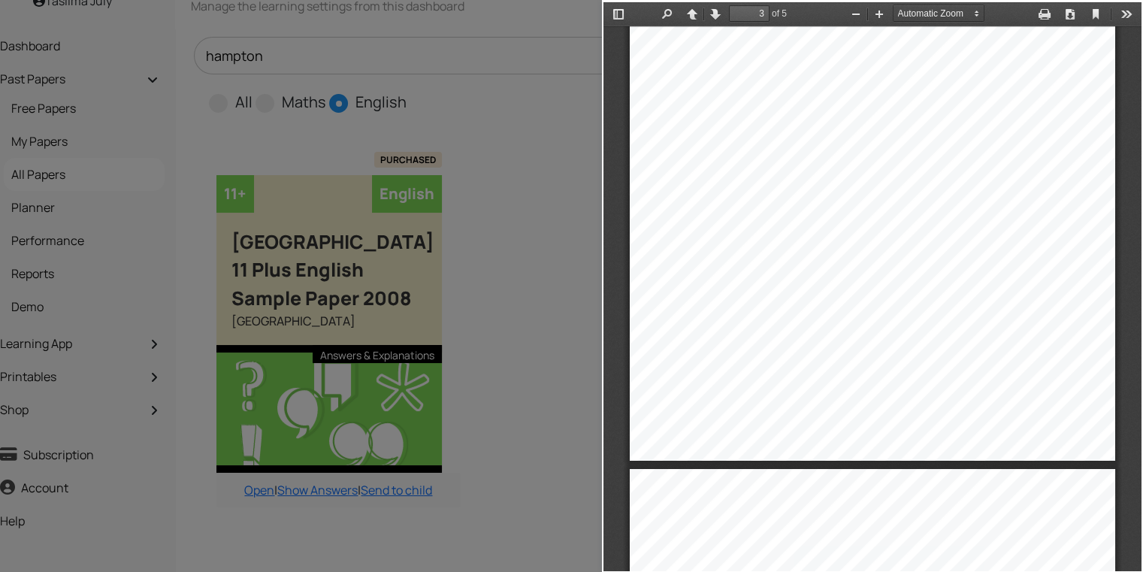
drag, startPoint x: 1134, startPoint y: 337, endPoint x: 526, endPoint y: 462, distance: 620.8
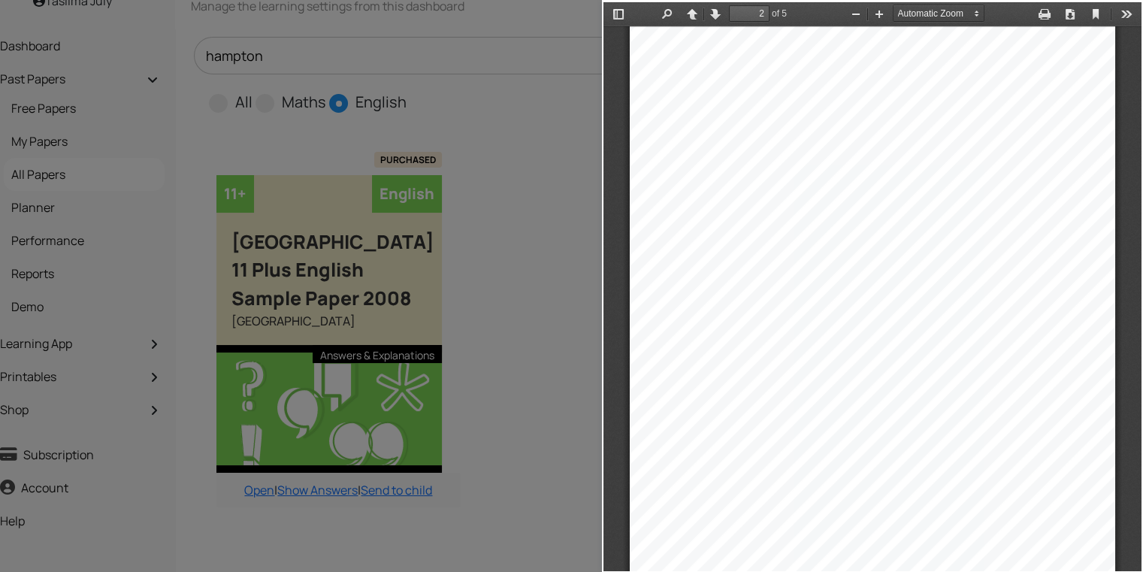
scroll to position [741, 0]
type input "2"
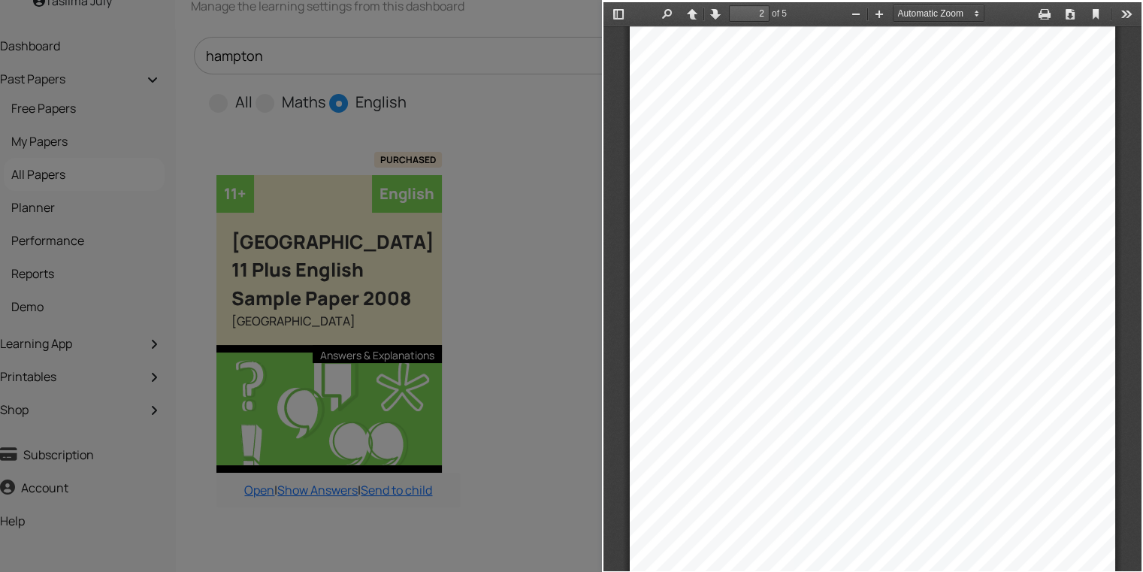
drag, startPoint x: 840, startPoint y: 265, endPoint x: 794, endPoint y: 350, distance: 95.9
drag, startPoint x: 190, startPoint y: 347, endPoint x: 555, endPoint y: 355, distance: 364.7
click at [555, 355] on div at bounding box center [301, 286] width 602 height 572
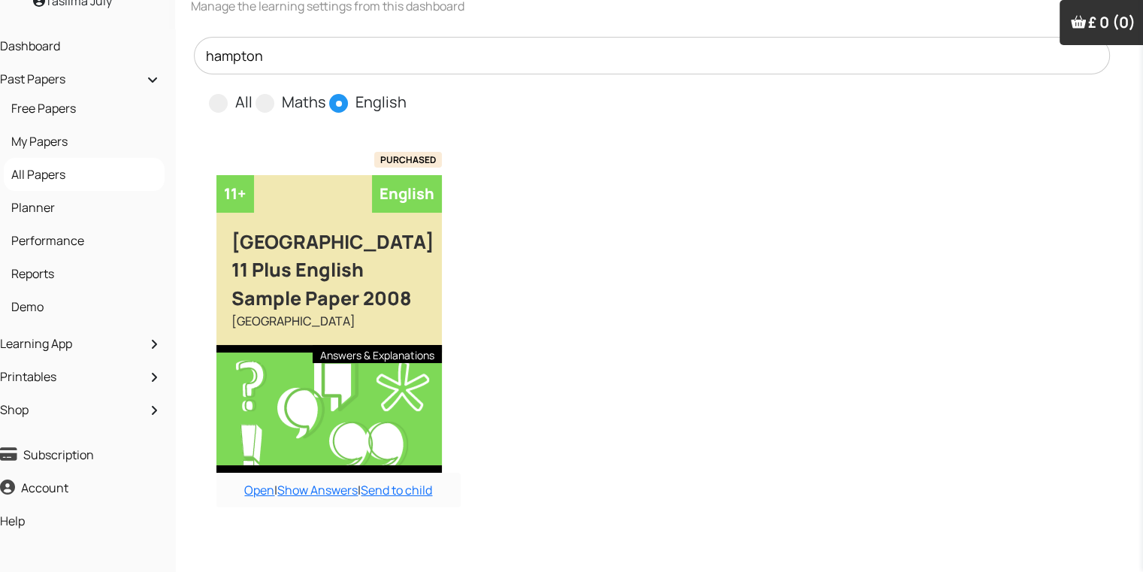
click at [238, 440] on div at bounding box center [329, 409] width 226 height 128
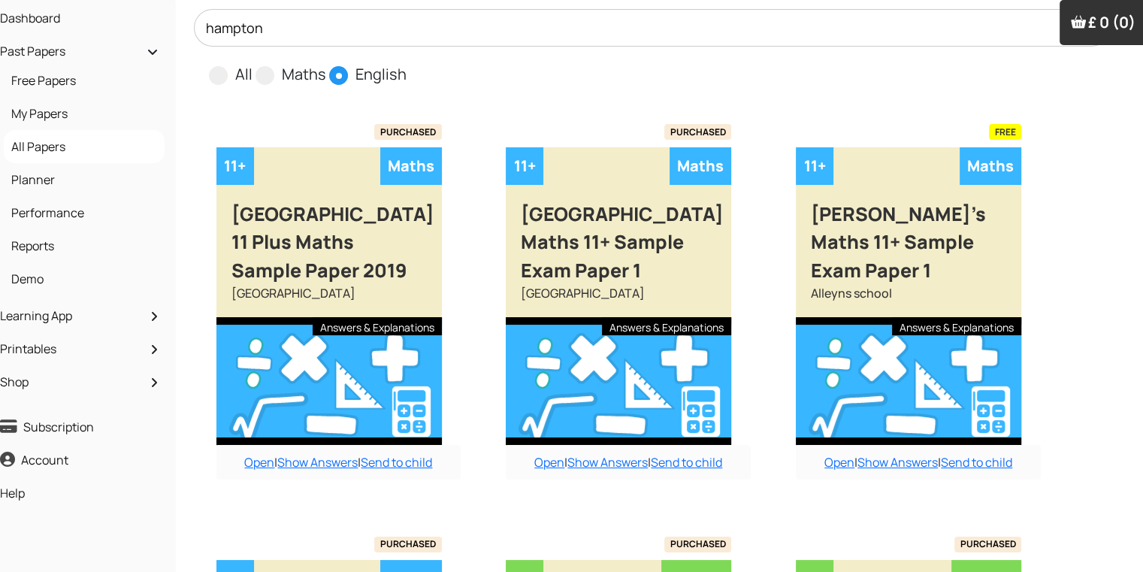
click at [298, 18] on input "hampton" at bounding box center [652, 28] width 917 height 38
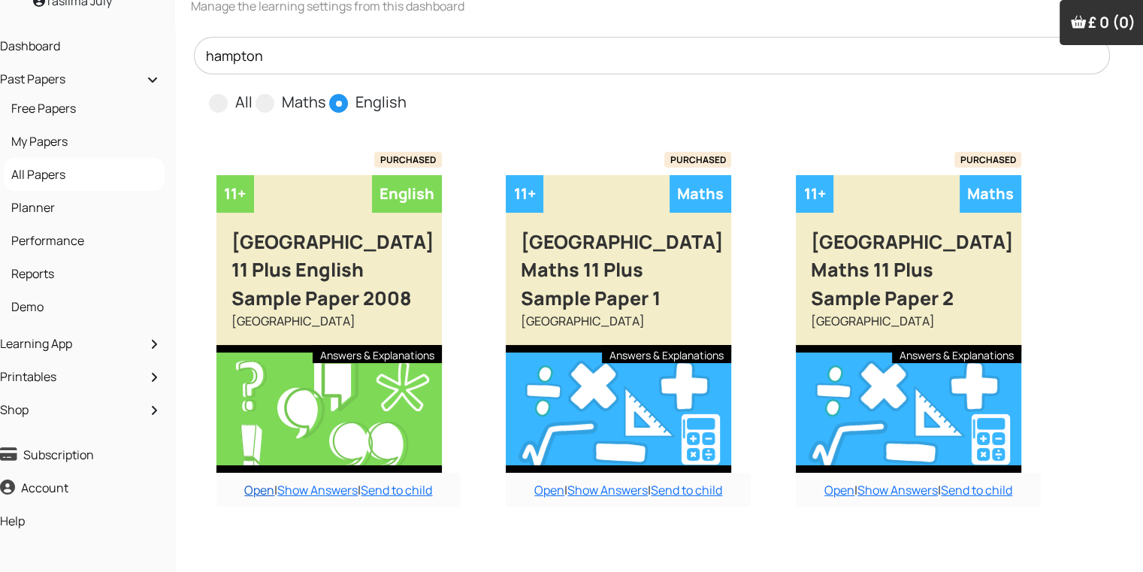
click at [254, 495] on link "Open" at bounding box center [259, 490] width 30 height 17
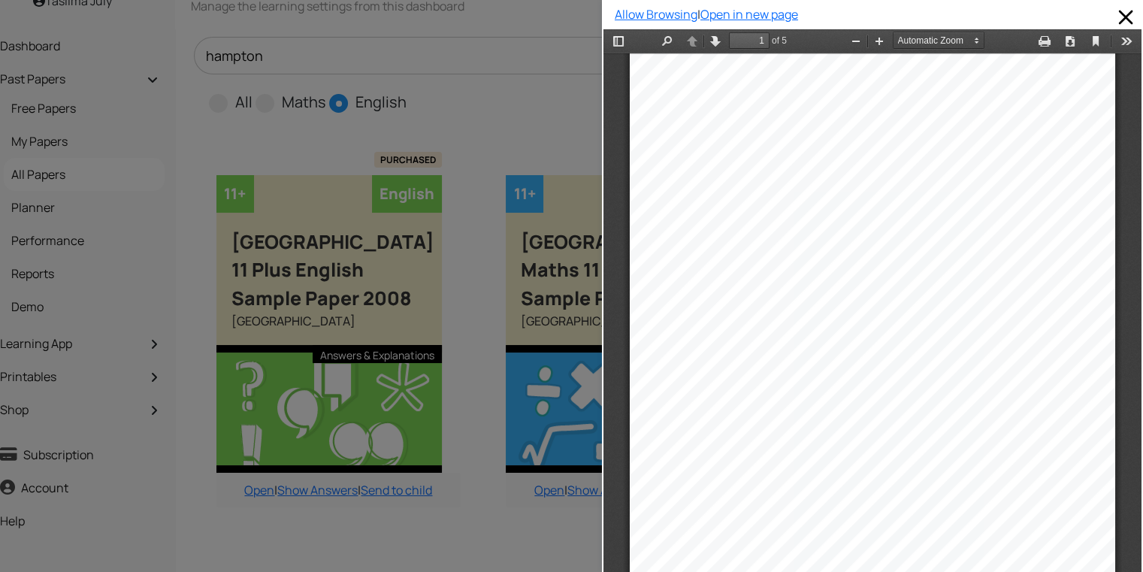
scroll to position [38, 0]
type input "2"
click at [483, 526] on div at bounding box center [301, 286] width 602 height 572
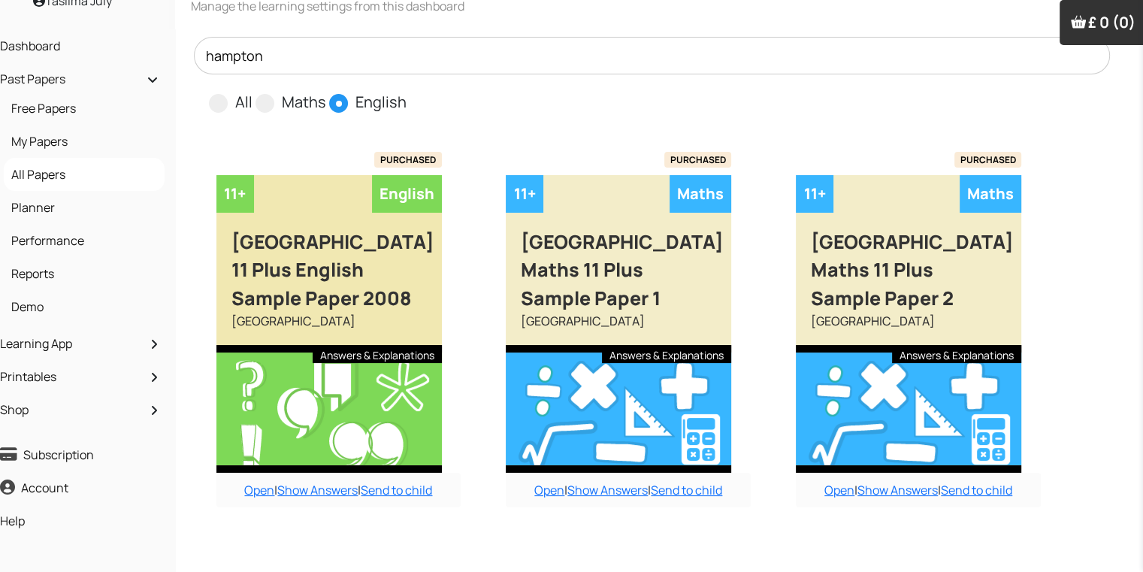
click at [357, 428] on div at bounding box center [329, 409] width 226 height 128
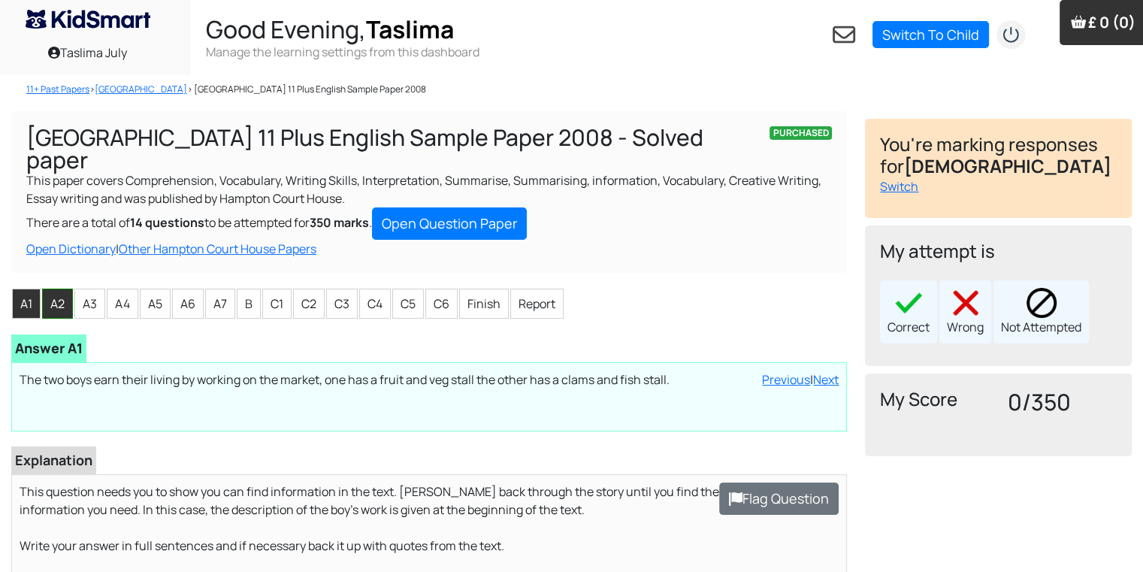
click at [51, 315] on li "A2" at bounding box center [57, 304] width 31 height 30
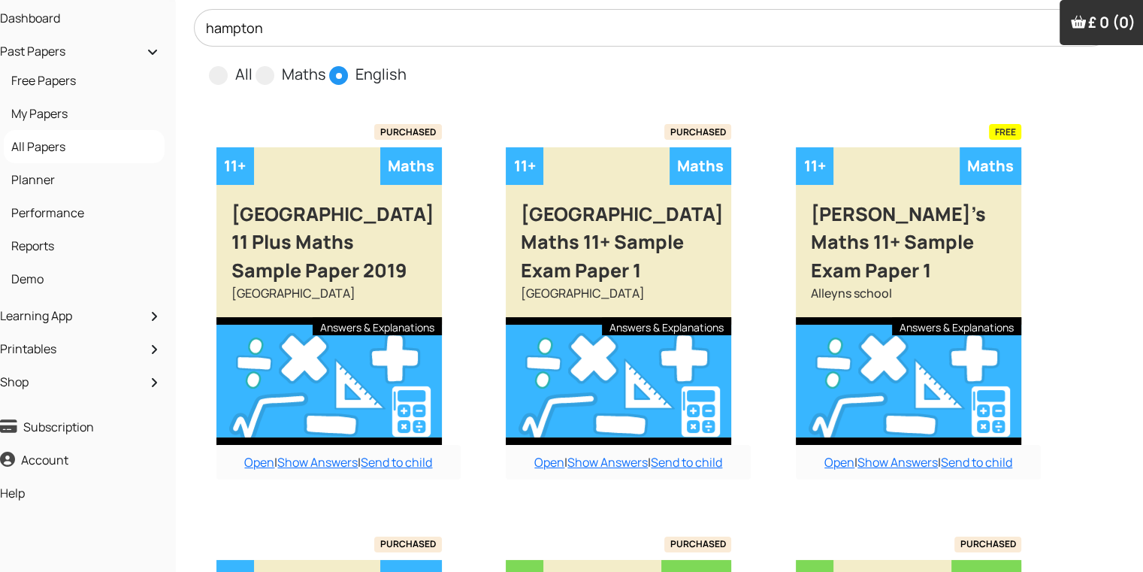
click at [270, 34] on input "hampton" at bounding box center [652, 28] width 917 height 38
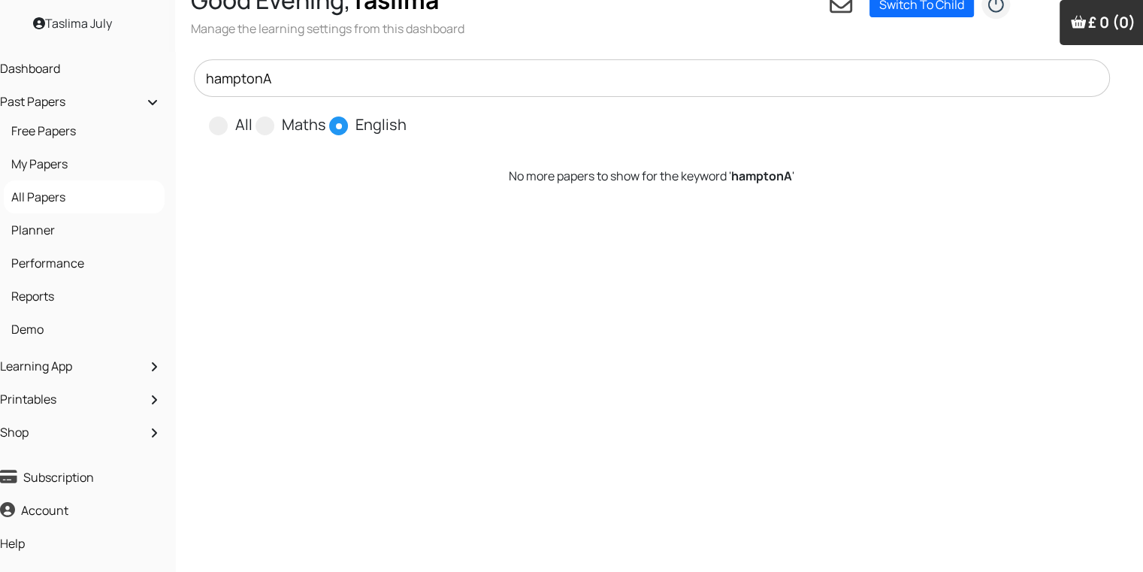
scroll to position [30, 15]
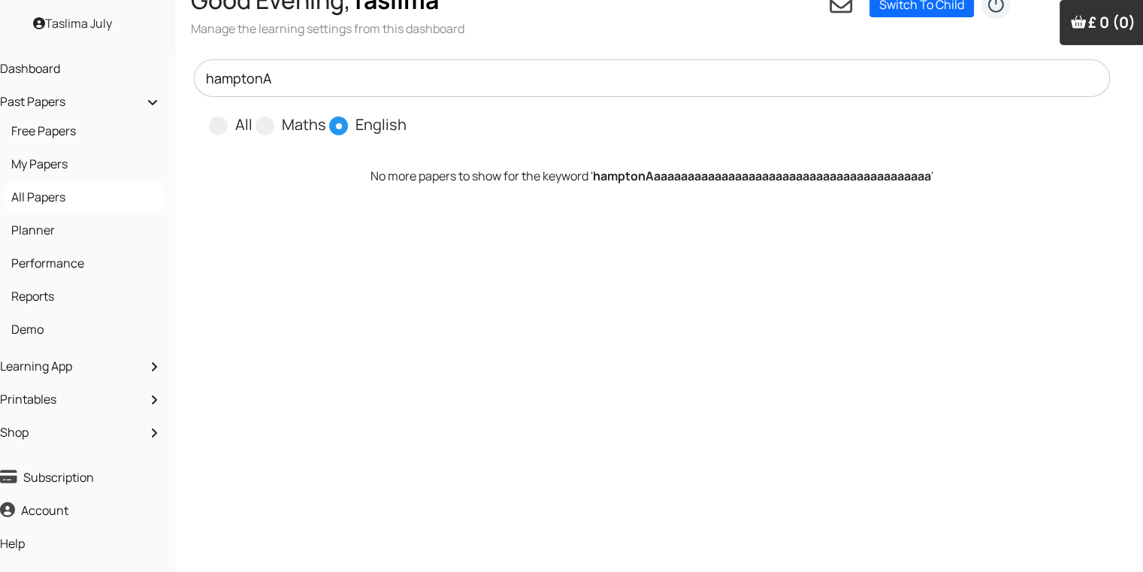
type input "hampton"
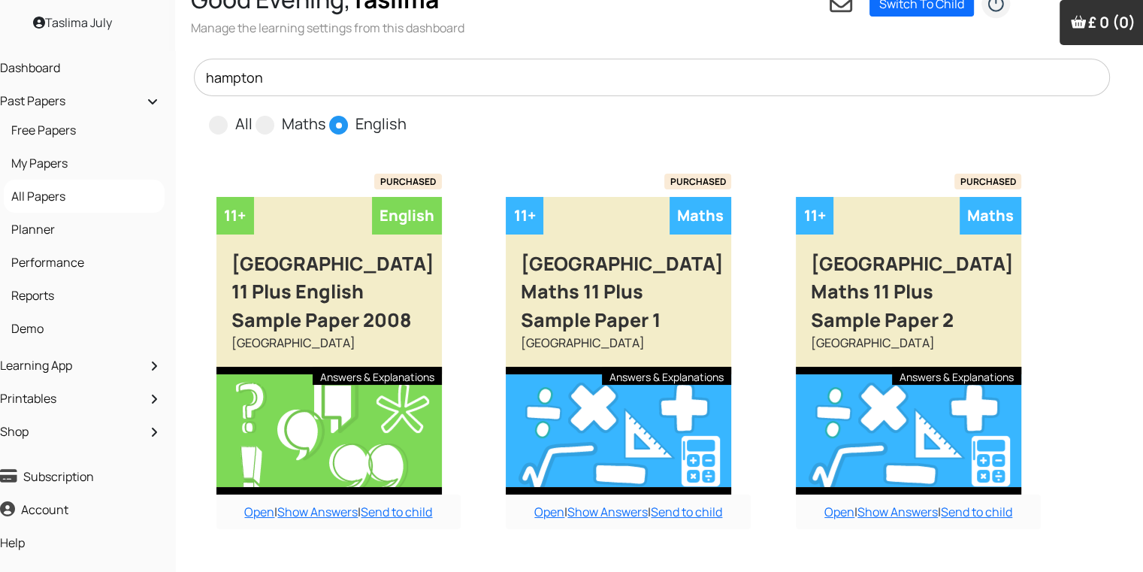
scroll to position [80, 15]
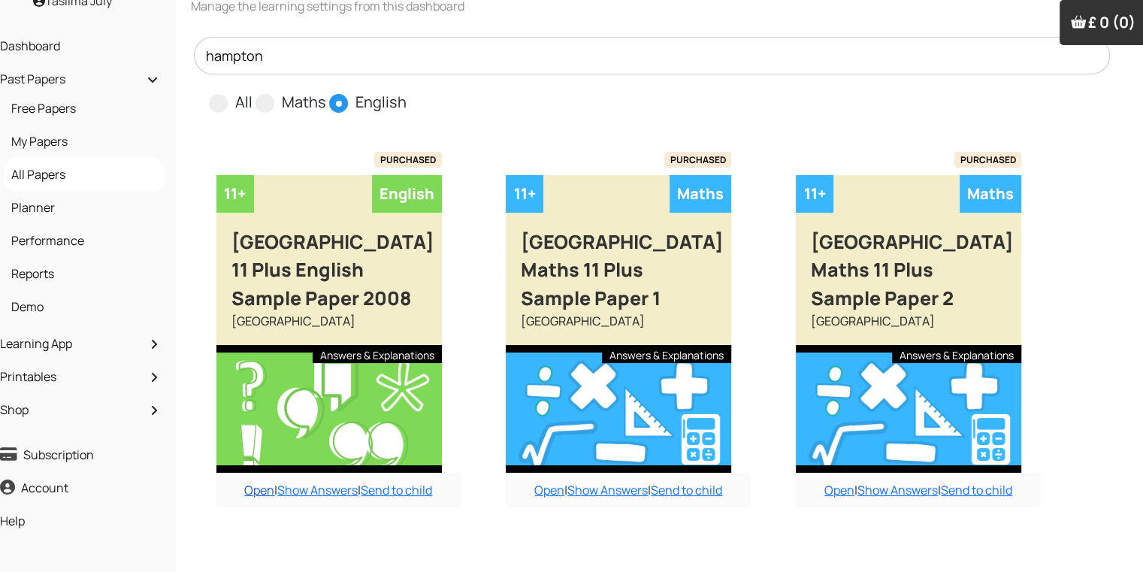
click at [255, 488] on link "Open" at bounding box center [259, 490] width 30 height 17
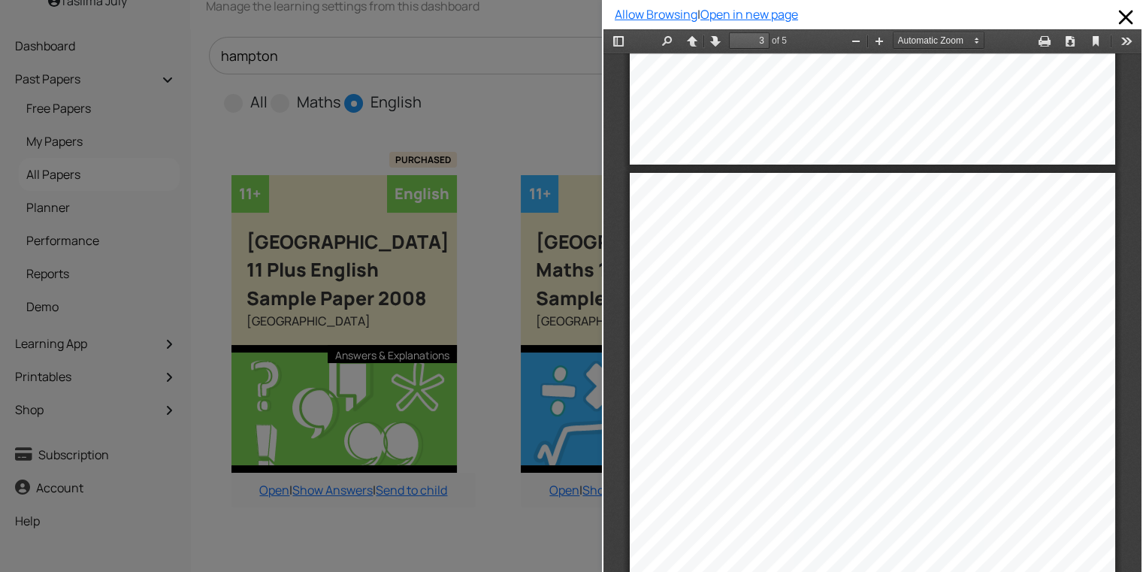
scroll to position [1270, 0]
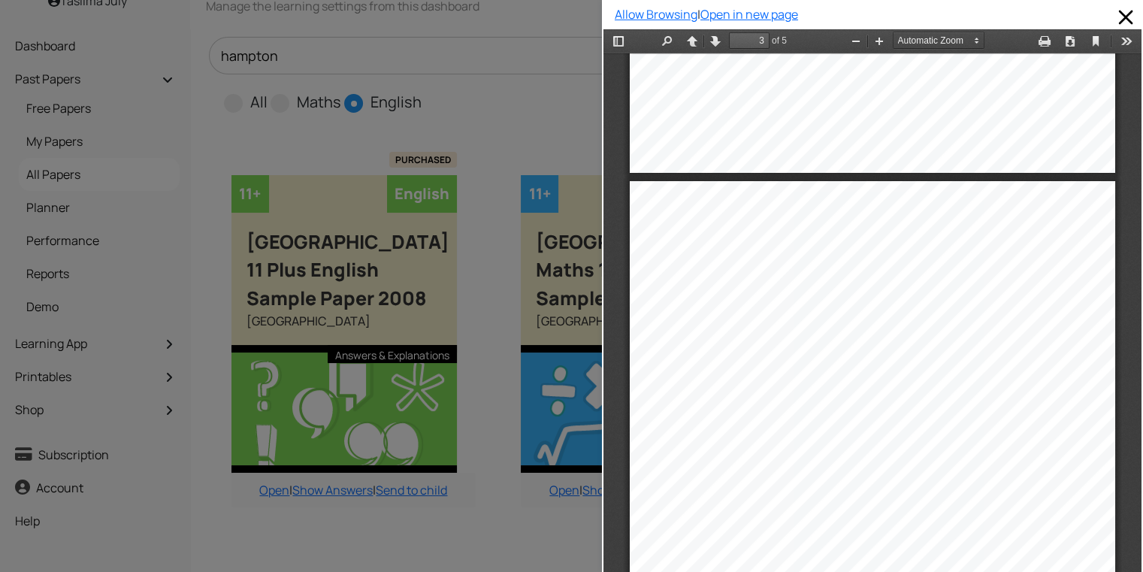
type input "2"
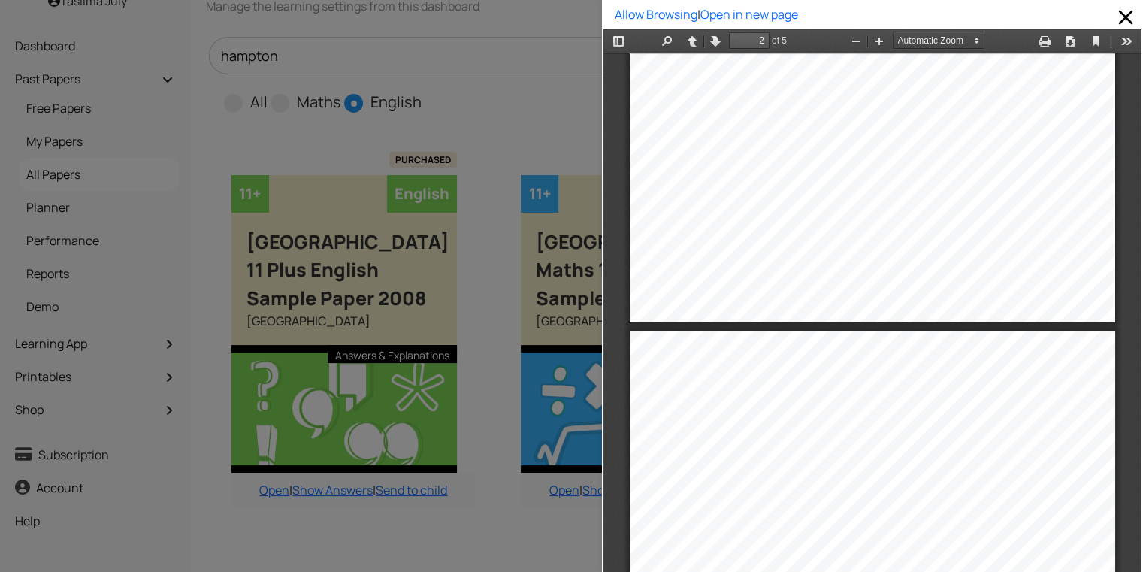
click at [256, 67] on div at bounding box center [301, 286] width 602 height 572
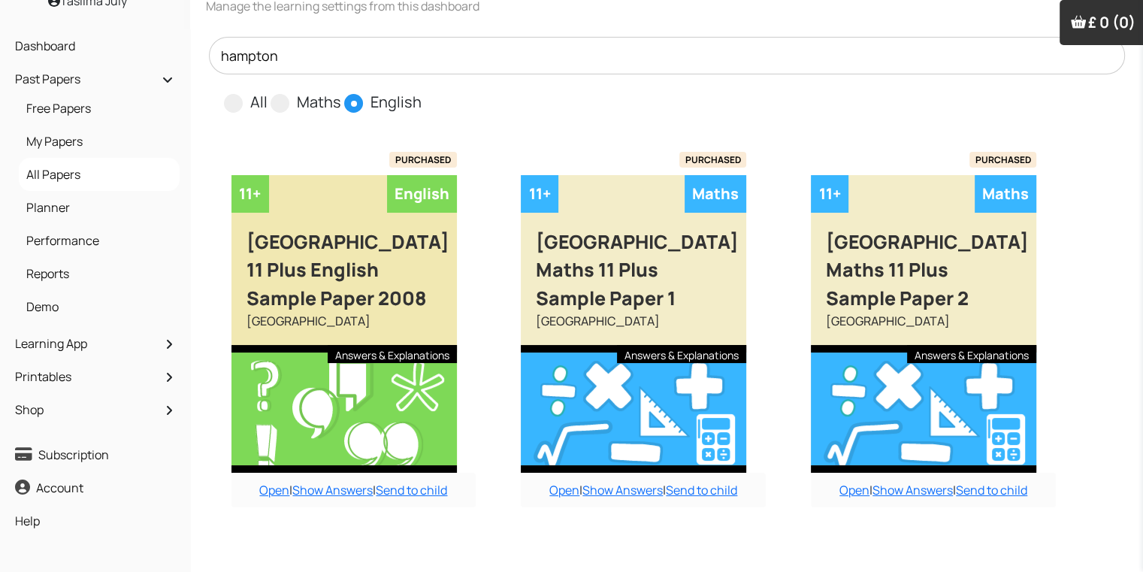
click at [347, 292] on div "[GEOGRAPHIC_DATA] 11 Plus English Sample Paper 2008" at bounding box center [345, 263] width 226 height 100
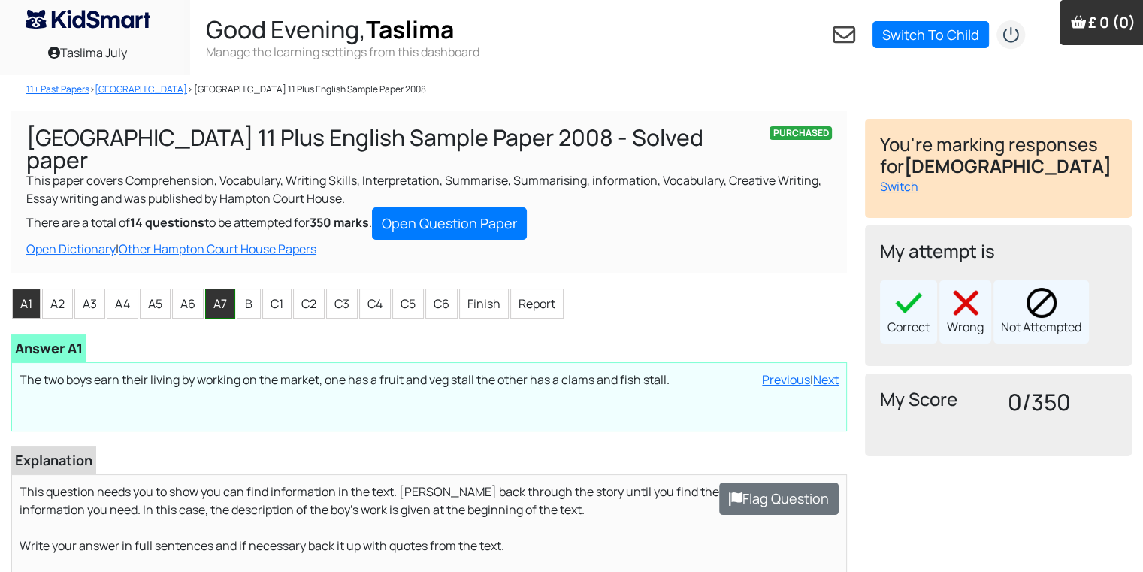
click at [210, 307] on li "A7" at bounding box center [220, 304] width 30 height 30
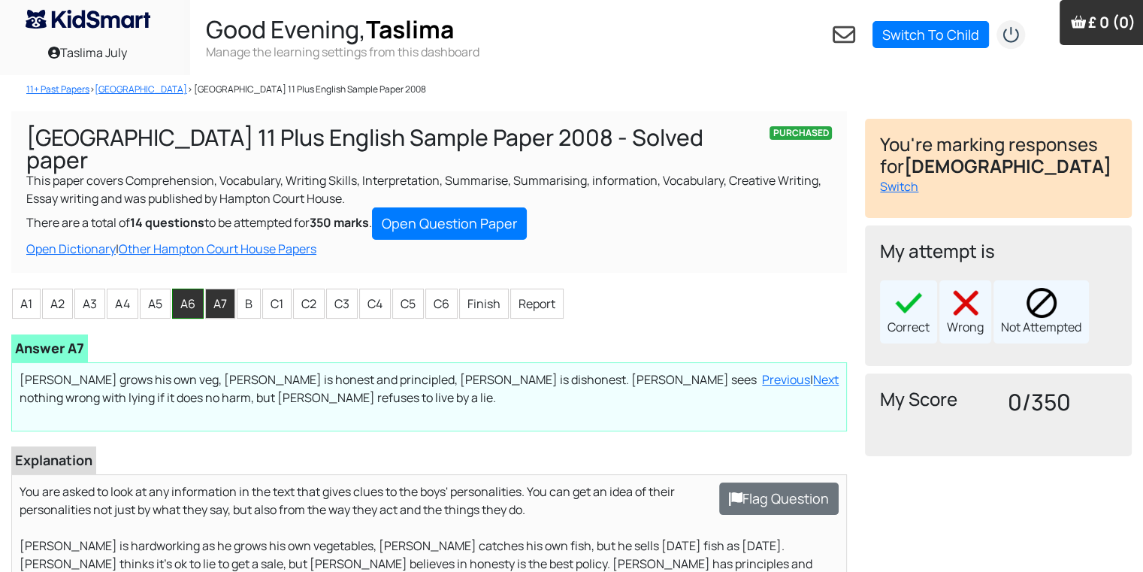
click at [183, 292] on li "A6" at bounding box center [188, 304] width 32 height 30
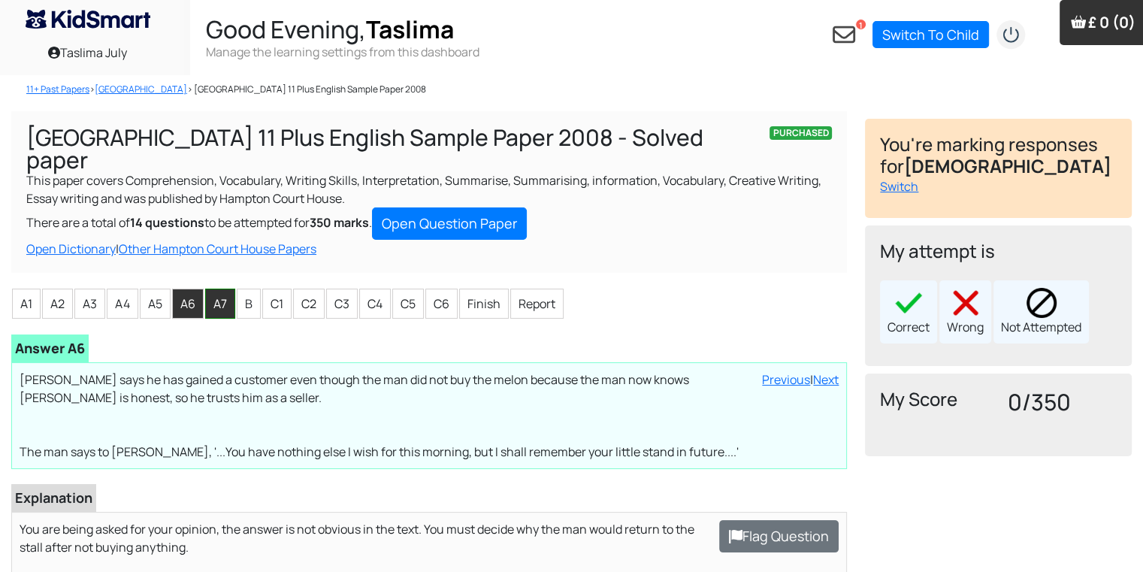
click at [217, 295] on li "A7" at bounding box center [220, 304] width 30 height 30
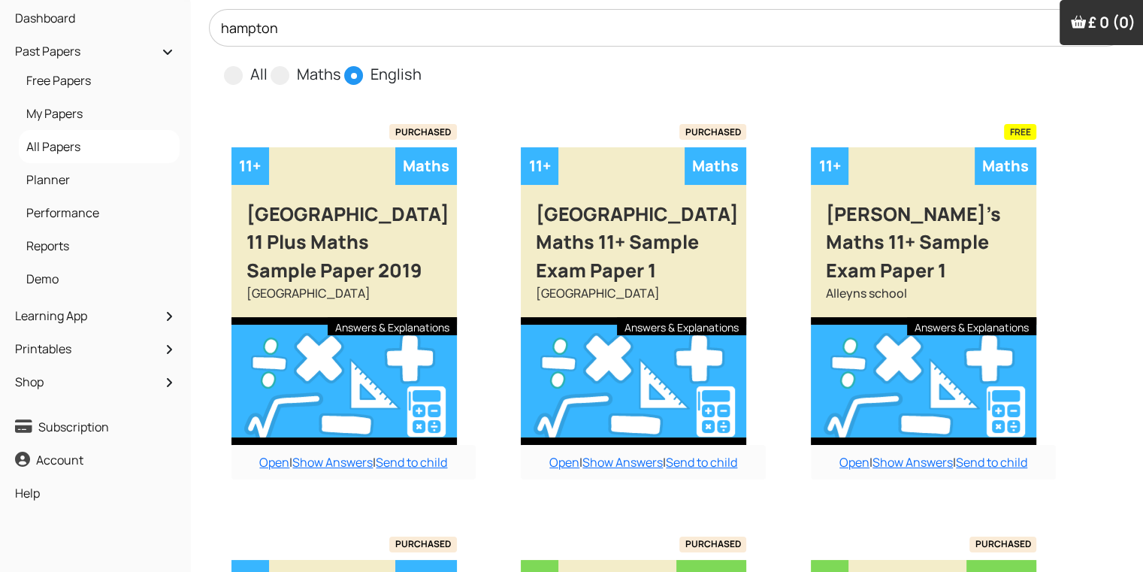
click at [370, 37] on input "hampton" at bounding box center [667, 28] width 917 height 38
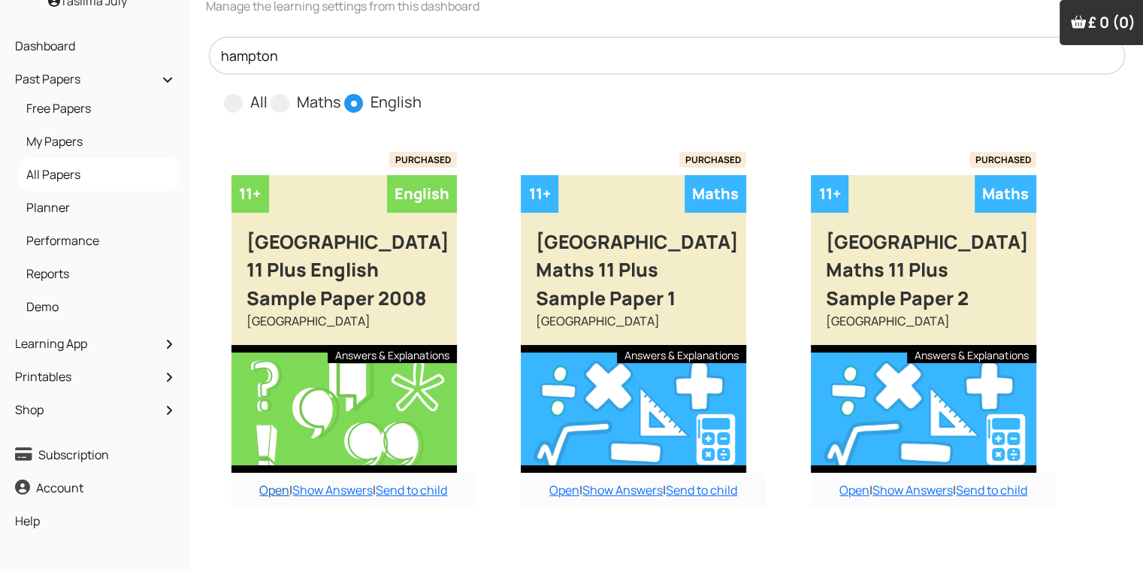
click at [280, 492] on link "Open" at bounding box center [274, 490] width 30 height 17
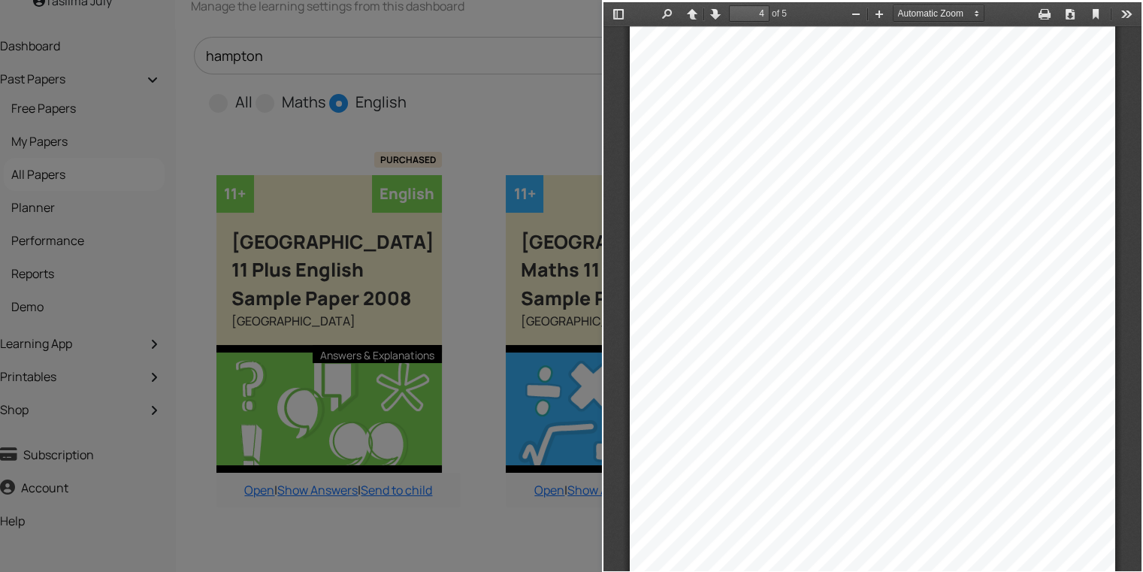
scroll to position [2209, 0]
type input "5"
click at [1012, 199] on div "relative that you have not met" at bounding box center [1013, 204] width 129 height 10
